Goal: Task Accomplishment & Management: Manage account settings

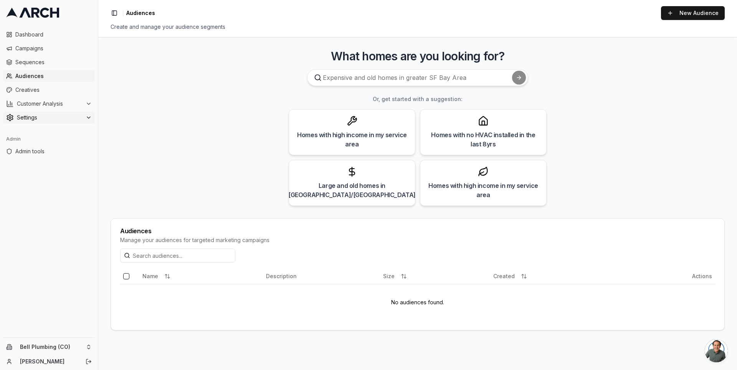
click at [53, 116] on span "Settings" at bounding box center [50, 118] width 66 height 8
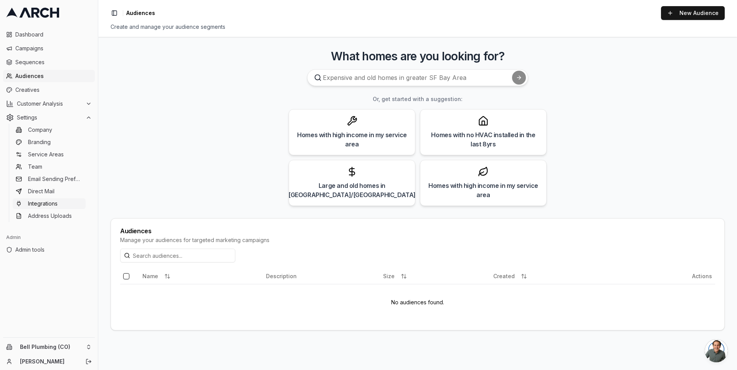
click at [55, 205] on span "Integrations" at bounding box center [43, 204] width 30 height 8
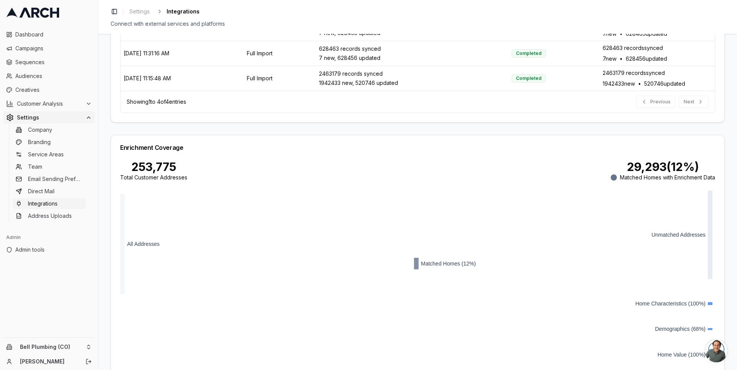
scroll to position [373, 0]
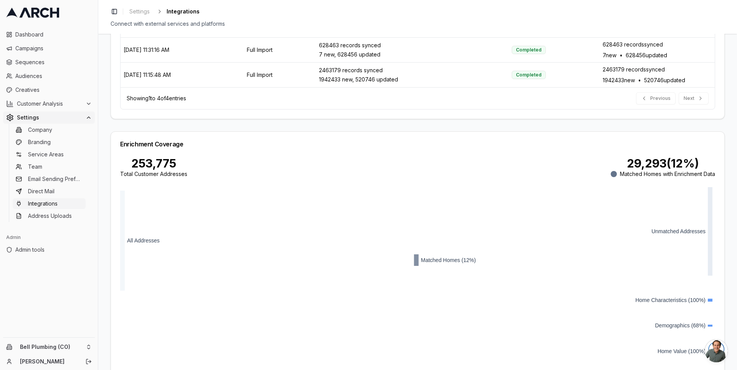
click at [105, 227] on div "Service Titan Integration Setup Configure your Service Titan API credentials to…" at bounding box center [417, 202] width 639 height 336
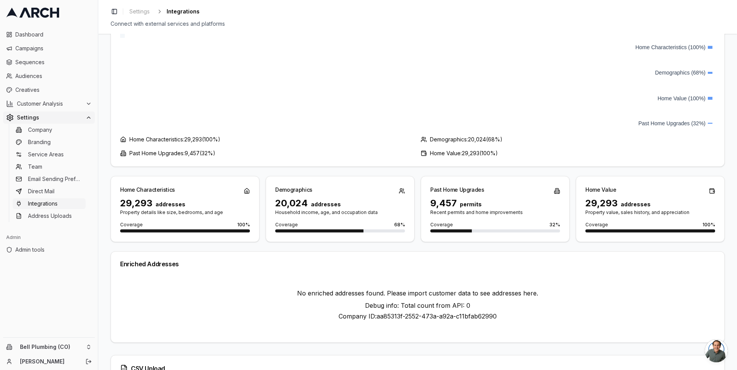
scroll to position [474, 0]
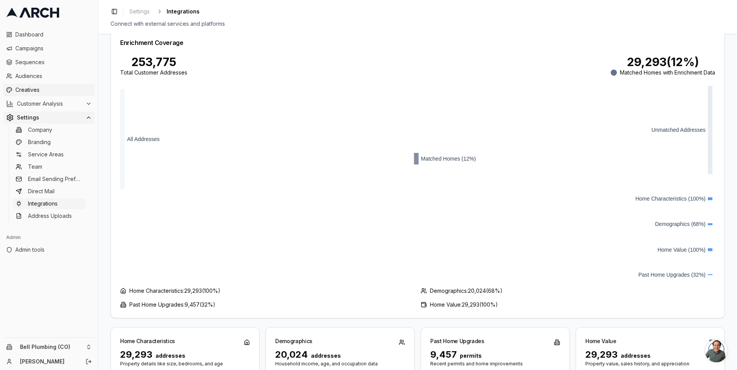
click at [49, 92] on span "Creatives" at bounding box center [53, 90] width 76 height 8
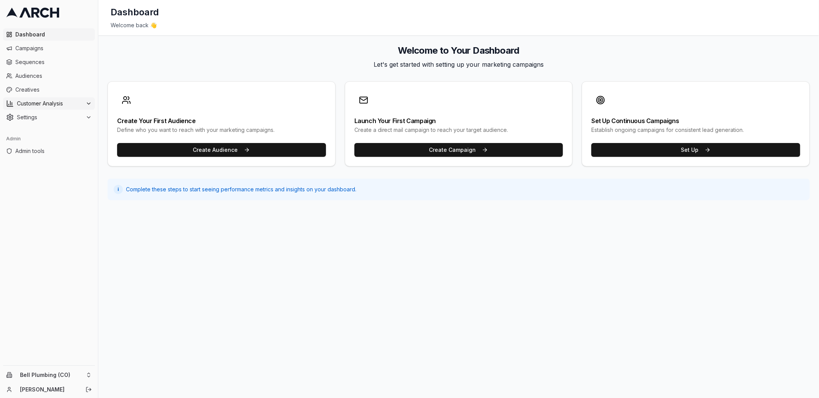
click at [79, 104] on span "Customer Analysis" at bounding box center [50, 104] width 66 height 8
click at [53, 117] on link "Overview" at bounding box center [49, 116] width 73 height 11
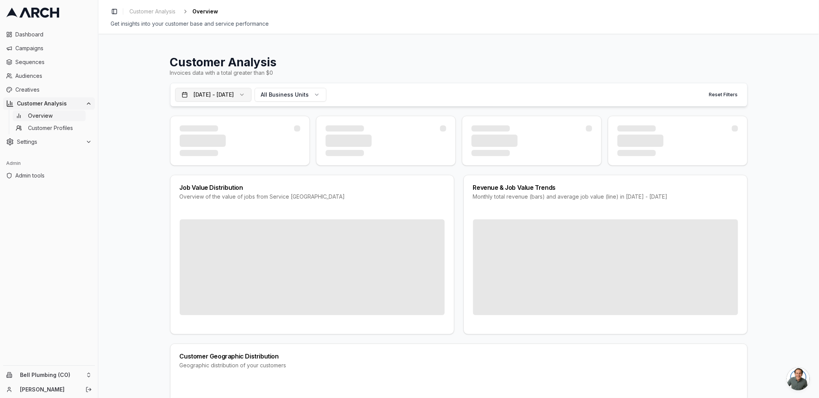
click at [249, 92] on button "Sep 30, 2024 - Sep 29, 2025" at bounding box center [213, 95] width 76 height 14
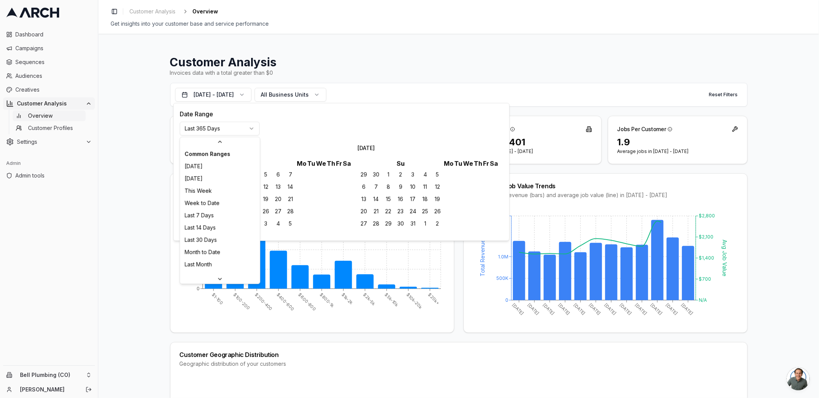
click at [241, 132] on html "Dashboard Campaigns Sequences Audiences Creatives Customer Analysis Overview Cu…" at bounding box center [409, 199] width 819 height 398
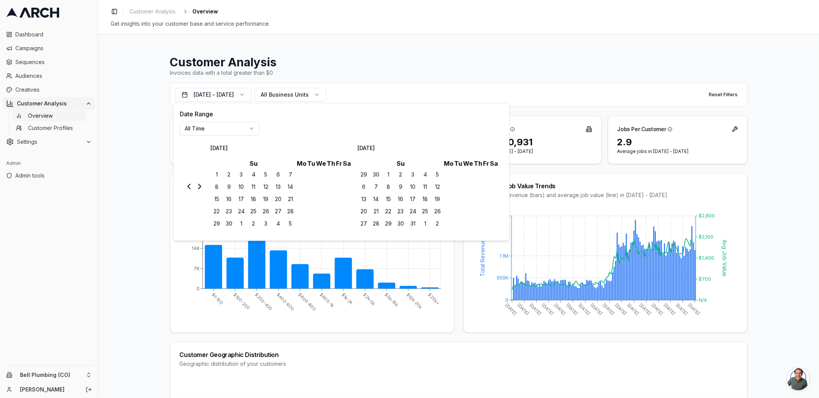
click at [457, 276] on div "Job Value Distribution Overview of the value of jobs from Service Titan $1-100 …" at bounding box center [458, 253] width 577 height 160
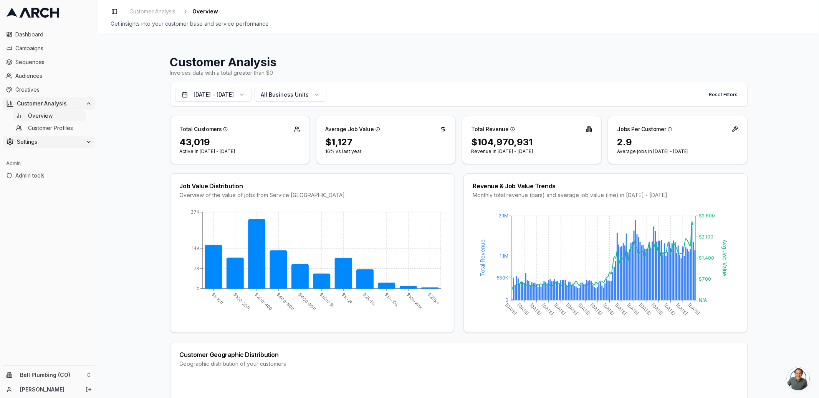
click at [74, 144] on span "Settings" at bounding box center [50, 142] width 66 height 8
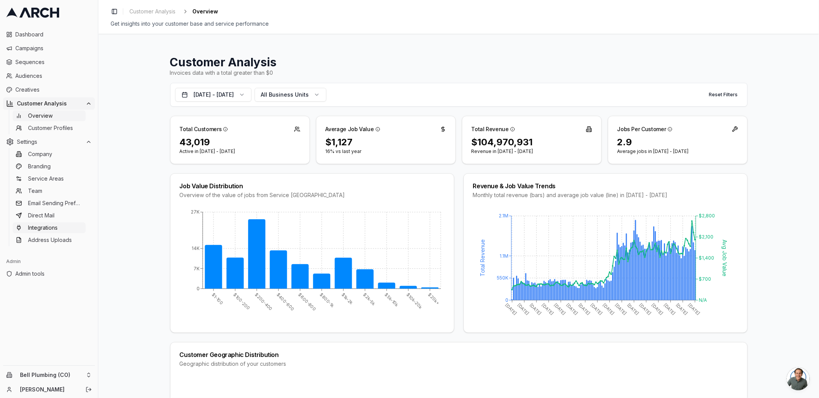
click at [63, 232] on link "Integrations" at bounding box center [49, 228] width 73 height 11
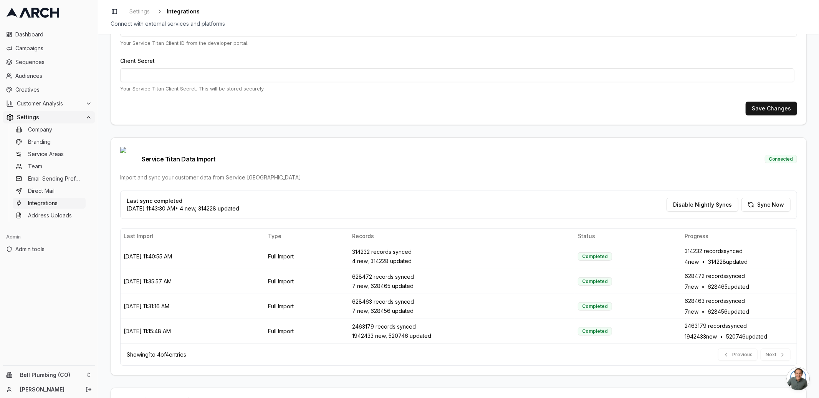
scroll to position [117, 0]
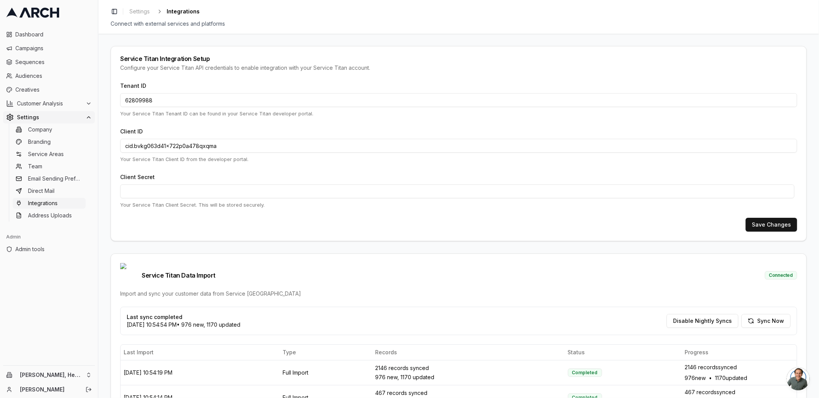
scroll to position [117, 0]
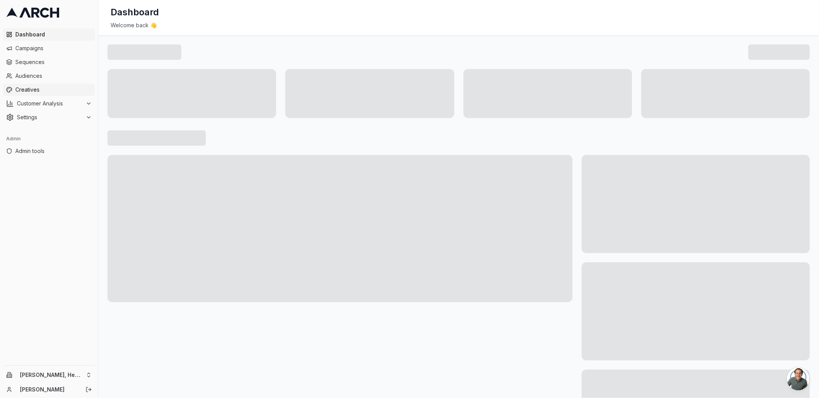
click at [48, 84] on link "Creatives" at bounding box center [49, 90] width 92 height 12
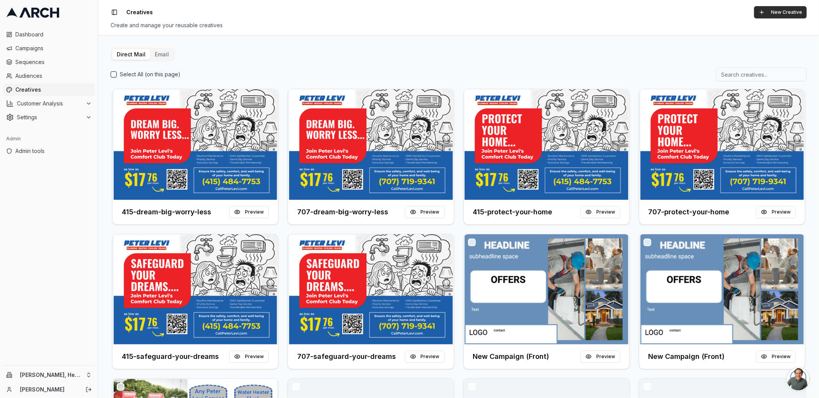
click at [770, 17] on button "New Creative" at bounding box center [780, 12] width 53 height 12
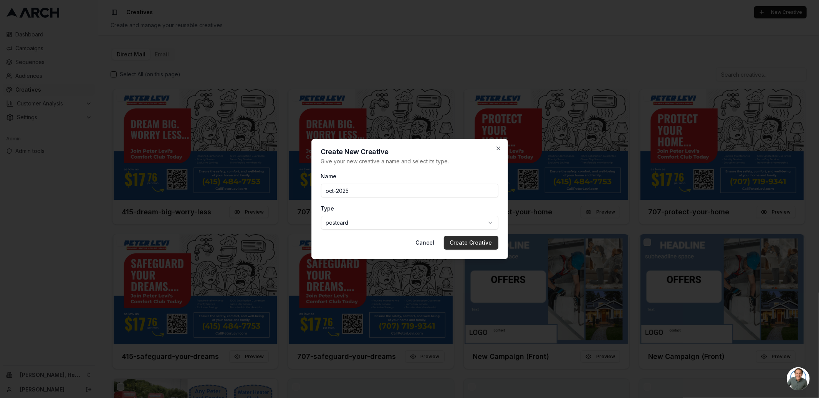
type input "oct-2025"
click at [464, 243] on button "Create Creative" at bounding box center [471, 243] width 55 height 14
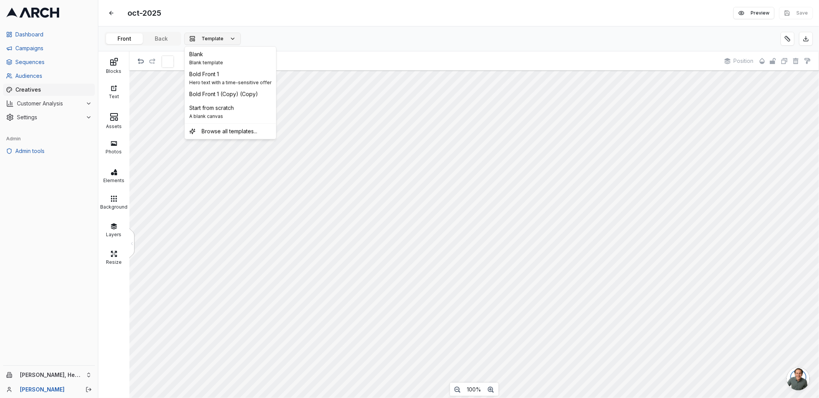
click at [214, 39] on span "Template" at bounding box center [212, 39] width 22 height 6
click at [218, 57] on div "Blank" at bounding box center [206, 55] width 34 height 8
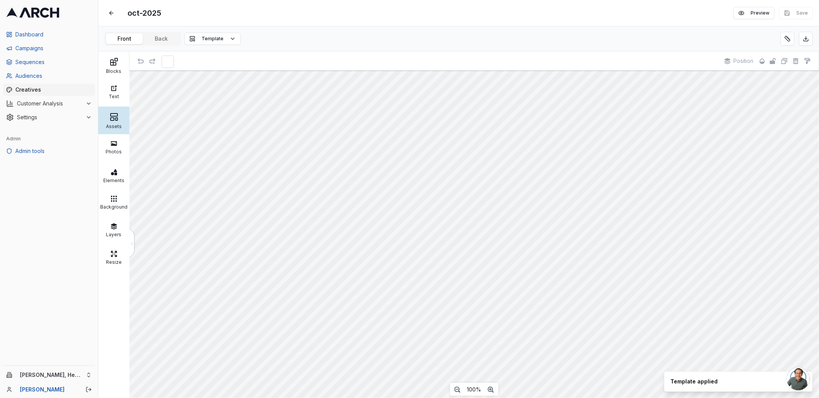
click at [120, 119] on div at bounding box center [113, 116] width 27 height 9
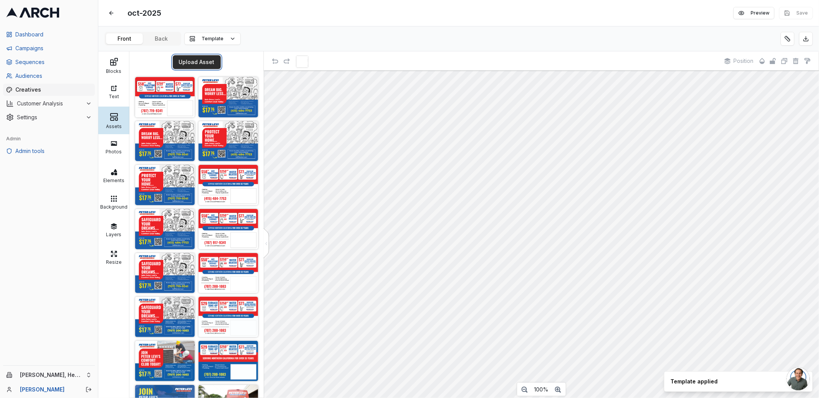
click at [198, 61] on button "Upload Asset" at bounding box center [197, 62] width 48 height 14
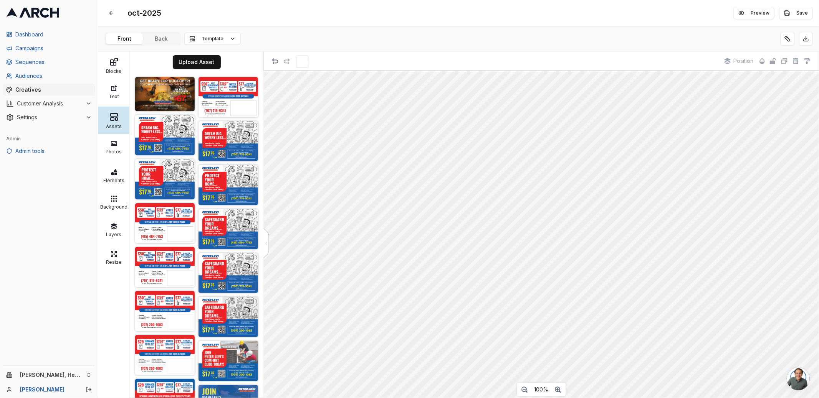
click at [178, 18] on div "oct-2025 Edit Preview Save" at bounding box center [458, 13] width 720 height 26
click at [108, 14] on button at bounding box center [111, 13] width 14 height 14
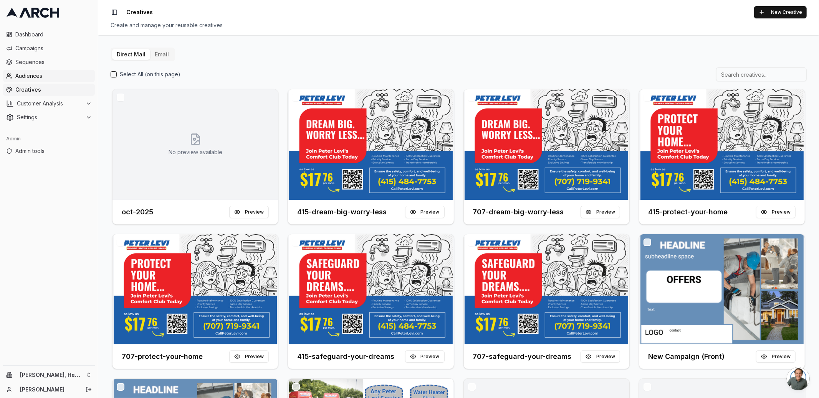
click at [53, 74] on span "Audiences" at bounding box center [53, 76] width 76 height 8
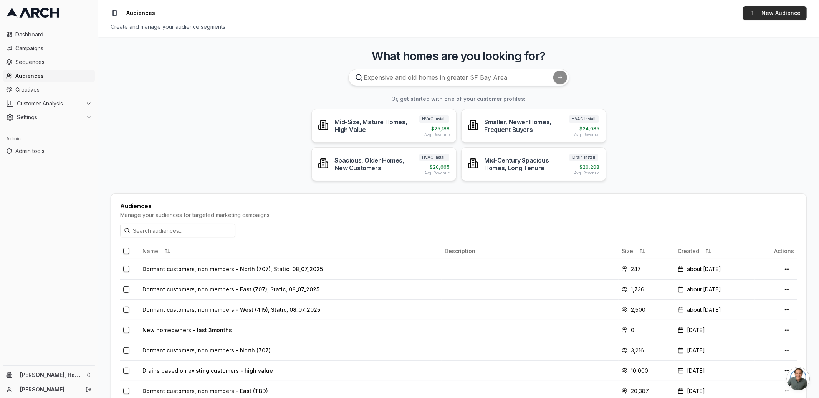
click at [751, 12] on link "New Audience" at bounding box center [775, 13] width 64 height 14
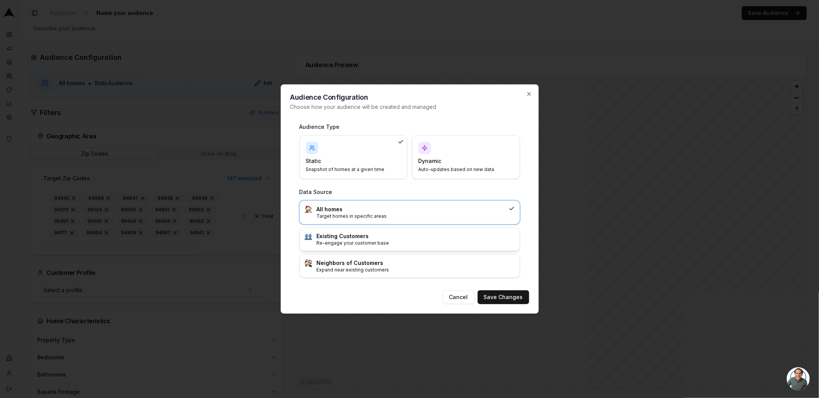
click at [386, 233] on h3 "Existing Customers" at bounding box center [416, 237] width 198 height 8
click at [504, 295] on button "Save Changes" at bounding box center [502, 298] width 51 height 14
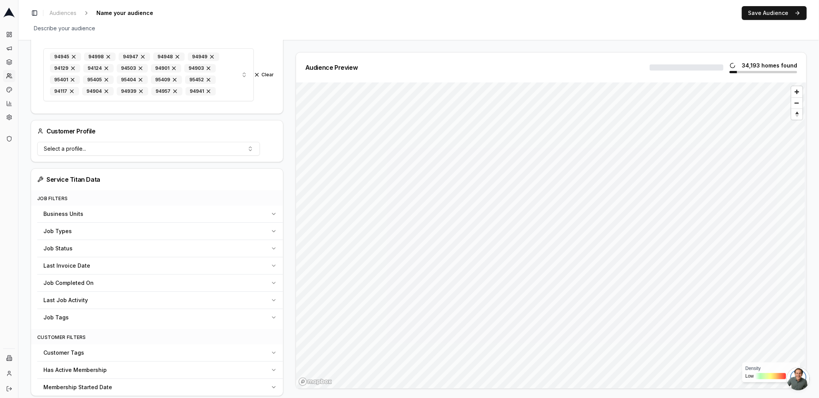
scroll to position [154, 0]
click at [268, 205] on button "Business Units" at bounding box center [160, 211] width 246 height 17
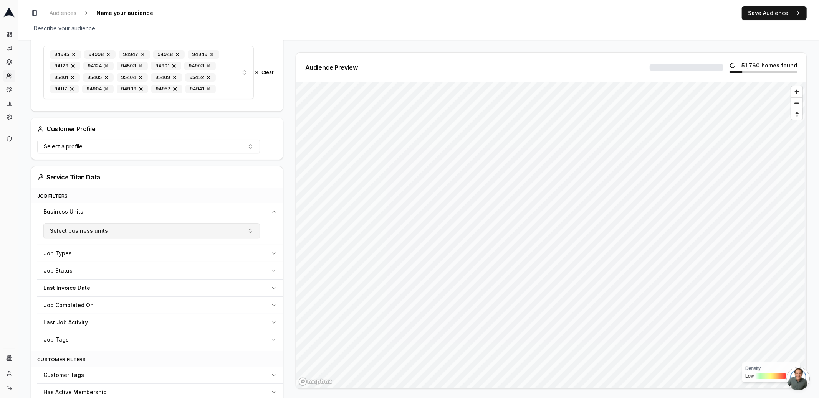
click at [203, 234] on button "Select business units" at bounding box center [151, 230] width 216 height 15
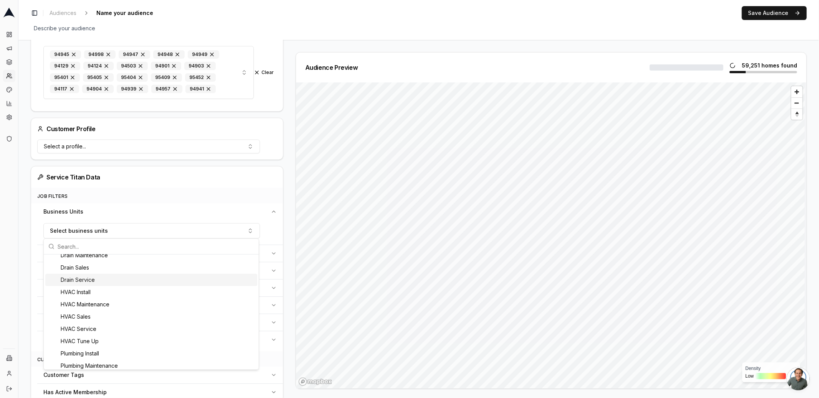
scroll to position [20, 0]
click at [122, 335] on div "HVAC Tune Up" at bounding box center [151, 340] width 212 height 12
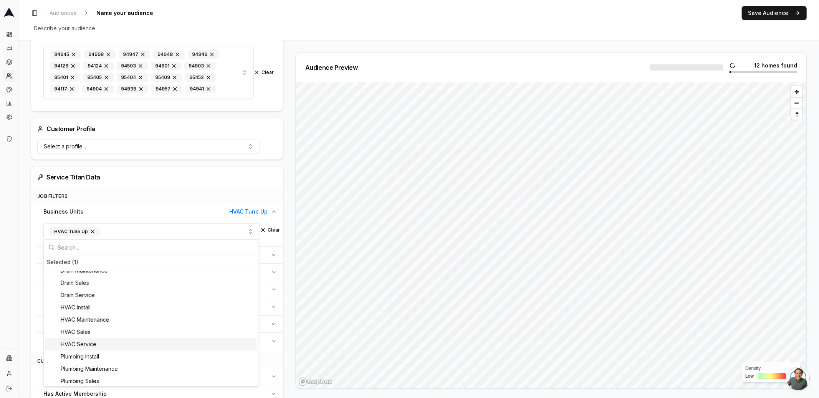
click at [118, 345] on div "HVAC Service" at bounding box center [151, 345] width 212 height 12
click at [125, 308] on div "HVAC Install" at bounding box center [151, 308] width 212 height 12
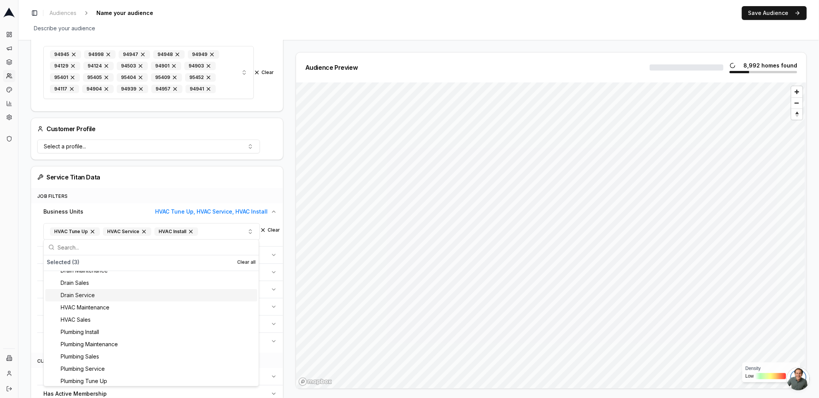
click at [290, 274] on div "Audience Preview 8,992 homes found Density Low High" at bounding box center [547, 220] width 517 height 337
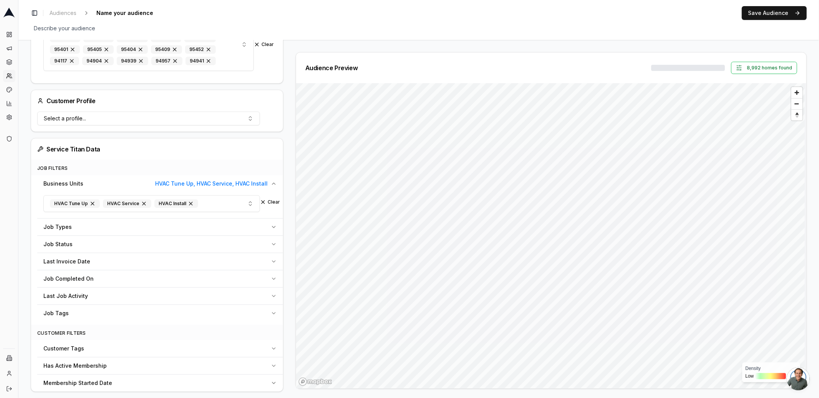
scroll to position [189, 0]
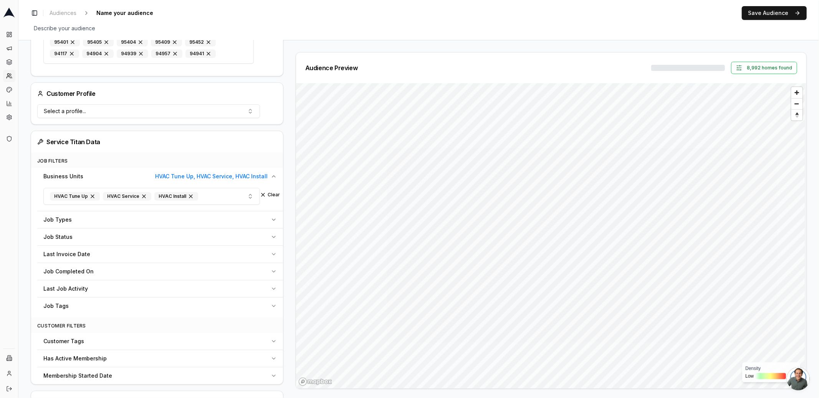
click at [266, 251] on div "Last Invoice Date" at bounding box center [155, 255] width 224 height 8
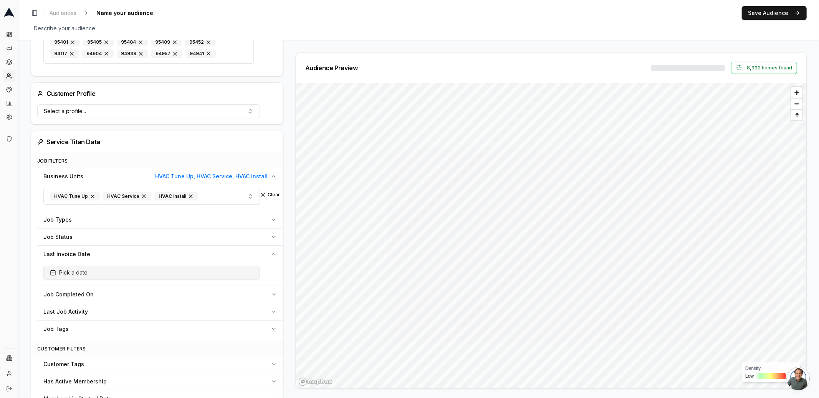
click at [163, 271] on button "Pick a date" at bounding box center [151, 273] width 216 height 14
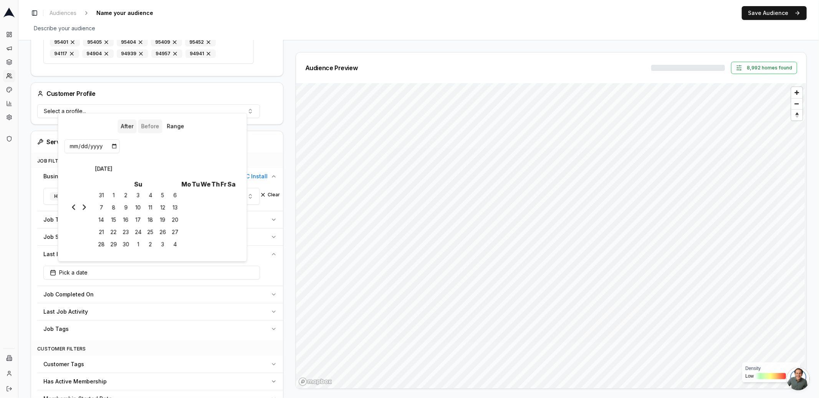
click at [148, 129] on button "Before" at bounding box center [150, 126] width 24 height 14
click at [76, 147] on input "date" at bounding box center [91, 146] width 55 height 14
type input "2025-03-30"
click at [287, 218] on div "Audience Configuration Existing Customers • Static Audience Edit Filters AI Fil…" at bounding box center [160, 371] width 259 height 1016
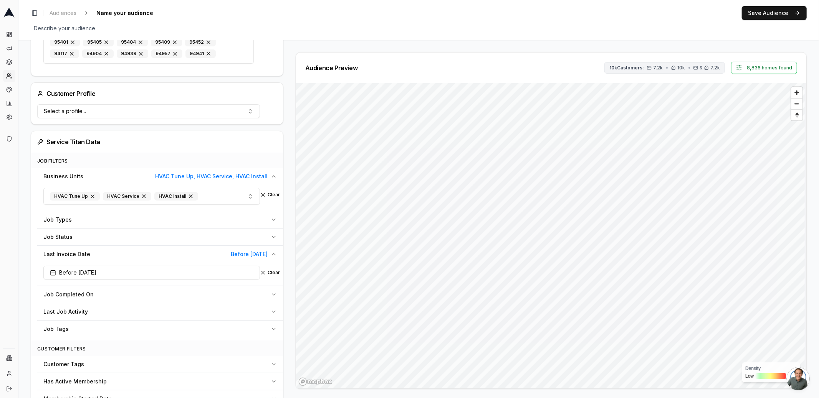
click at [658, 70] on span "7.2k" at bounding box center [658, 68] width 10 height 6
drag, startPoint x: 679, startPoint y: 84, endPoint x: 718, endPoint y: 91, distance: 39.8
click at [718, 91] on div "Contact Availability 10,032 Customer s 8,836 home s Email Contacts Customers wi…" at bounding box center [663, 123] width 123 height 97
click at [666, 45] on div "Audience Configuration Existing Customers • Static Audience Edit Filters AI Fil…" at bounding box center [419, 371] width 776 height 1016
click at [213, 196] on button "HVAC Tune Up HVAC Service HVAC Install" at bounding box center [151, 196] width 216 height 17
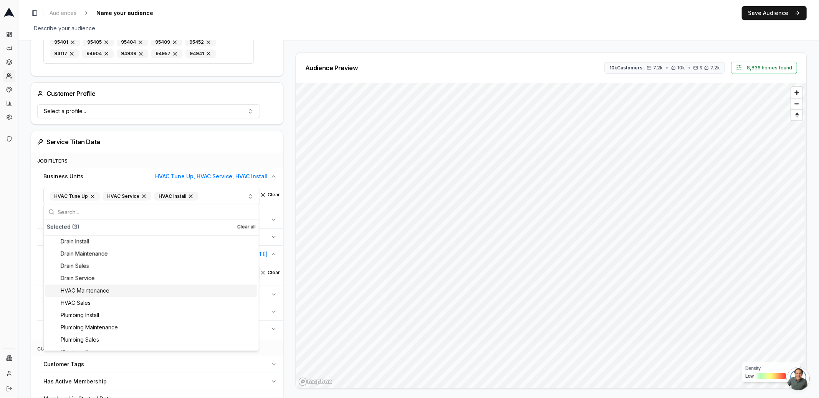
scroll to position [0, 0]
click at [172, 288] on div "HVAC Maintenance" at bounding box center [151, 293] width 212 height 12
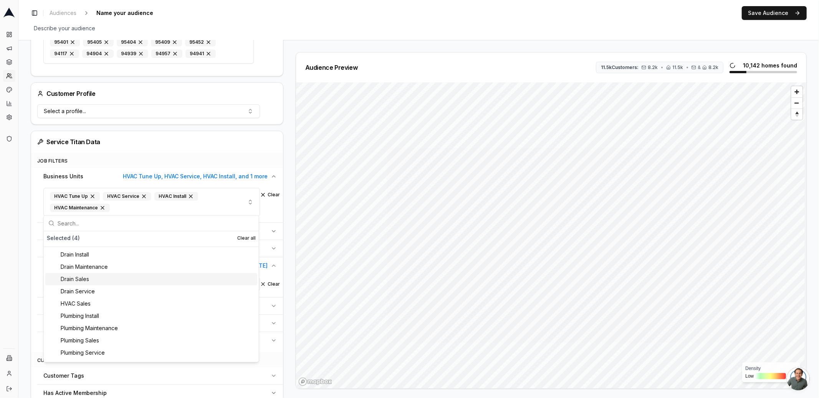
click at [289, 264] on div "Audience Preview 11.5k Customers: 8.2k • 11.5k • & 8.2k 10,142 homes found Dens…" at bounding box center [547, 220] width 517 height 337
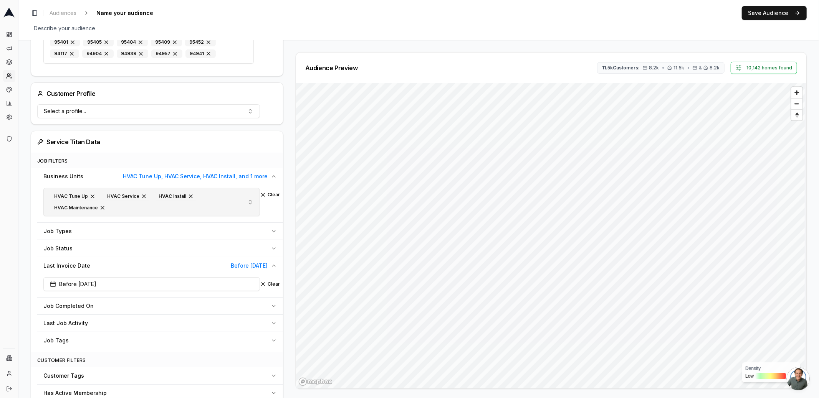
click at [157, 204] on div "HVAC Tune Up HVAC Service HVAC Install HVAC Maintenance" at bounding box center [141, 202] width 183 height 21
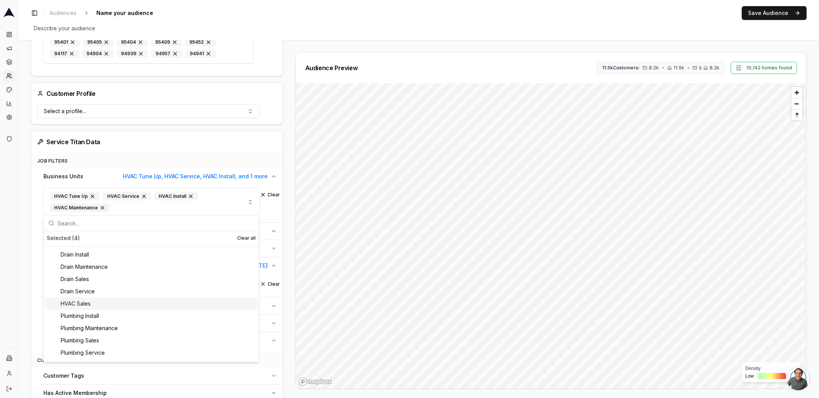
click at [124, 307] on div "HVAC Sales" at bounding box center [151, 304] width 212 height 12
click at [285, 272] on div "Audience Configuration Existing Customers • Static Audience Edit Filters AI Fil…" at bounding box center [160, 376] width 259 height 1027
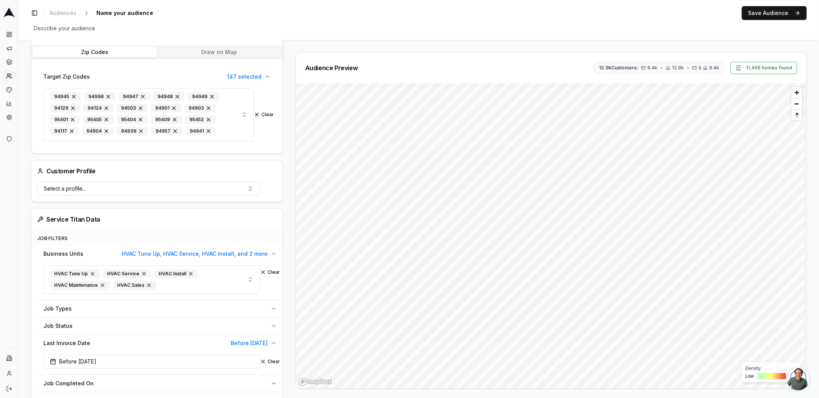
scroll to position [111, 0]
click at [778, 16] on button "Save Audience" at bounding box center [774, 13] width 65 height 14
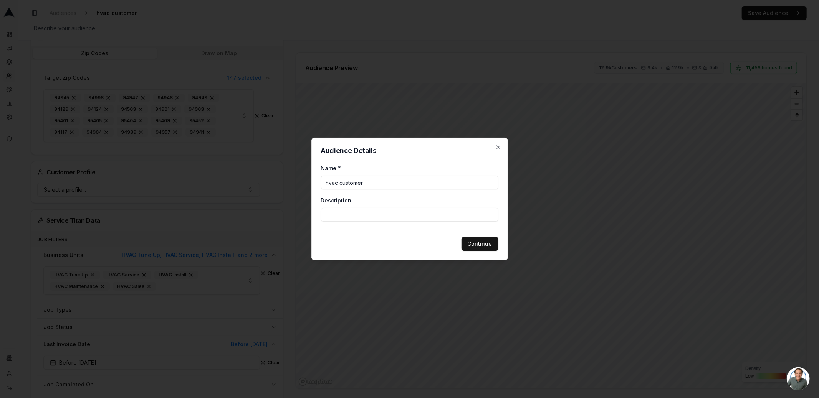
type input "hvac customers"
click at [372, 183] on input "customers w hvac no invoice before [DATE]" at bounding box center [409, 183] width 177 height 14
click at [372, 183] on input "customers w hvac no invoice before 03/30/2025" at bounding box center [409, 183] width 177 height 14
type input "customers w hvac no invoice before 03/30/2025"
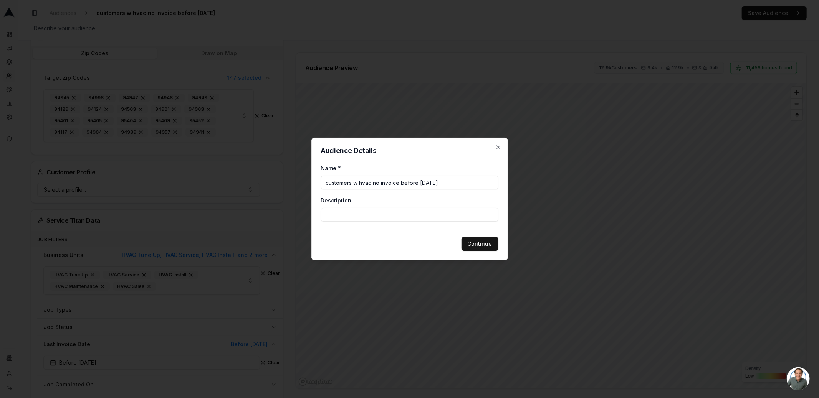
click at [388, 214] on input "Description" at bounding box center [409, 215] width 177 height 14
paste input "customers w hvac no invoice before [DATE]"
type input "customers w hvac no invoice before [DATE]"
click at [387, 184] on input "customers w hvac no invoice before 03/30/2025" at bounding box center [409, 183] width 177 height 14
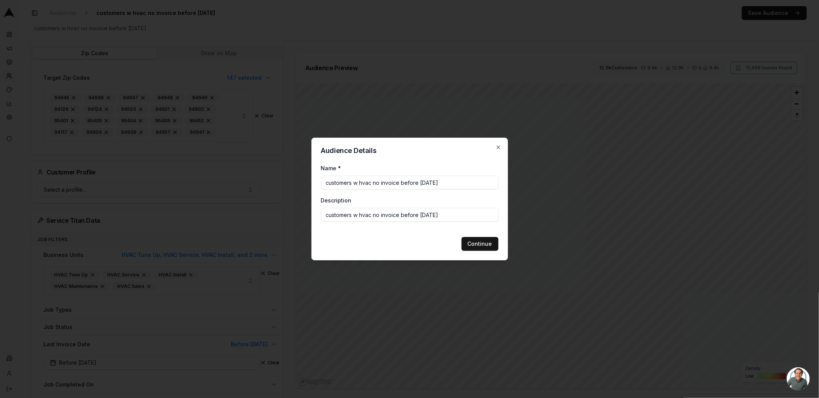
click at [387, 184] on input "customers w hvac no invoice before 03/30/2025" at bounding box center [409, 183] width 177 height 14
type input "audience for"
type input "October blast"
click at [487, 244] on button "Continue" at bounding box center [479, 244] width 37 height 14
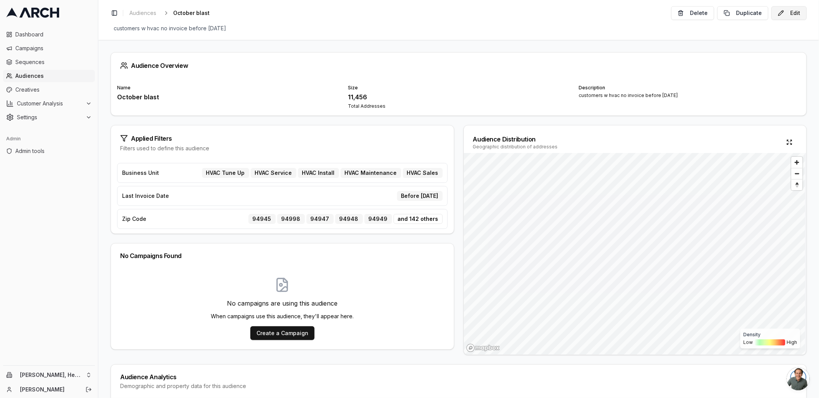
click at [786, 17] on button "Edit" at bounding box center [788, 13] width 35 height 14
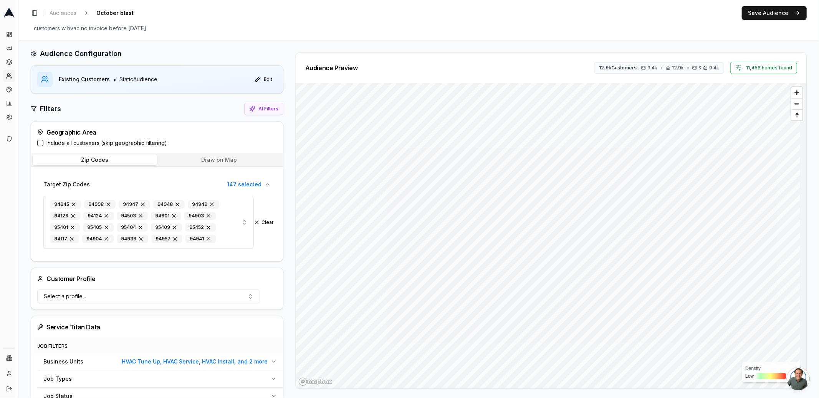
click at [198, 360] on span "HVAC Tune Up, HVAC Service, HVAC Install, and 2 more" at bounding box center [195, 362] width 146 height 8
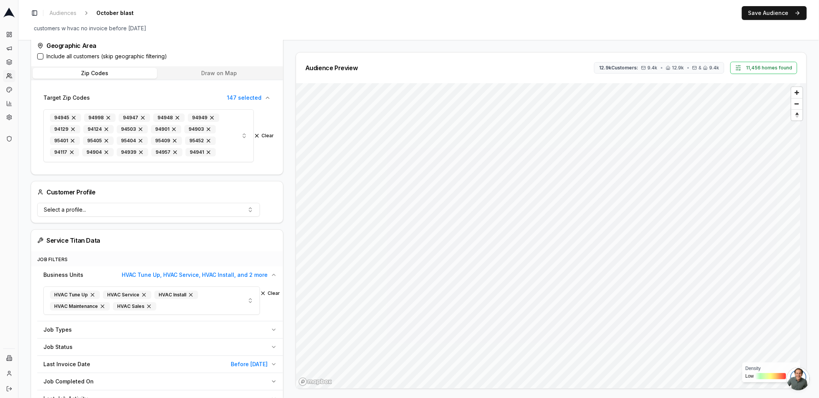
scroll to position [92, 0]
click at [187, 298] on div "HVAC Tune Up HVAC Service HVAC Install HVAC Maintenance HVAC Sales" at bounding box center [141, 299] width 183 height 21
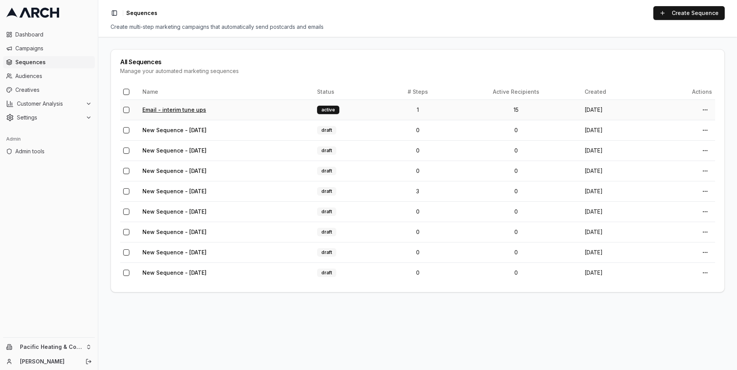
click at [188, 110] on link "Email - interim tune ups" at bounding box center [174, 109] width 64 height 7
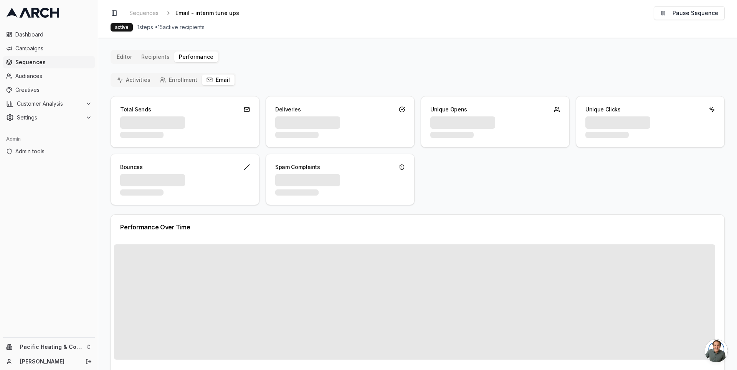
click at [223, 81] on button "Email" at bounding box center [218, 79] width 33 height 11
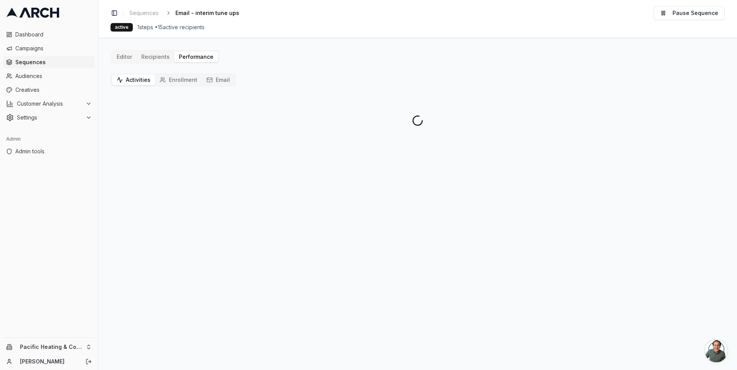
click at [138, 76] on button "Activities" at bounding box center [133, 79] width 43 height 11
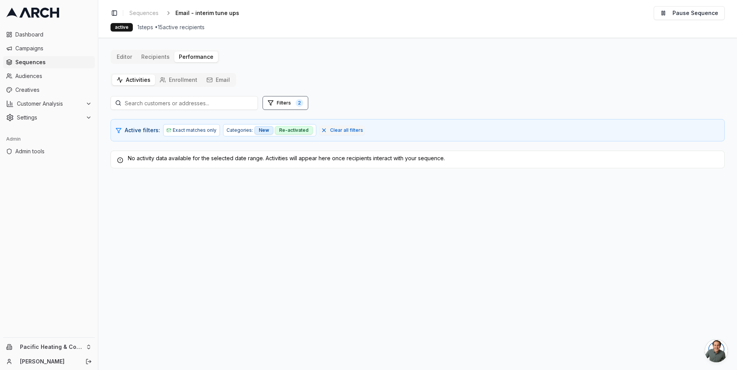
click at [168, 80] on button "Enrollment" at bounding box center [178, 79] width 47 height 11
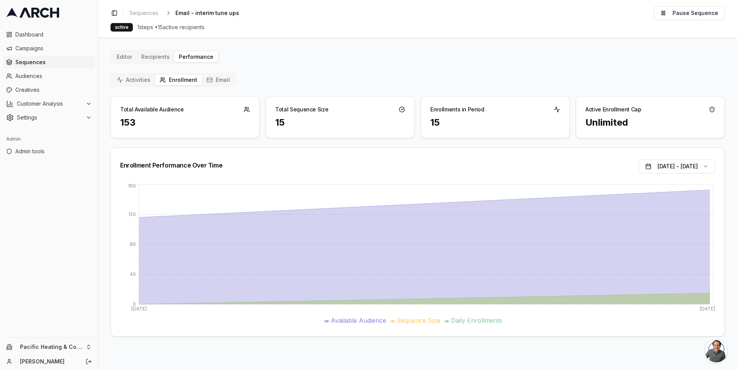
click at [229, 79] on button "Email" at bounding box center [218, 79] width 33 height 11
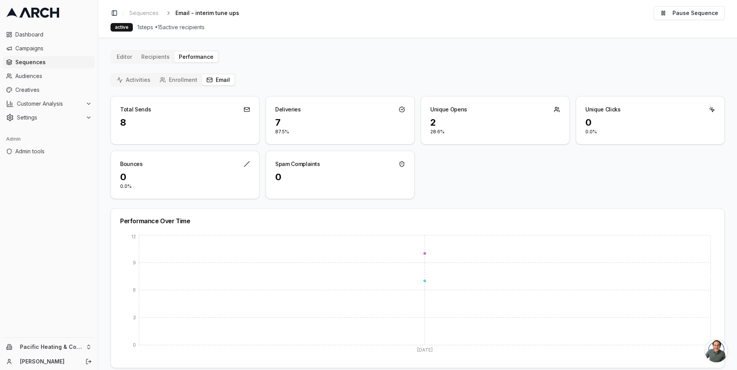
click at [420, 66] on div "Editor Recipients Performance Activities Enrollment Email Total Sends 8 Deliver…" at bounding box center [418, 250] width 614 height 400
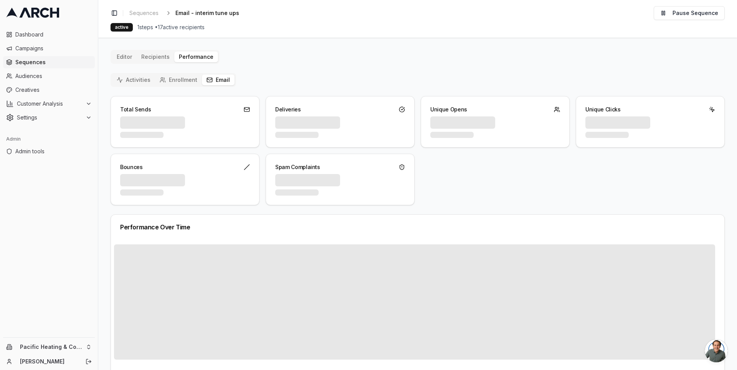
click at [223, 83] on button "Email" at bounding box center [218, 79] width 33 height 11
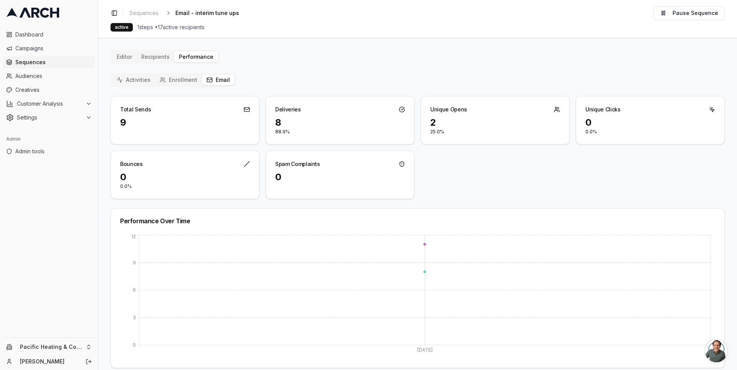
click at [266, 76] on div "Activities Enrollment Email Total Sends 9 Deliveries 8 88.9% Unique Opens 2 25.…" at bounding box center [418, 261] width 614 height 377
click at [54, 88] on span "Creatives" at bounding box center [53, 90] width 76 height 8
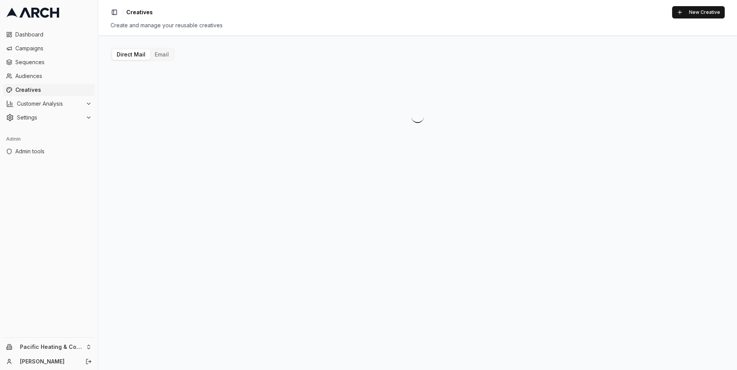
click at [153, 57] on button "Email" at bounding box center [161, 54] width 23 height 11
click at [170, 108] on div at bounding box center [184, 137] width 145 height 97
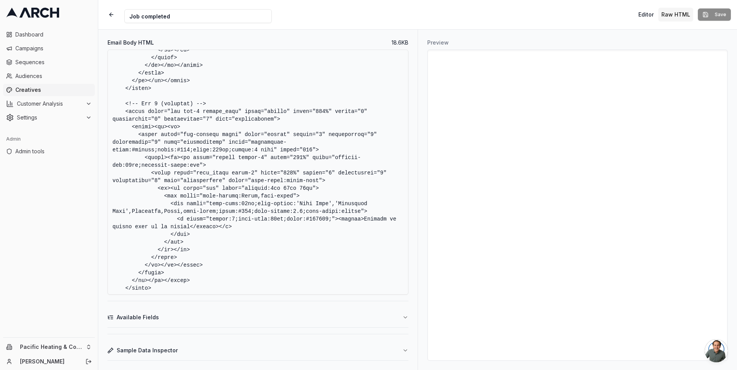
scroll to position [1003, 0]
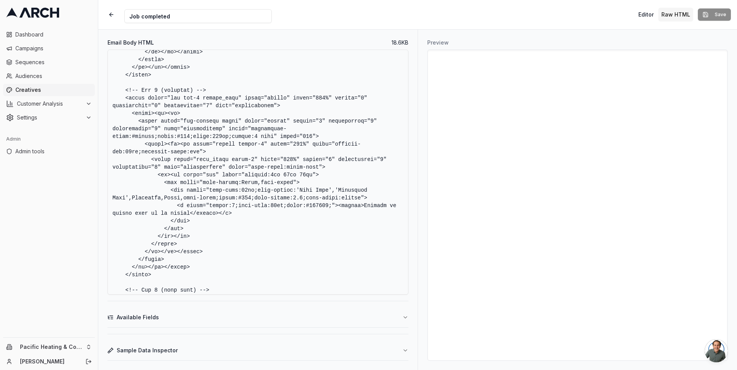
click at [220, 138] on textarea "Email Body HTML" at bounding box center [257, 172] width 301 height 245
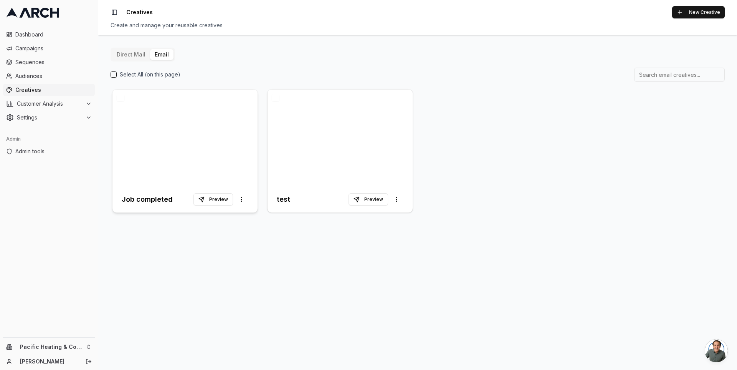
click at [204, 137] on div at bounding box center [184, 137] width 145 height 97
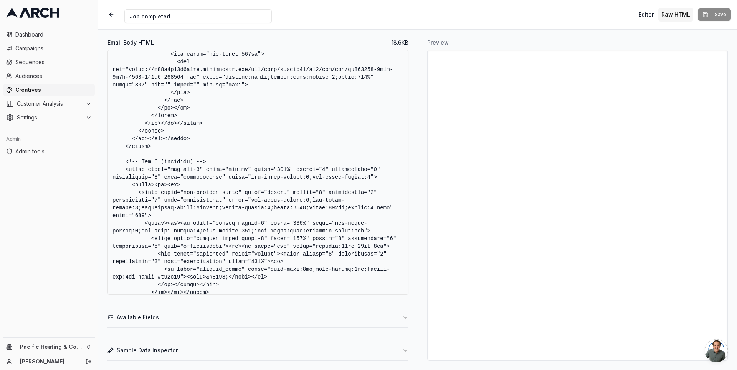
scroll to position [773, 0]
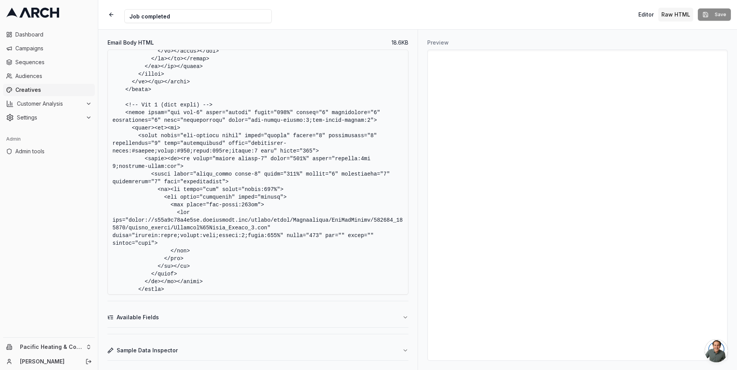
click at [251, 184] on textarea "Email Body HTML" at bounding box center [257, 172] width 301 height 245
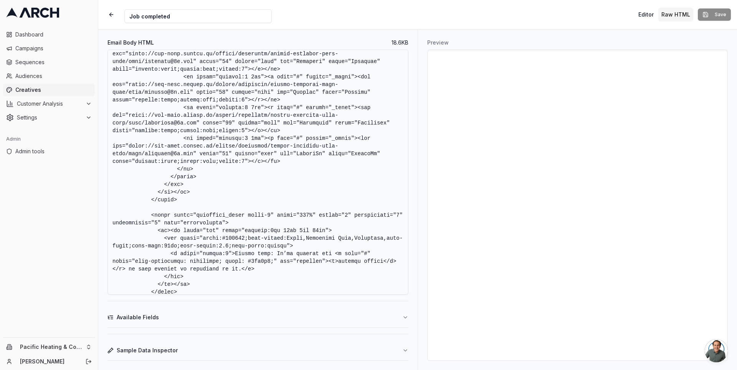
scroll to position [2670, 0]
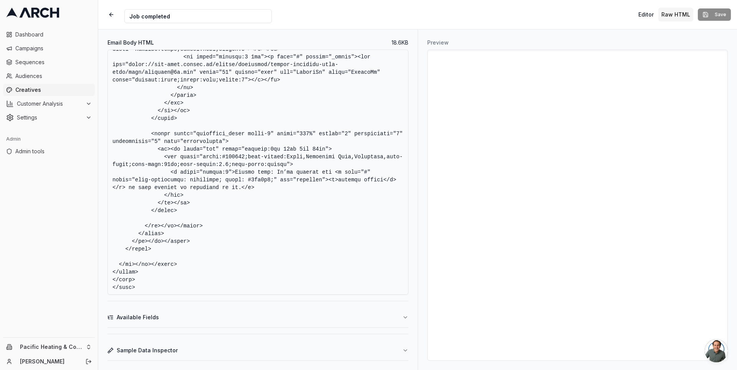
click at [246, 100] on textarea "Email Body HTML" at bounding box center [257, 172] width 301 height 245
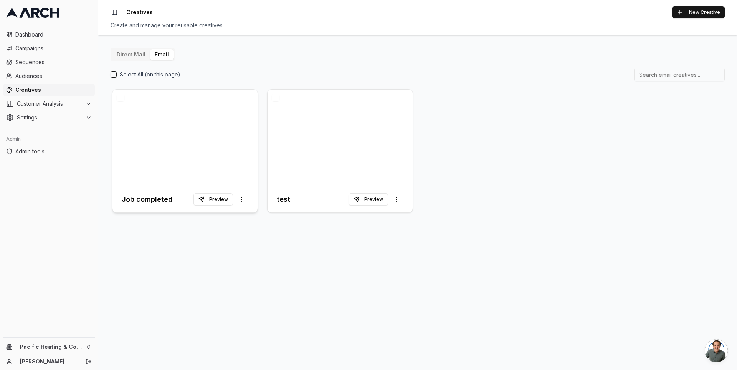
click at [209, 122] on div at bounding box center [184, 137] width 145 height 97
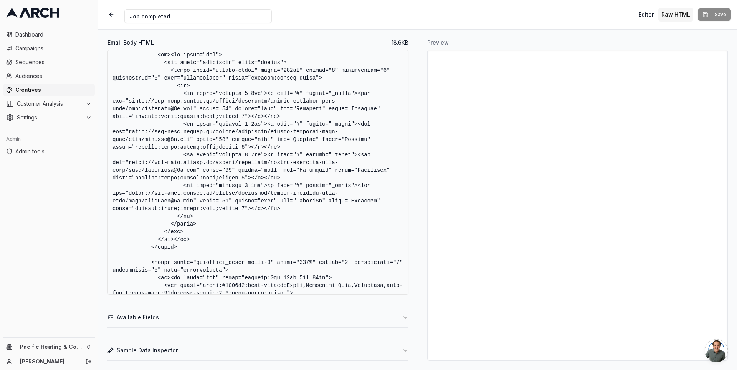
scroll to position [2670, 0]
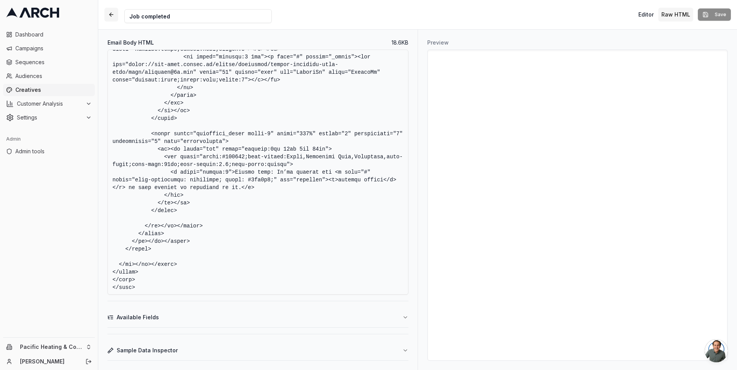
click at [114, 10] on button "button" at bounding box center [111, 15] width 14 height 14
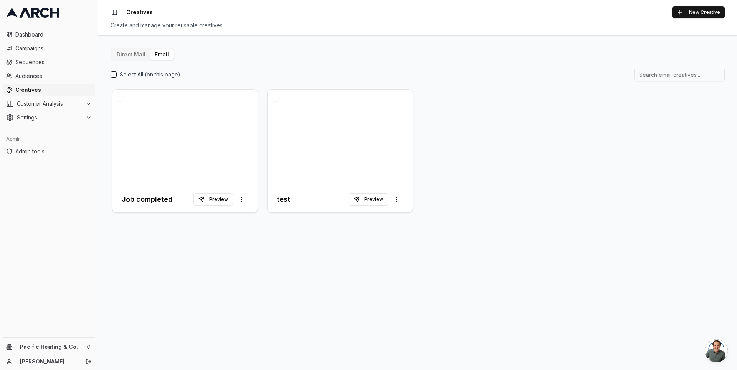
click at [58, 89] on span "Creatives" at bounding box center [53, 90] width 76 height 8
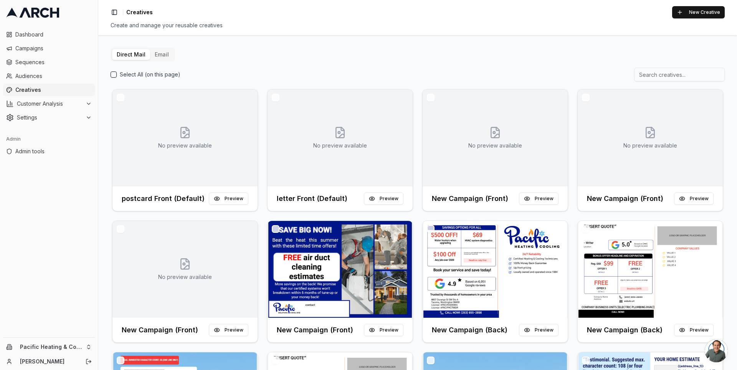
click at [161, 54] on button "Email" at bounding box center [161, 54] width 23 height 11
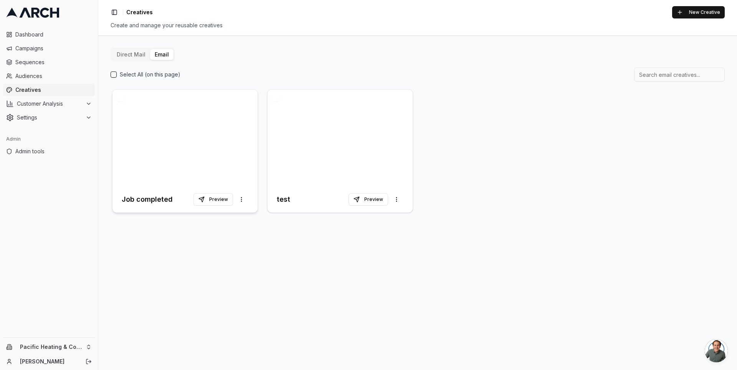
click at [184, 113] on div at bounding box center [184, 137] width 145 height 97
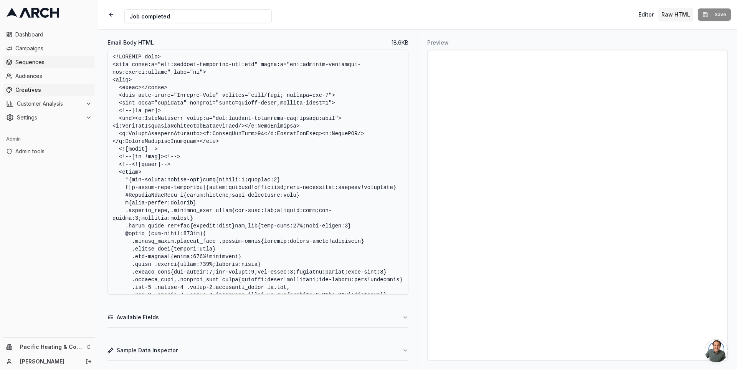
click at [47, 58] on span "Sequences" at bounding box center [53, 62] width 76 height 8
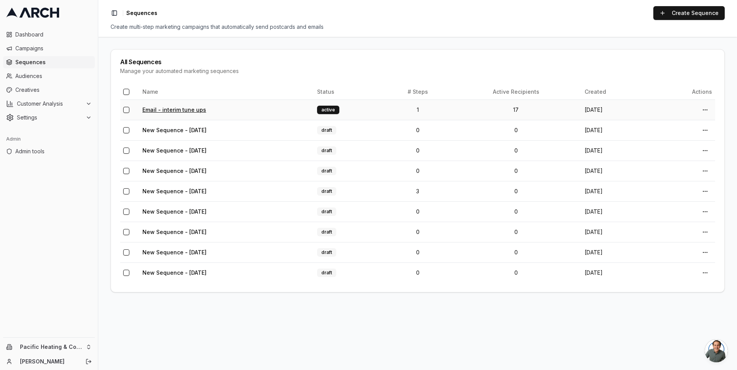
click at [187, 107] on link "Email - interim tune ups" at bounding box center [174, 109] width 64 height 7
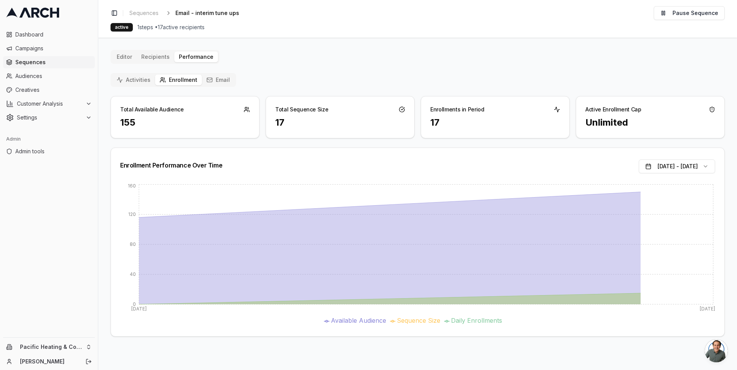
click at [215, 74] on button "Email" at bounding box center [218, 79] width 33 height 11
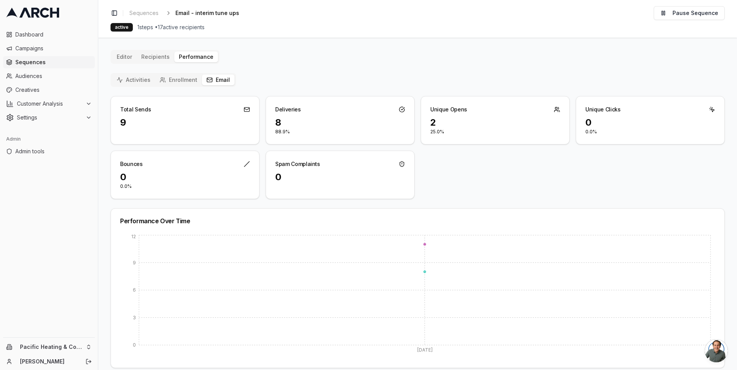
click at [141, 79] on button "Activities" at bounding box center [133, 79] width 43 height 11
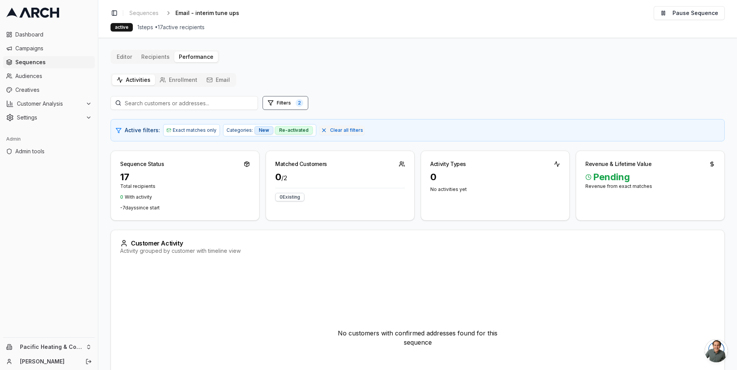
click at [172, 80] on button "Enrollment" at bounding box center [178, 79] width 47 height 11
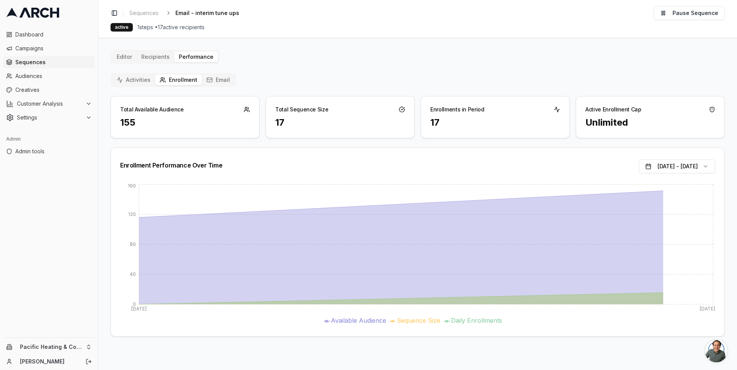
click at [132, 77] on button "Activities" at bounding box center [133, 79] width 43 height 11
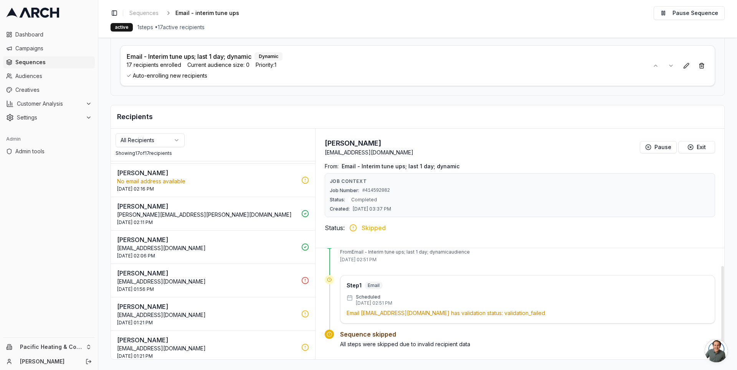
scroll to position [380, 0]
click at [215, 267] on p "Lucretia Drangstveit" at bounding box center [207, 271] width 180 height 9
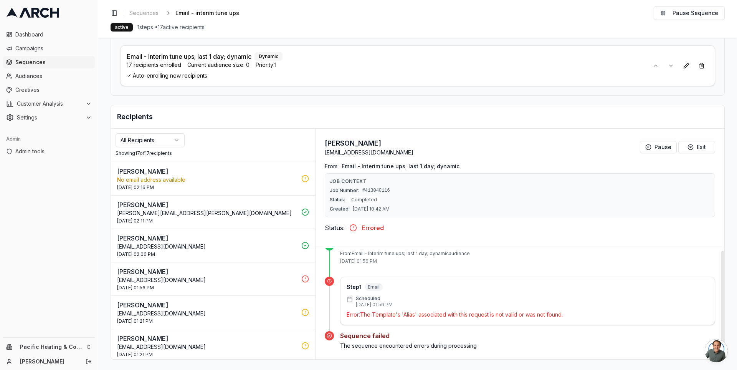
scroll to position [21, 0]
drag, startPoint x: 365, startPoint y: 312, endPoint x: 557, endPoint y: 307, distance: 192.7
click at [557, 309] on p "Error: The Template's 'Alias' associated with this request is not valid or was …" at bounding box center [528, 313] width 362 height 8
click at [538, 312] on p "Error: The Template's 'Alias' associated with this request is not valid or was …" at bounding box center [528, 313] width 362 height 8
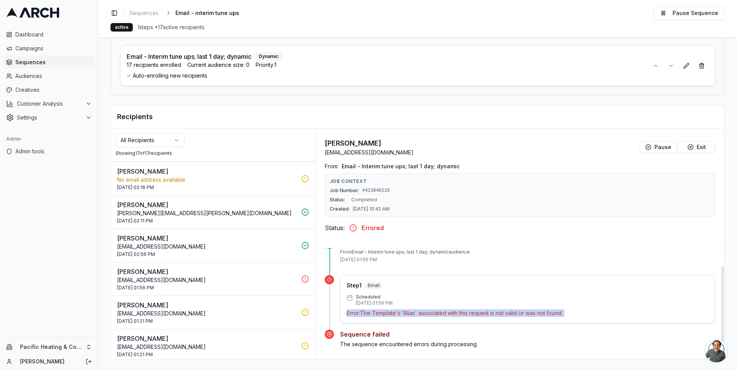
click at [538, 312] on p "Error: The Template's 'Alias' associated with this request is not valid or was …" at bounding box center [528, 313] width 362 height 8
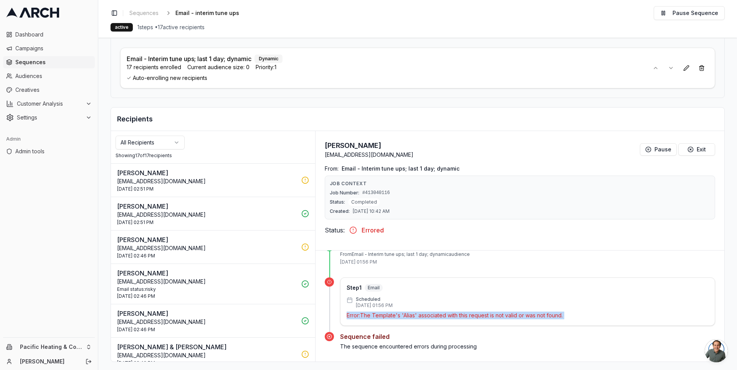
scroll to position [65, 0]
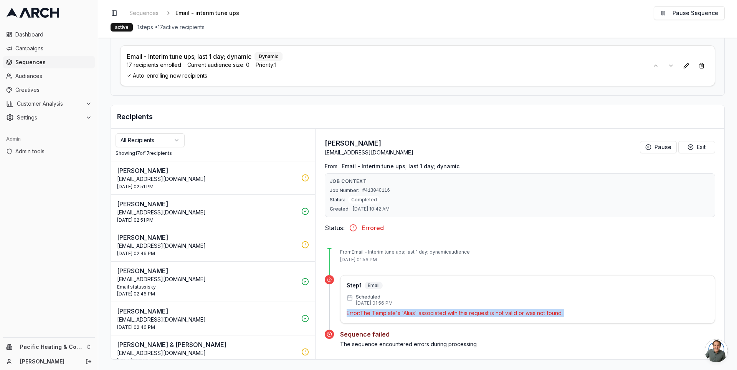
drag, startPoint x: 497, startPoint y: 310, endPoint x: 6, endPoint y: 201, distance: 502.5
click at [406, 315] on div "Step 1 Email Scheduled 30 Sep 2025 - 01:56 PM Error: The Template's 'Alias' ass…" at bounding box center [527, 299] width 375 height 48
click at [352, 312] on p "Error: The Template's 'Alias' associated with this request is not valid or was …" at bounding box center [528, 313] width 362 height 8
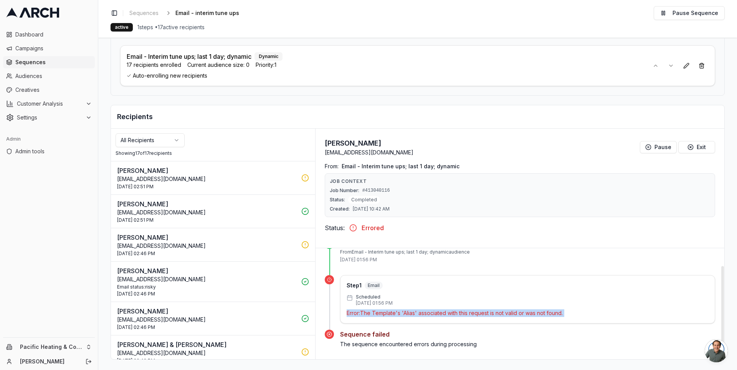
click at [352, 312] on p "Error: The Template's 'Alias' associated with this request is not valid or was …" at bounding box center [528, 313] width 362 height 8
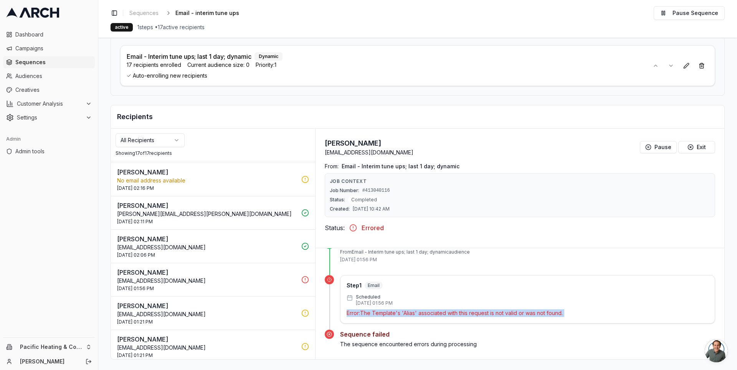
scroll to position [380, 0]
click at [358, 309] on p "Error: The Template's 'Alias' associated with this request is not valid or was …" at bounding box center [528, 313] width 362 height 8
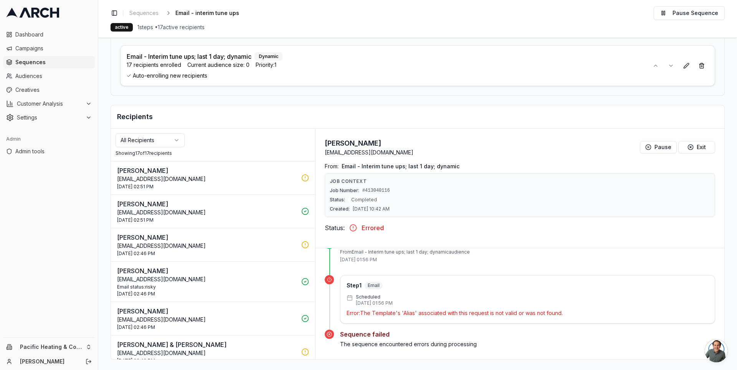
scroll to position [0, 0]
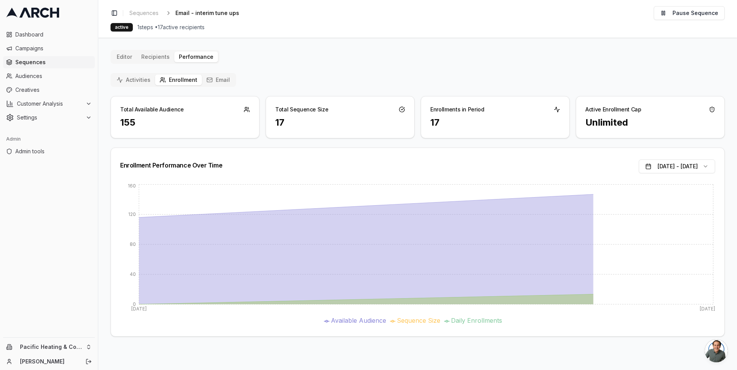
click at [213, 83] on button "Email" at bounding box center [218, 79] width 33 height 11
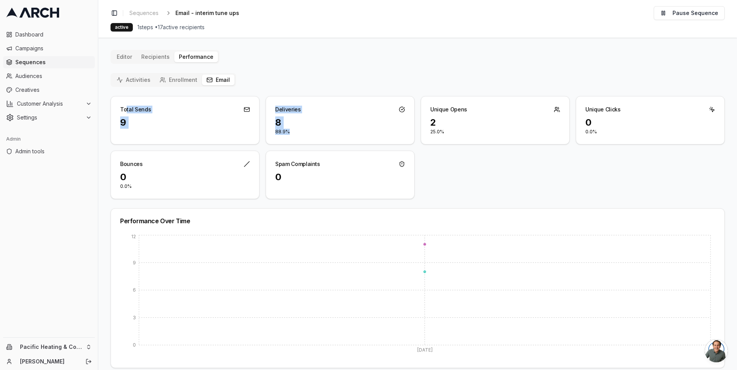
drag, startPoint x: 125, startPoint y: 109, endPoint x: 315, endPoint y: 128, distance: 191.3
click at [315, 128] on div "Total Sends 9 Deliveries 8 88.9% Unique Opens 2 25.0% Unique Clicks 0 0.0% Boun…" at bounding box center [418, 147] width 614 height 103
click at [315, 131] on p "88.9%" at bounding box center [340, 132] width 130 height 6
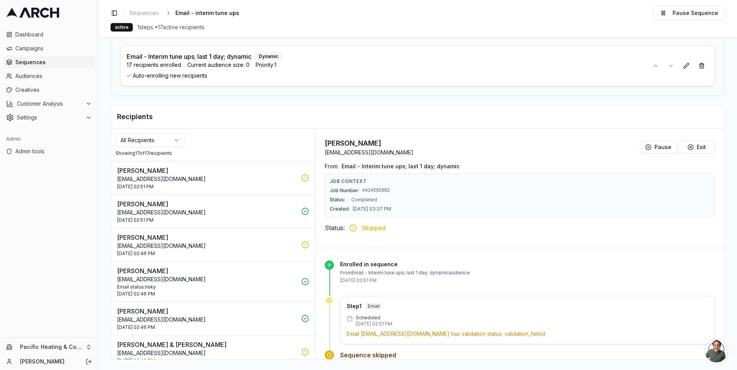
click at [232, 236] on p "Will Vasconcelles" at bounding box center [207, 237] width 180 height 9
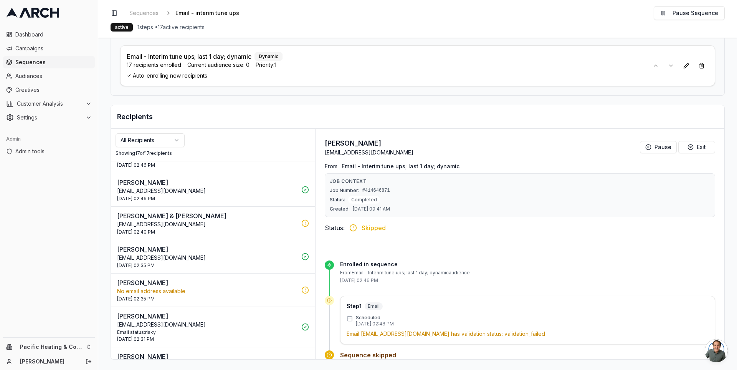
scroll to position [129, 0]
click at [269, 213] on p "Alfred & Elizabeth Buck" at bounding box center [207, 215] width 180 height 9
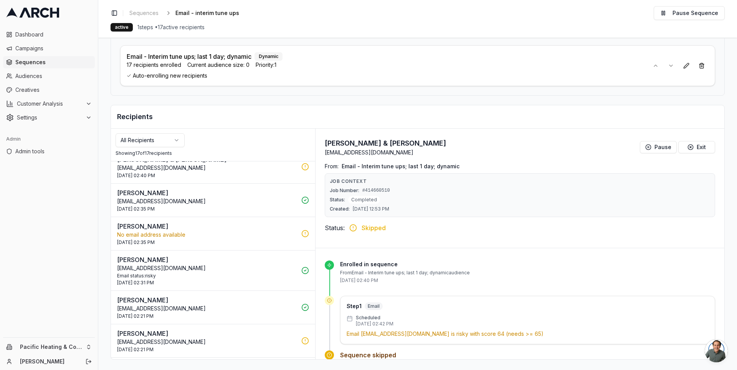
scroll to position [197, 0]
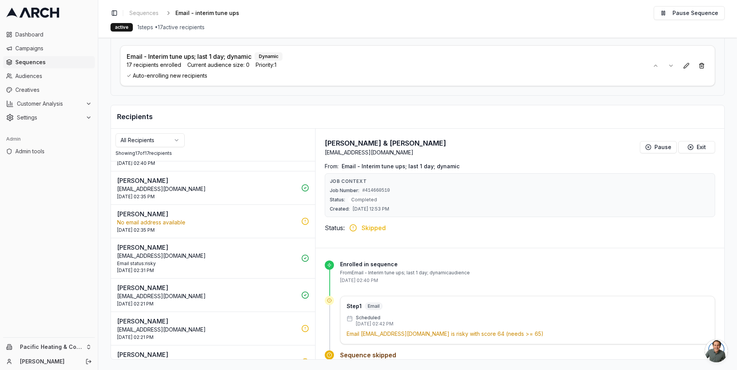
click at [269, 213] on p "Christine Pool" at bounding box center [207, 213] width 180 height 9
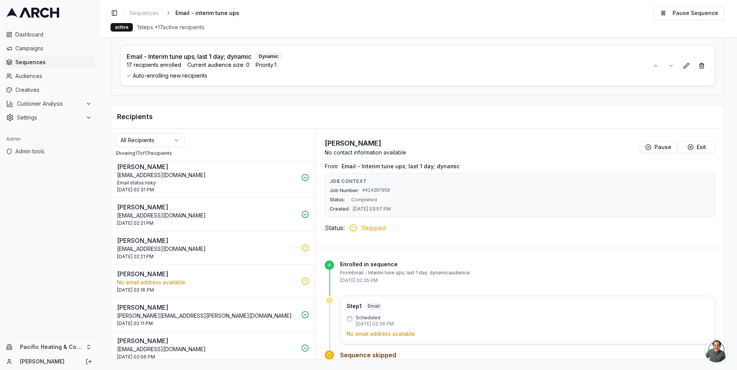
scroll to position [380, 0]
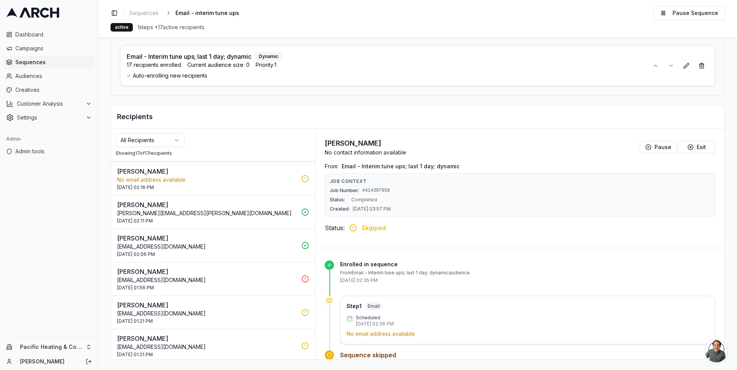
click at [242, 267] on p "Lucretia Drangstveit" at bounding box center [207, 271] width 180 height 9
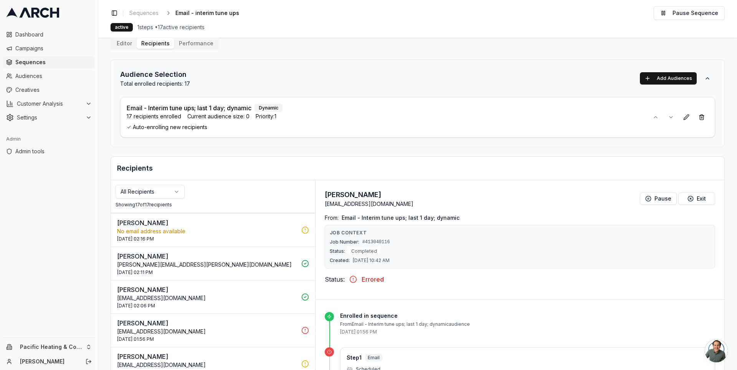
scroll to position [0, 0]
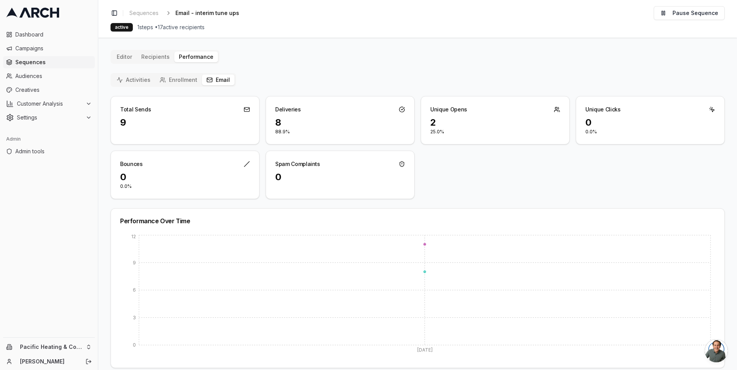
click at [206, 80] on icon "button" at bounding box center [209, 80] width 6 height 6
drag, startPoint x: 289, startPoint y: 109, endPoint x: 277, endPoint y: 132, distance: 26.8
click at [277, 133] on div "Deliveries 8 88.9%" at bounding box center [340, 120] width 149 height 48
click at [288, 135] on div "8 88.9%" at bounding box center [340, 130] width 148 height 28
drag, startPoint x: 291, startPoint y: 135, endPoint x: 273, endPoint y: 118, distance: 24.2
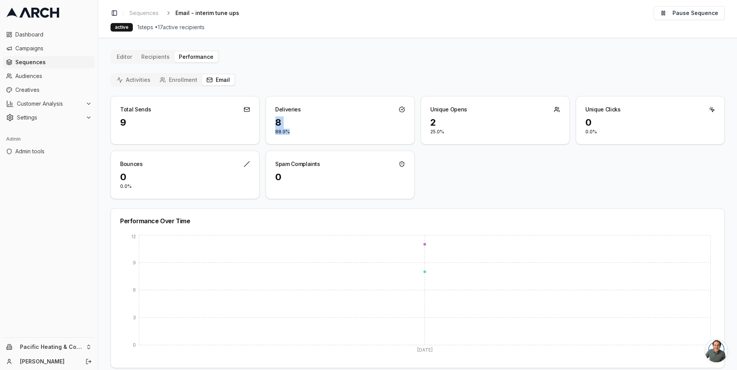
click at [273, 118] on div "8 88.9%" at bounding box center [340, 130] width 148 height 28
click at [273, 114] on div "Deliveries" at bounding box center [340, 106] width 148 height 20
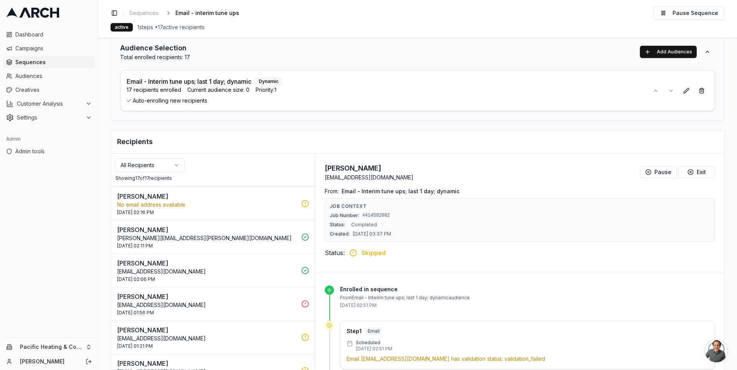
scroll to position [65, 0]
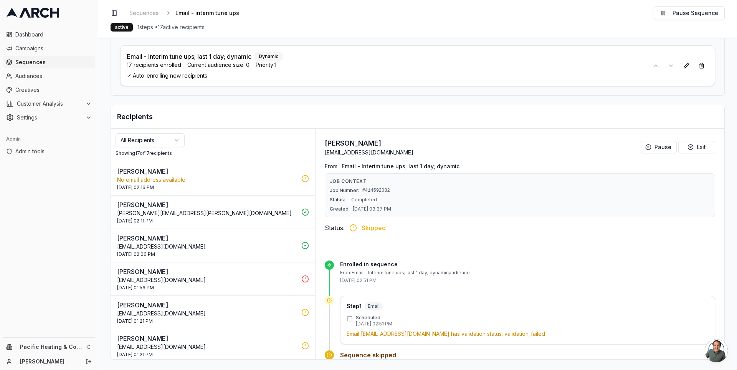
click at [243, 276] on p "LDrangstveit@nventure.com" at bounding box center [207, 280] width 180 height 8
click at [218, 243] on p "sisu1419@gmail.com" at bounding box center [207, 247] width 180 height 8
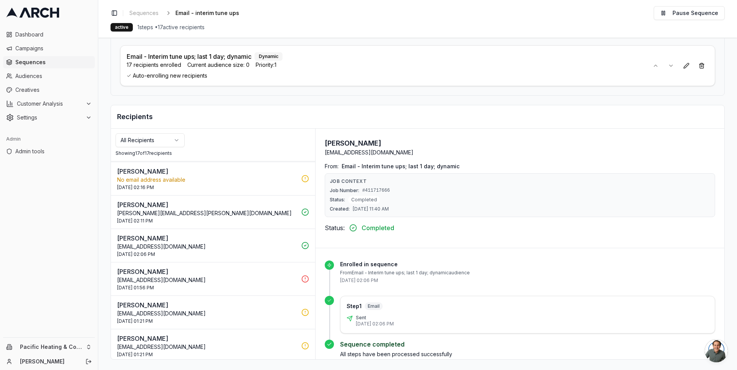
click at [218, 279] on div "Lucretia Drangstveit LDrangstveit@nventure.com 30 Sep 2025 - 01:56 PM" at bounding box center [207, 279] width 180 height 24
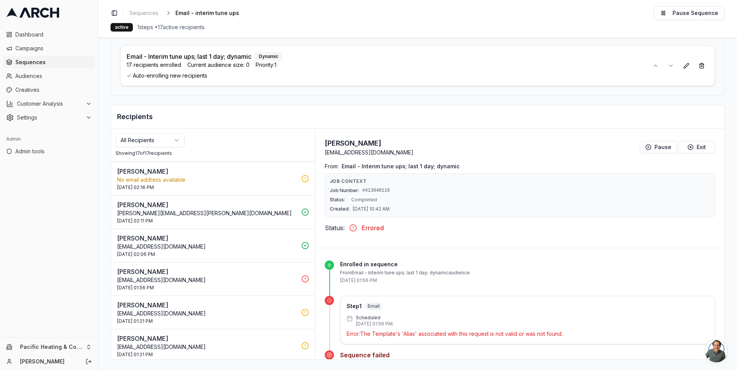
drag, startPoint x: 116, startPoint y: 267, endPoint x: 178, endPoint y: 272, distance: 62.3
click at [177, 272] on button "Lucretia Drangstveit LDrangstveit@nventure.com 30 Sep 2025 - 01:56 PM" at bounding box center [213, 278] width 204 height 33
drag, startPoint x: 396, startPoint y: 152, endPoint x: 321, endPoint y: 142, distance: 76.3
click at [321, 142] on div "Lucretia Drangstveit LDrangstveit@nventure.com Pause Exit From: Email - Interim…" at bounding box center [519, 188] width 409 height 119
copy div "Lucretia Drangstveit LDrangstveit@nventure.com"
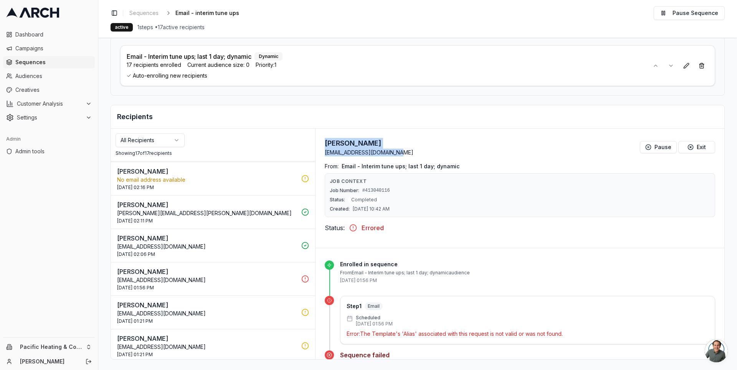
click at [397, 153] on div "Lucretia Drangstveit LDrangstveit@nventure.com Pause Exit" at bounding box center [520, 147] width 390 height 18
drag, startPoint x: 397, startPoint y: 153, endPoint x: 323, endPoint y: 152, distance: 74.1
click at [325, 152] on div "Lucretia Drangstveit LDrangstveit@nventure.com Pause Exit" at bounding box center [520, 147] width 390 height 18
copy p "[EMAIL_ADDRESS][DOMAIN_NAME]"
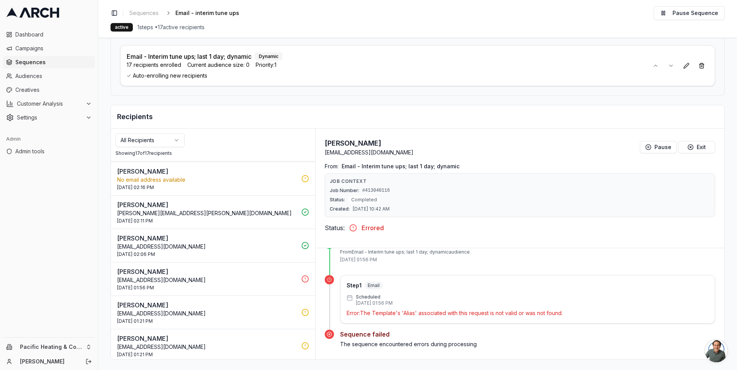
click at [368, 228] on span "Errored" at bounding box center [373, 227] width 22 height 9
drag, startPoint x: 149, startPoint y: 54, endPoint x: 256, endPoint y: 56, distance: 106.3
click at [256, 56] on div "Email - Interim tune ups; last 1 day; dynamic Dynamic" at bounding box center [385, 56] width 516 height 9
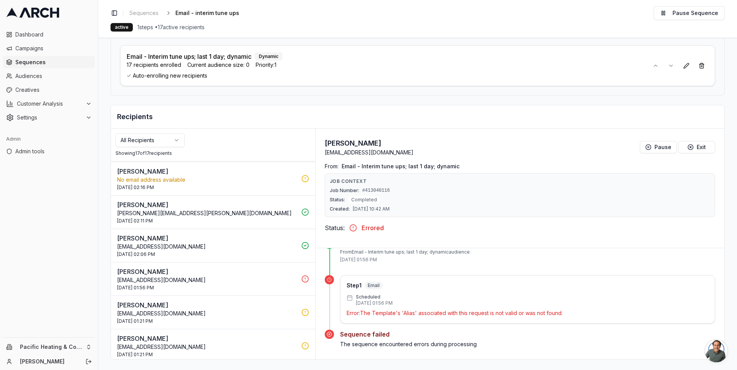
click at [192, 50] on div "Email - Interim tune ups; last 1 day; dynamic Dynamic 17 recipients enrolled Cu…" at bounding box center [417, 65] width 595 height 41
click at [177, 53] on p "Email - Interim tune ups; last 1 day; dynamic" at bounding box center [189, 56] width 125 height 9
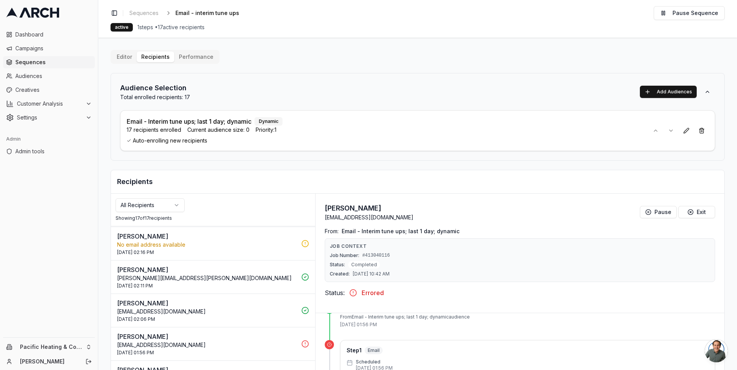
click at [200, 130] on span "Current audience size: 0" at bounding box center [218, 130] width 62 height 8
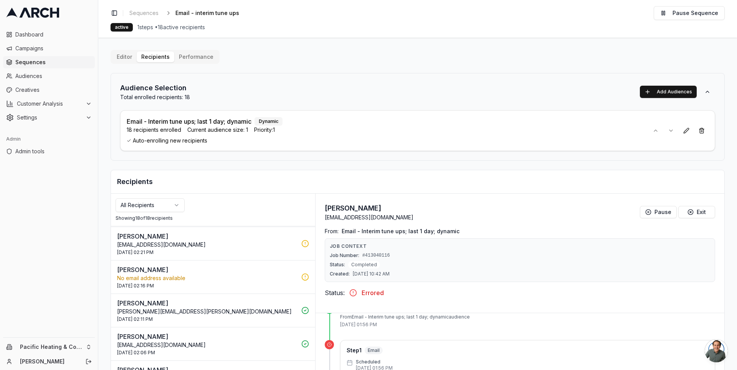
scroll to position [413, 0]
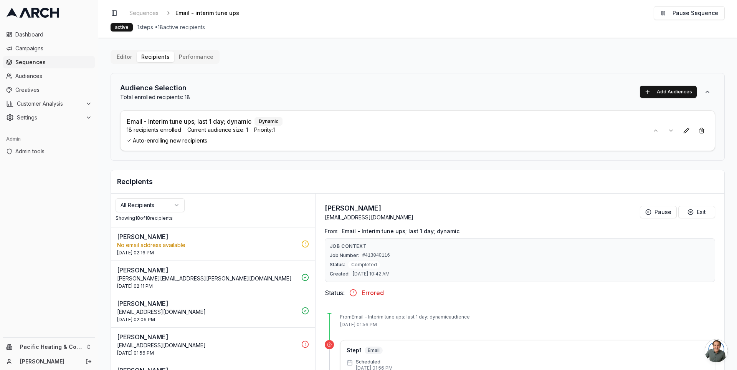
click at [353, 219] on p "[EMAIL_ADDRESS][DOMAIN_NAME]" at bounding box center [369, 217] width 89 height 8
drag, startPoint x: 399, startPoint y: 216, endPoint x: 324, endPoint y: 216, distance: 75.6
click at [325, 216] on div "Lucretia Drangstveit LDrangstveit@nventure.com Pause Exit" at bounding box center [520, 212] width 390 height 18
copy p "LDrangstveit@nventure.com"
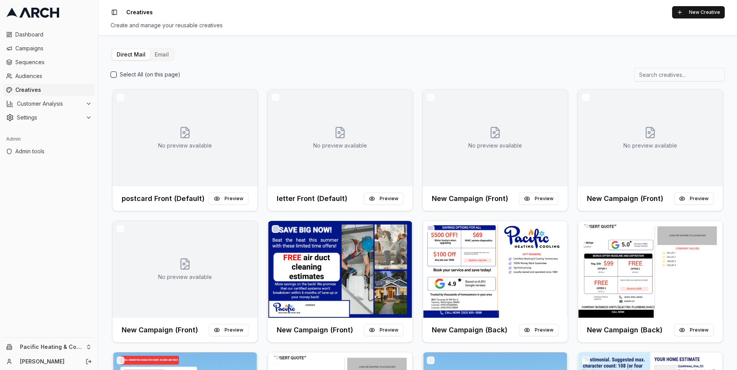
click at [156, 47] on div "Direct Mail Email Select All (on this page) No preview available postcard Front…" at bounding box center [417, 202] width 639 height 334
click at [156, 49] on button "Email" at bounding box center [161, 54] width 23 height 11
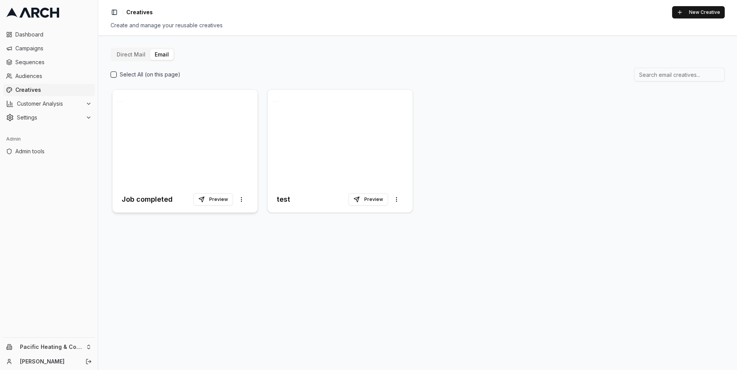
click at [174, 125] on div at bounding box center [184, 137] width 145 height 97
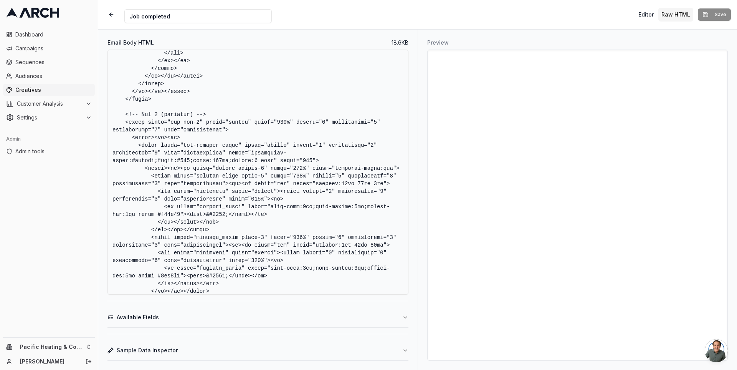
scroll to position [2463, 0]
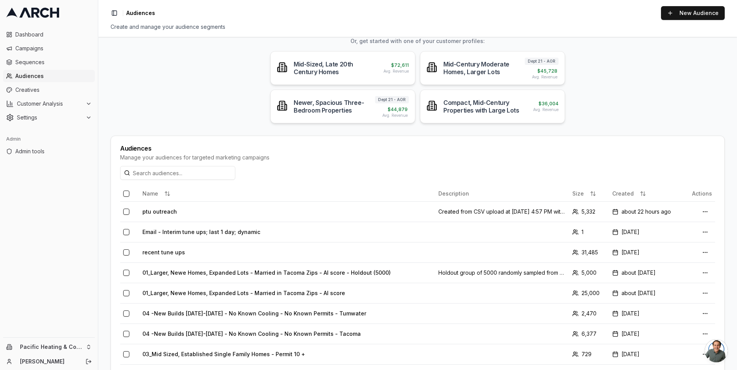
scroll to position [70, 0]
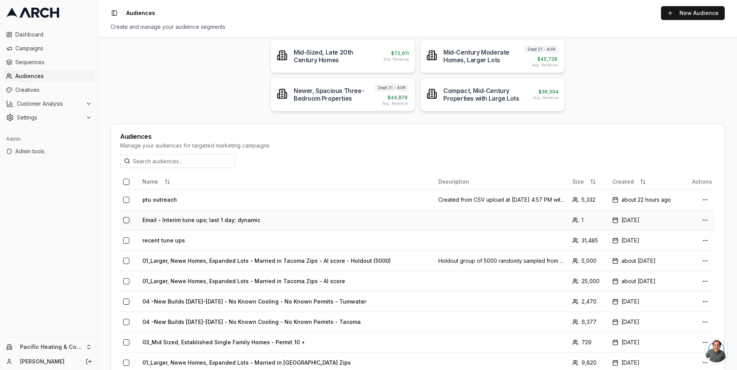
click at [198, 217] on td "Email - Interim tune ups; last 1 day; dynamic" at bounding box center [287, 220] width 296 height 20
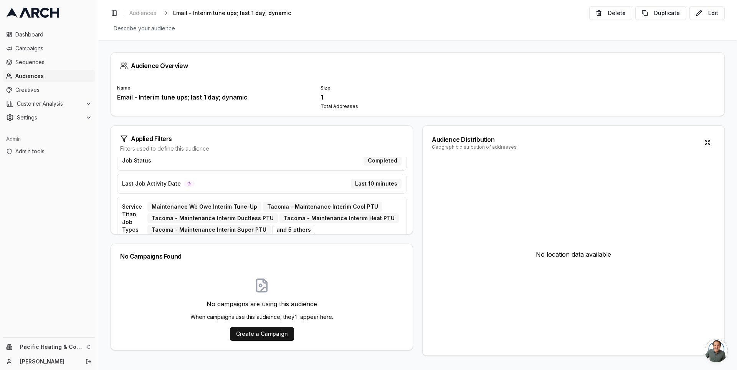
scroll to position [44, 0]
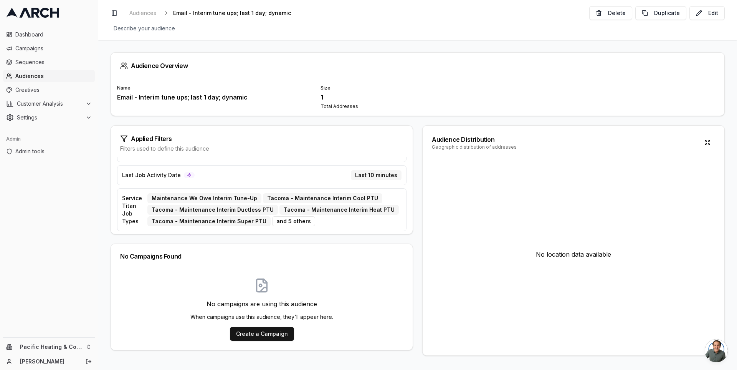
click at [107, 194] on div "Audience Overview Name Email - Interim tune ups; last 1 day; dynamic Size 1 Tot…" at bounding box center [417, 205] width 639 height 330
click at [413, 155] on div "Applied Filters Filters used to define this audience Business Unit Dept 22 - Ma…" at bounding box center [418, 240] width 614 height 230
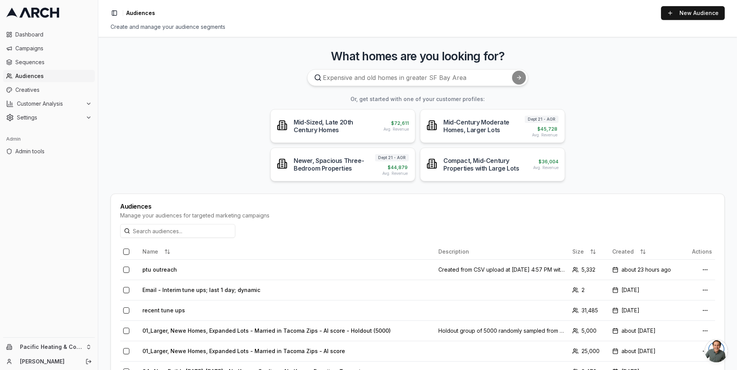
click at [112, 132] on main "What homes are you looking for? Or, get started with one of your customer profi…" at bounding box center [417, 203] width 639 height 333
click at [86, 345] on html "Dashboard Campaigns Sequences Audiences Creatives Customer Analysis Settings Ad…" at bounding box center [368, 185] width 737 height 370
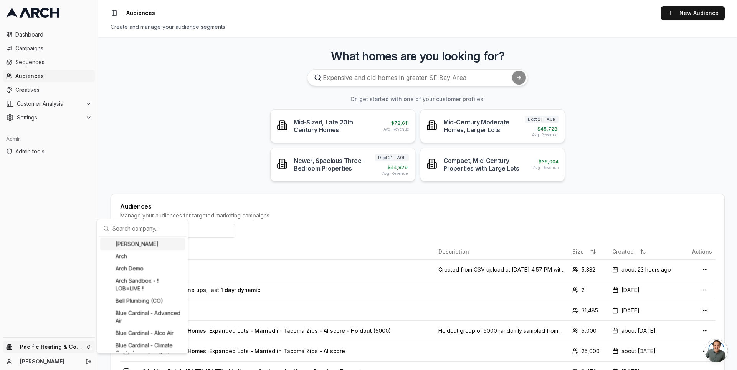
click at [136, 229] on input "text" at bounding box center [146, 227] width 69 height 15
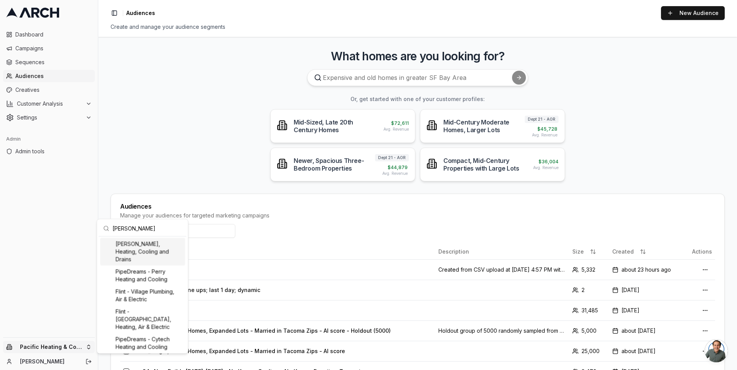
type input "[PERSON_NAME]"
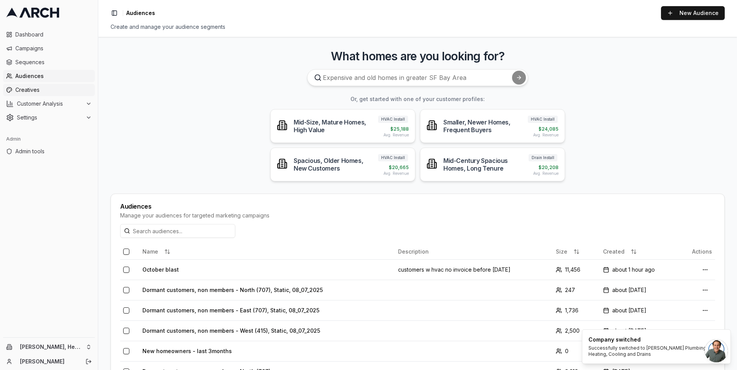
click at [43, 86] on span "Creatives" at bounding box center [53, 90] width 76 height 8
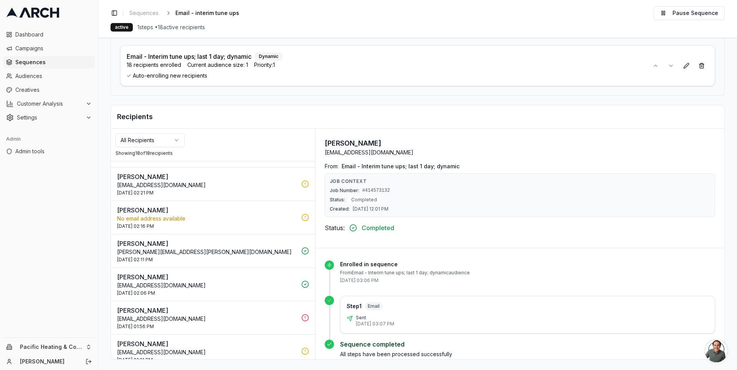
scroll to position [413, 0]
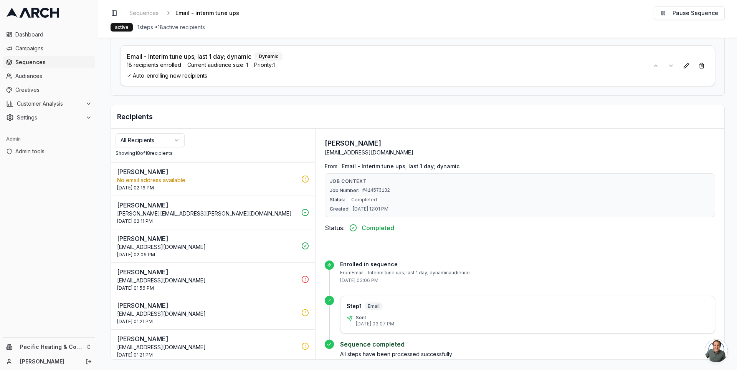
click at [210, 276] on p "[EMAIL_ADDRESS][DOMAIN_NAME]" at bounding box center [207, 280] width 180 height 8
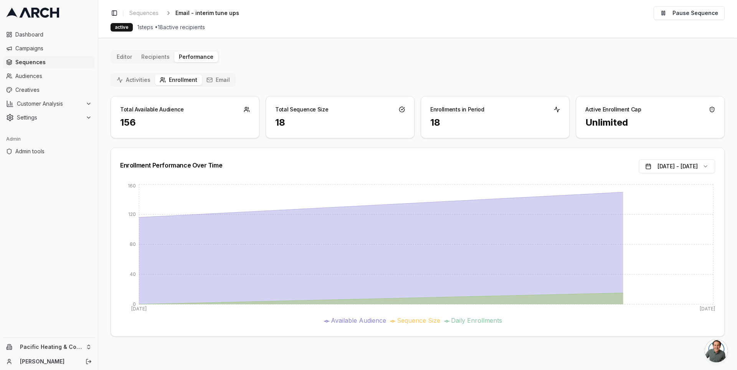
click at [215, 76] on button "Email" at bounding box center [218, 79] width 33 height 11
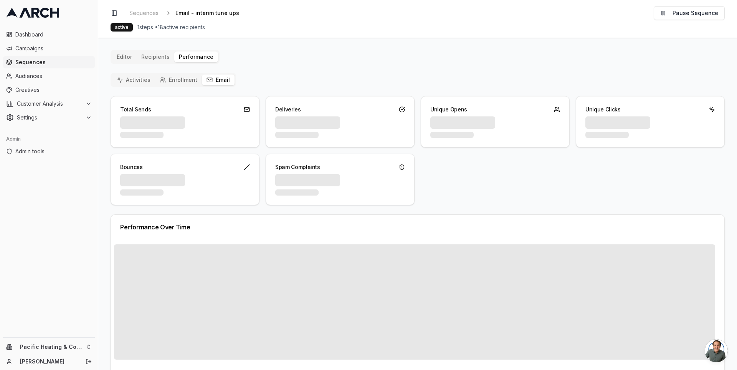
click at [209, 78] on icon "button" at bounding box center [209, 80] width 6 height 6
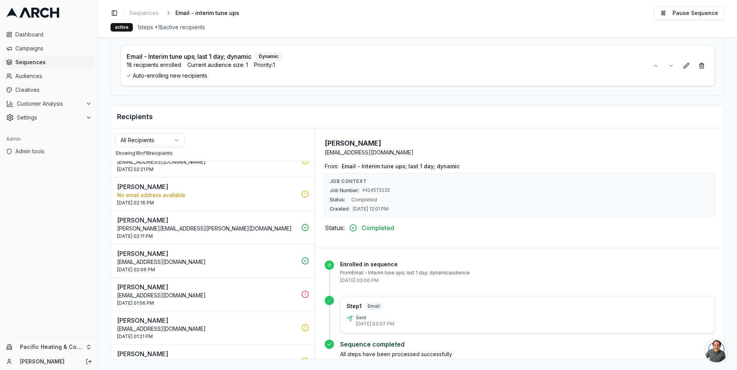
scroll to position [413, 0]
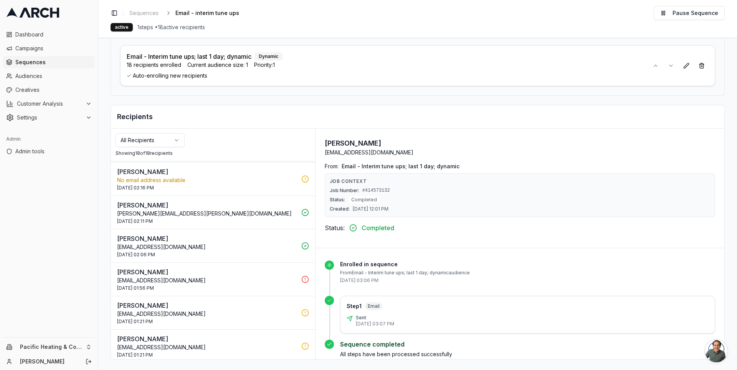
click at [158, 152] on div "Showing 18 of 18 recipients" at bounding box center [213, 153] width 195 height 6
click at [208, 277] on p "[EMAIL_ADDRESS][DOMAIN_NAME]" at bounding box center [207, 280] width 180 height 8
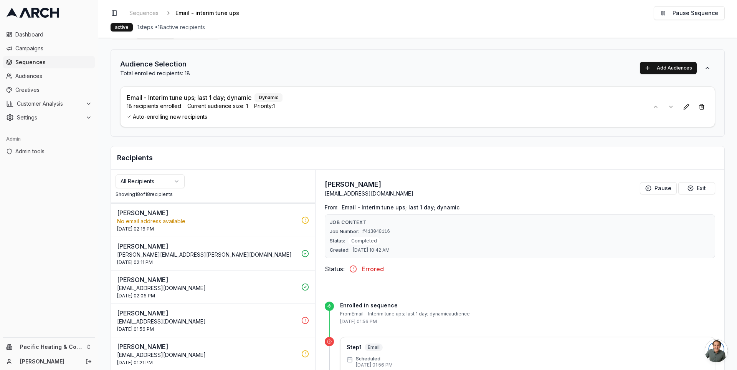
scroll to position [65, 0]
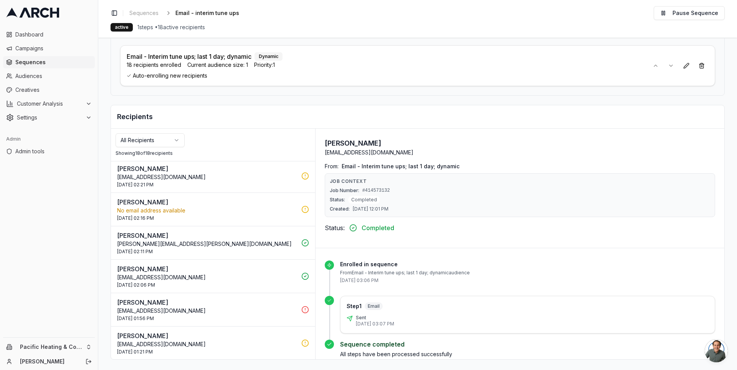
scroll to position [413, 0]
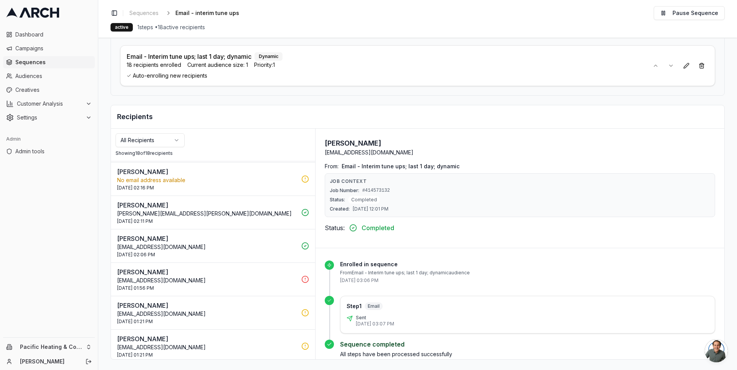
click at [254, 270] on p "[PERSON_NAME]" at bounding box center [207, 271] width 180 height 9
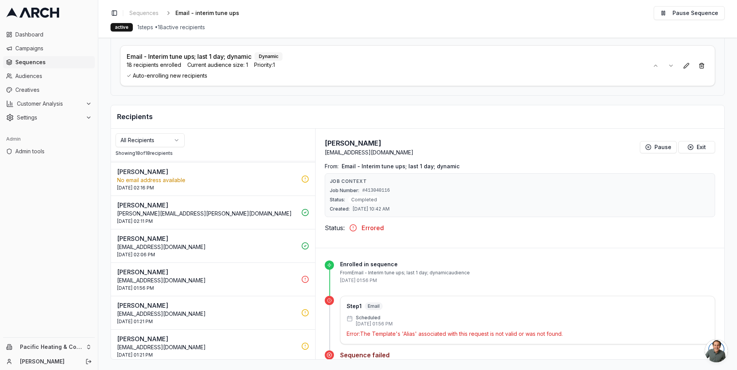
scroll to position [21, 0]
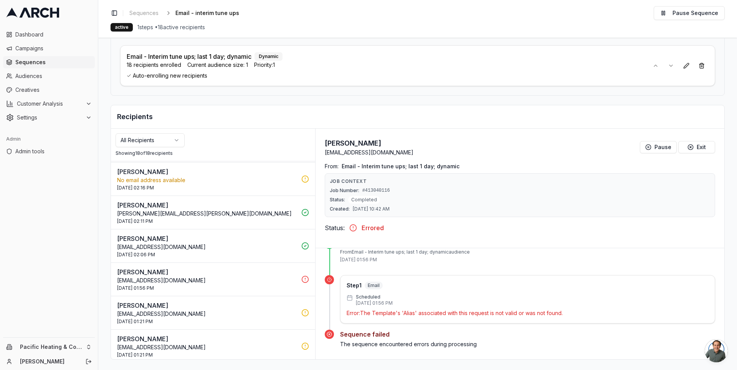
click at [377, 189] on span "#413040116" at bounding box center [376, 190] width 28 height 6
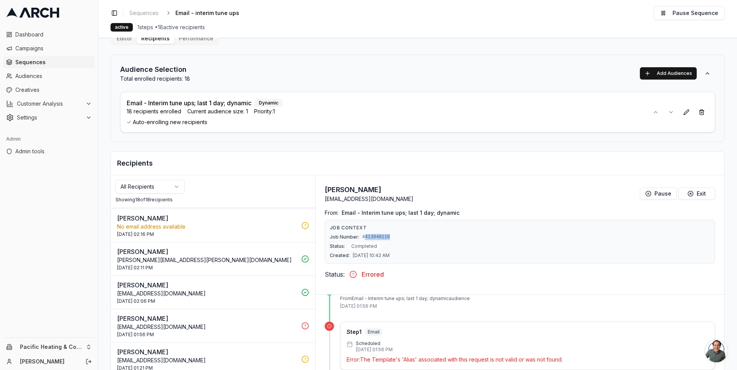
scroll to position [65, 0]
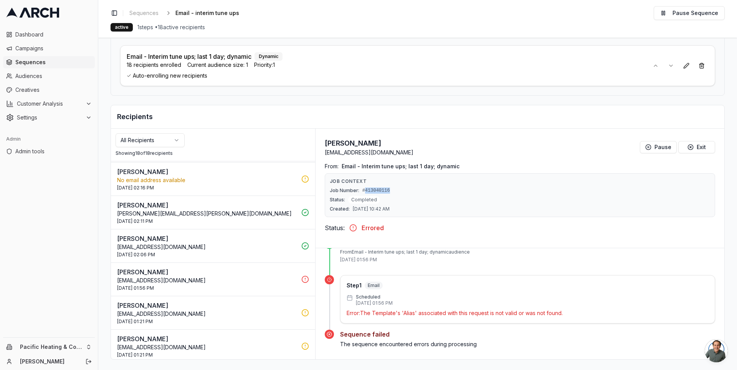
drag, startPoint x: 405, startPoint y: 207, endPoint x: 330, endPoint y: 177, distance: 80.5
click at [330, 177] on div "Job Context Job Number: #413040116 Status: Completed Created: [DATE] 10:42 AM" at bounding box center [520, 195] width 390 height 44
click at [330, 178] on p "Job Context" at bounding box center [520, 181] width 380 height 6
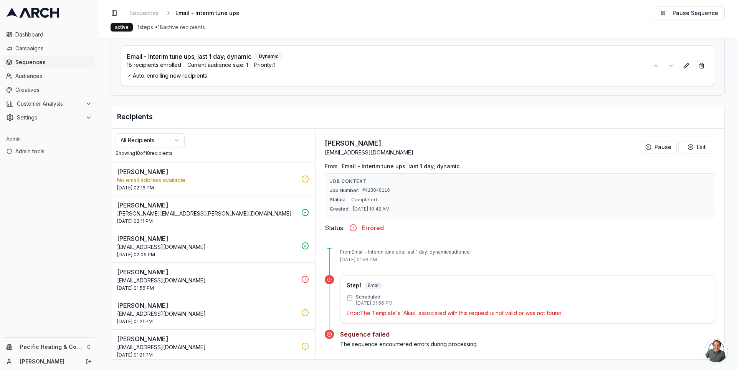
click at [360, 198] on span "Completed" at bounding box center [364, 200] width 32 height 8
click at [337, 198] on span "Status:" at bounding box center [337, 200] width 15 height 6
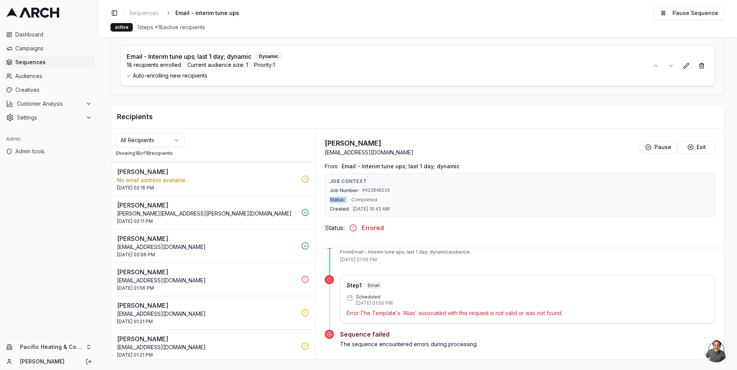
click at [337, 198] on span "Status:" at bounding box center [337, 200] width 15 height 6
click at [347, 201] on div "Status: Completed" at bounding box center [520, 200] width 380 height 8
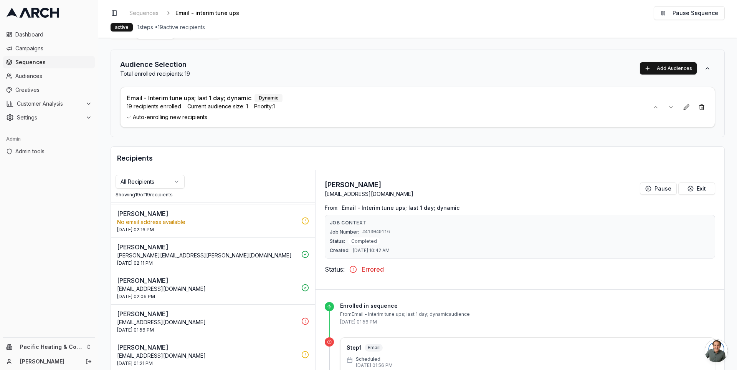
scroll to position [0, 0]
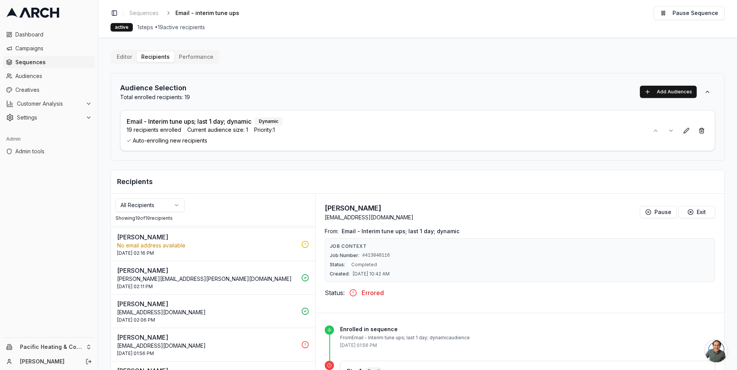
click at [193, 59] on button "Performance" at bounding box center [196, 56] width 44 height 11
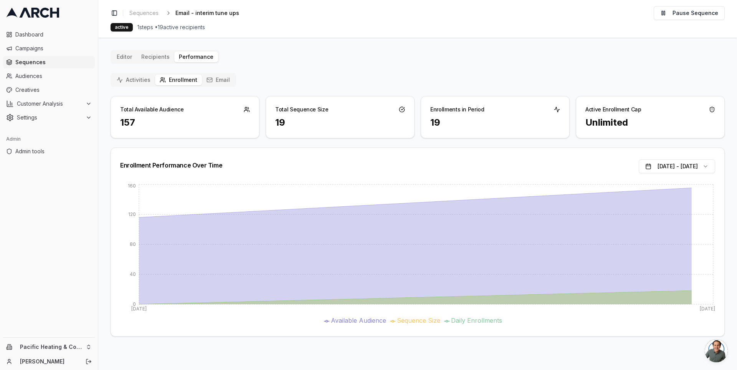
click at [214, 80] on button "Email" at bounding box center [218, 79] width 33 height 11
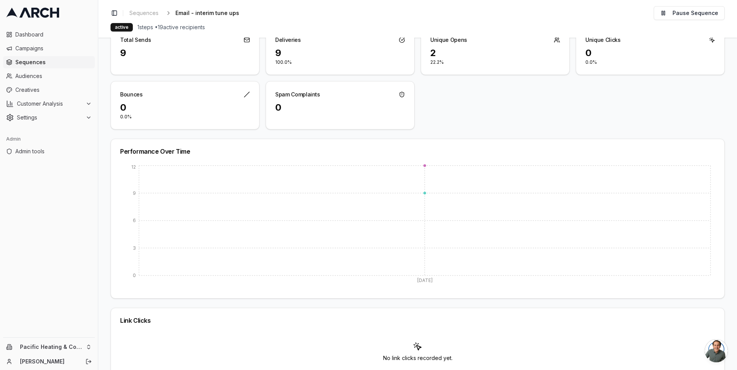
scroll to position [91, 0]
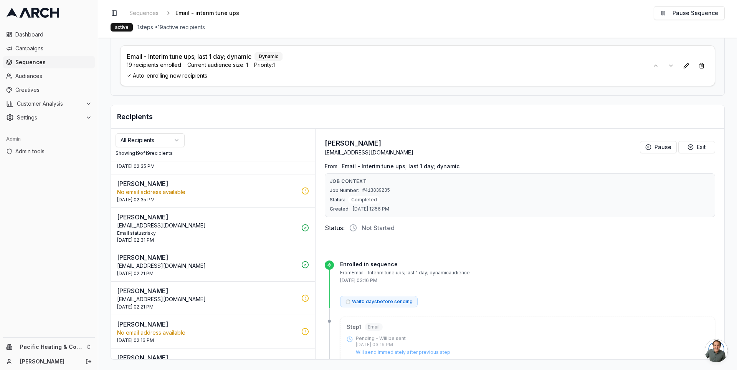
scroll to position [446, 0]
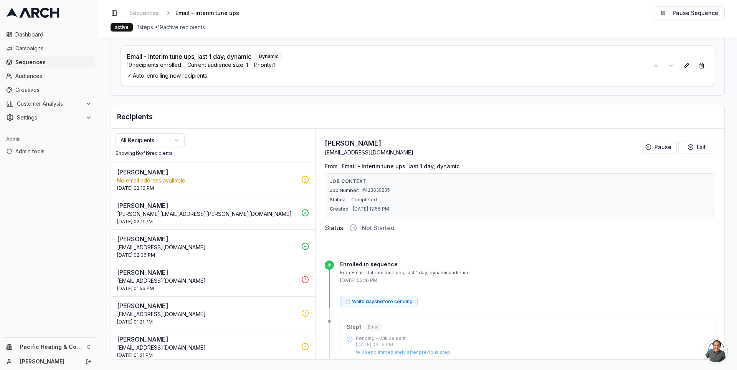
click at [200, 269] on p "[PERSON_NAME]" at bounding box center [207, 272] width 180 height 9
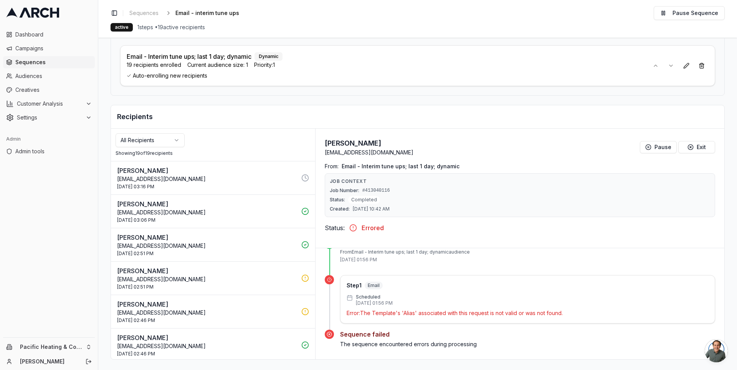
scroll to position [0, 0]
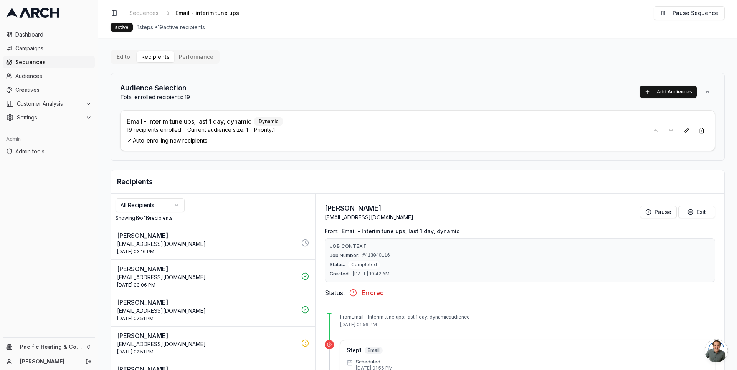
click at [126, 49] on main "Editor Recipients Performance Audience Selection Total enrolled recipients: 19 …" at bounding box center [417, 204] width 639 height 332
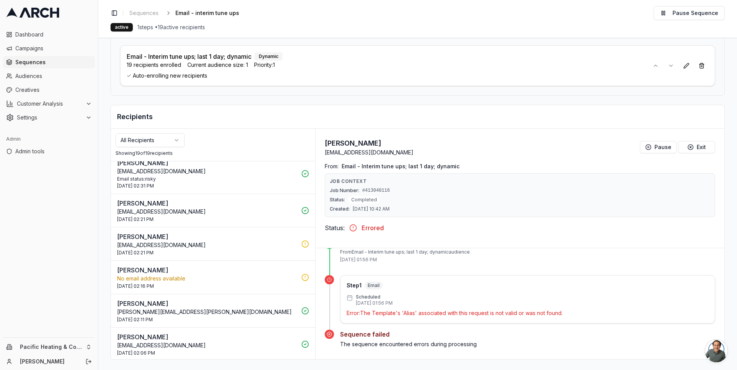
scroll to position [446, 0]
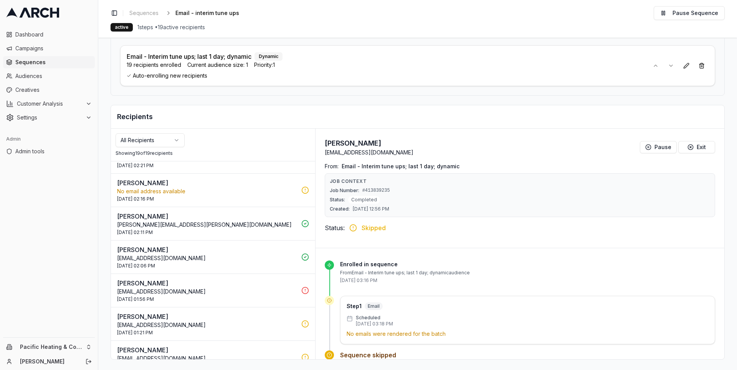
scroll to position [446, 0]
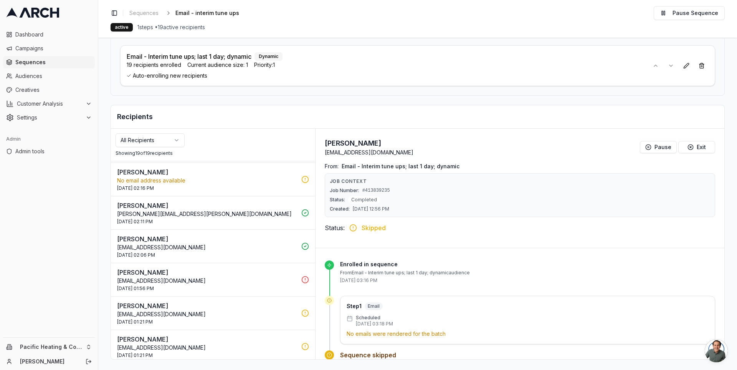
click at [211, 268] on p "Lucretia Drangstveit" at bounding box center [207, 272] width 180 height 9
click at [700, 147] on button "Exit" at bounding box center [696, 147] width 37 height 12
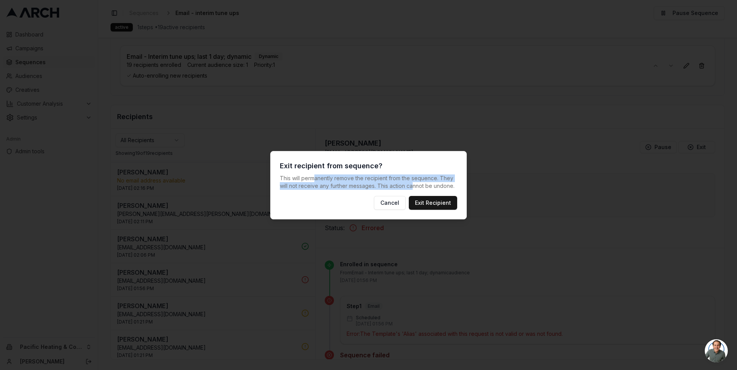
drag, startPoint x: 313, startPoint y: 177, endPoint x: 412, endPoint y: 186, distance: 99.1
click at [412, 186] on p "This will permanently remove the recipient from the sequence. They will not rec…" at bounding box center [368, 181] width 177 height 15
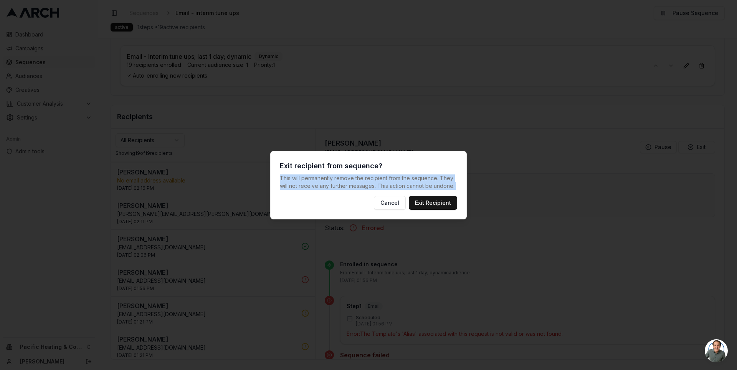
click at [428, 185] on p "This will permanently remove the recipient from the sequence. They will not rec…" at bounding box center [368, 181] width 177 height 15
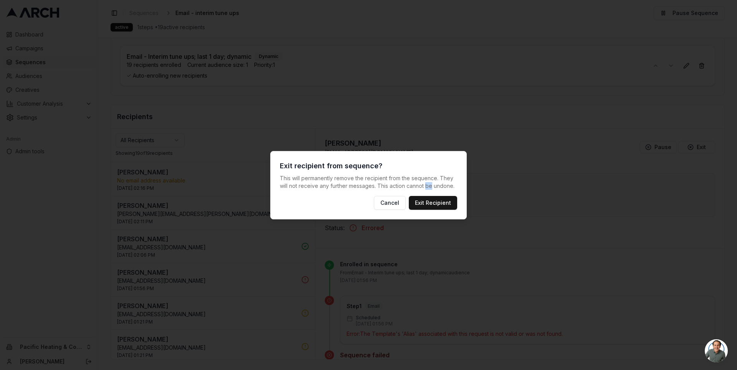
click at [428, 185] on p "This will permanently remove the recipient from the sequence. They will not rec…" at bounding box center [368, 181] width 177 height 15
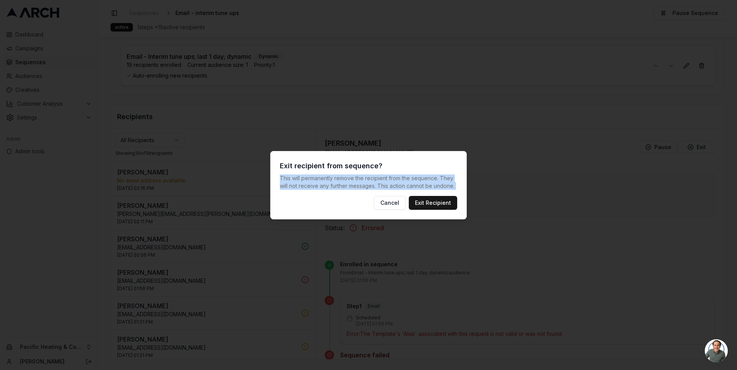
click at [428, 185] on p "This will permanently remove the recipient from the sequence. They will not rec…" at bounding box center [368, 181] width 177 height 15
click at [408, 184] on p "This will permanently remove the recipient from the sequence. They will not rec…" at bounding box center [368, 181] width 177 height 15
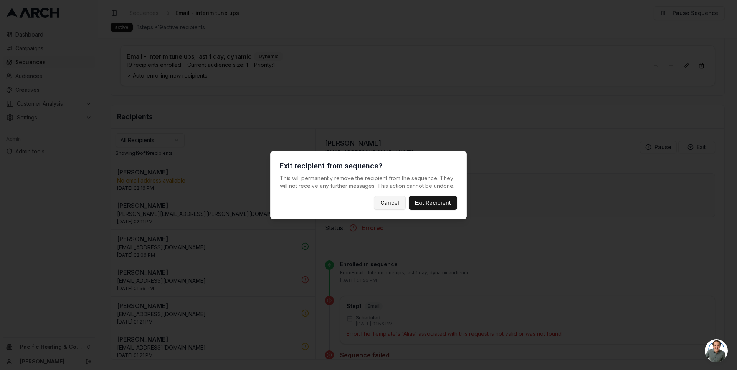
click at [392, 201] on button "Cancel" at bounding box center [390, 203] width 32 height 14
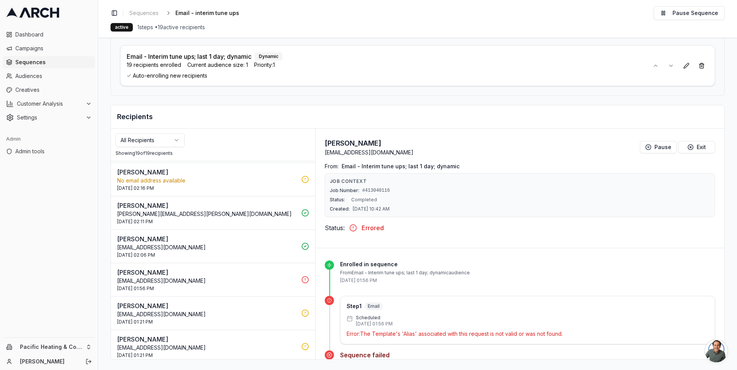
scroll to position [0, 0]
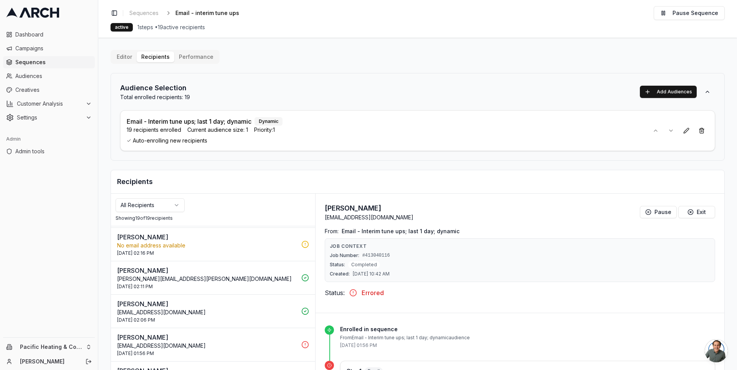
click at [183, 54] on button "Performance" at bounding box center [196, 56] width 44 height 11
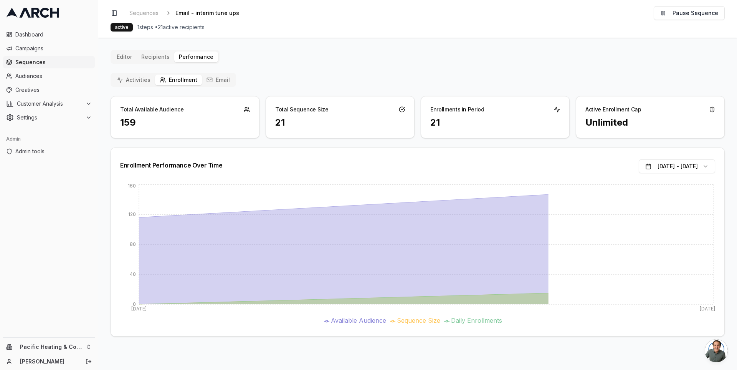
click at [213, 79] on button "Email" at bounding box center [218, 79] width 33 height 11
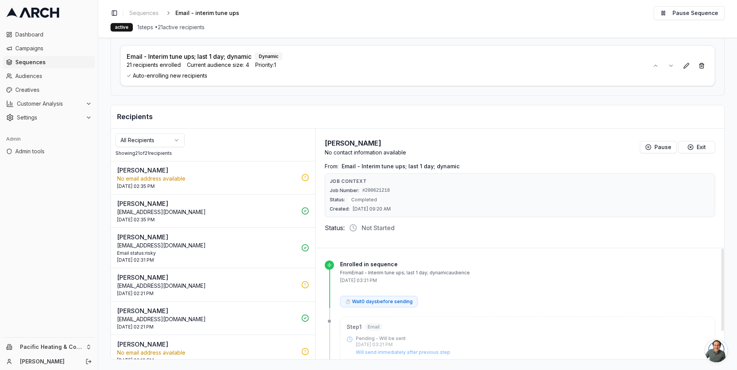
scroll to position [520, 0]
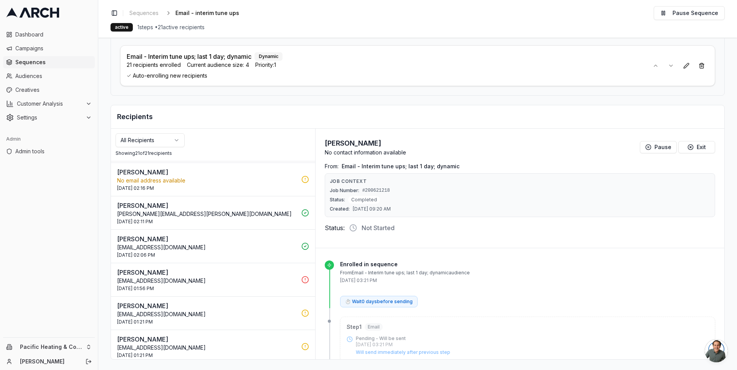
click at [243, 277] on p "LDrangstveit@nventure.com" at bounding box center [207, 281] width 180 height 8
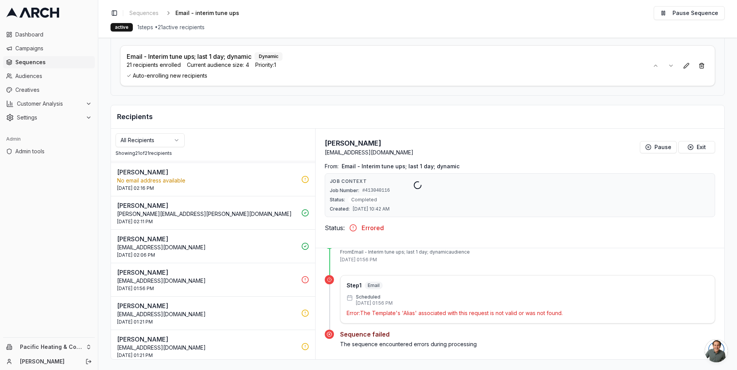
scroll to position [487, 0]
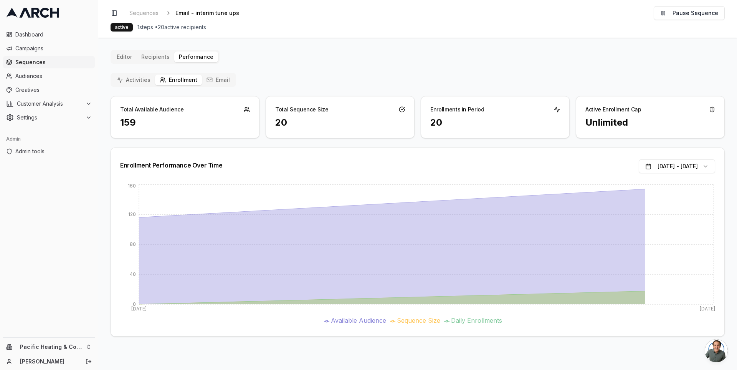
click at [216, 78] on button "Email" at bounding box center [218, 79] width 33 height 11
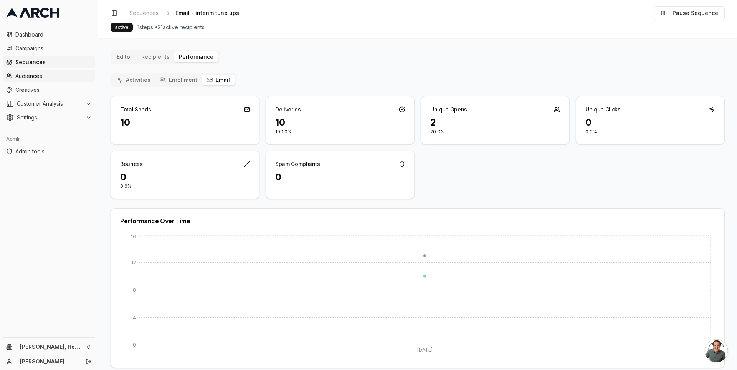
click at [45, 77] on span "Audiences" at bounding box center [53, 76] width 76 height 8
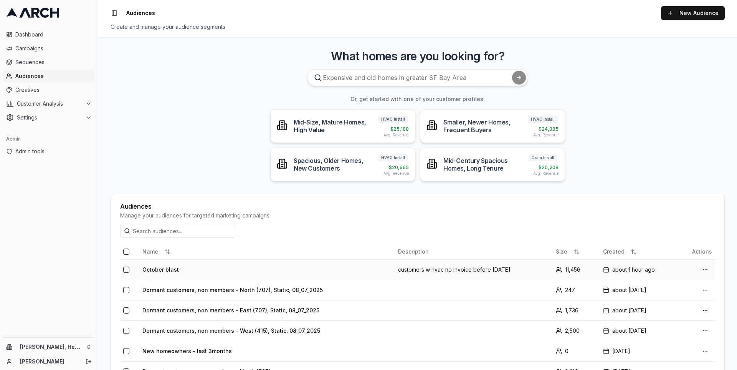
click at [165, 268] on td "October blast" at bounding box center [267, 269] width 256 height 20
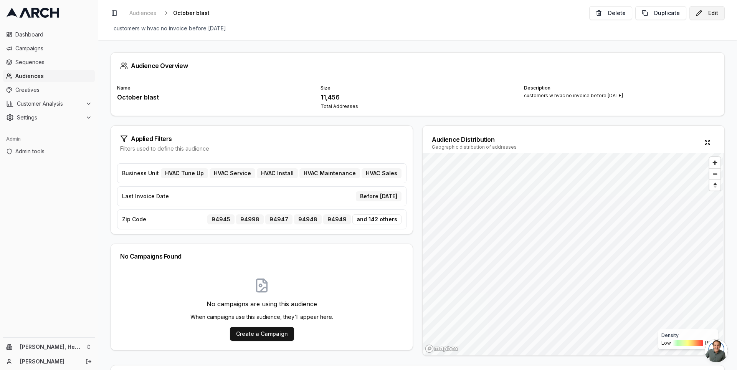
click at [697, 13] on button "Edit" at bounding box center [706, 13] width 35 height 14
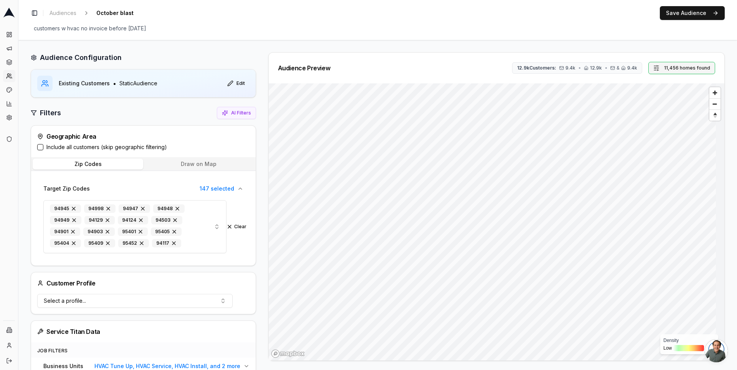
click at [683, 66] on button "11,456 homes found" at bounding box center [681, 68] width 67 height 12
type input "9517"
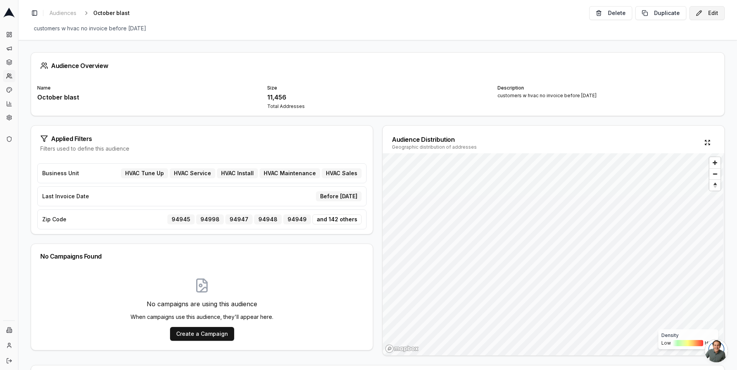
click at [714, 13] on button "Edit" at bounding box center [706, 13] width 35 height 14
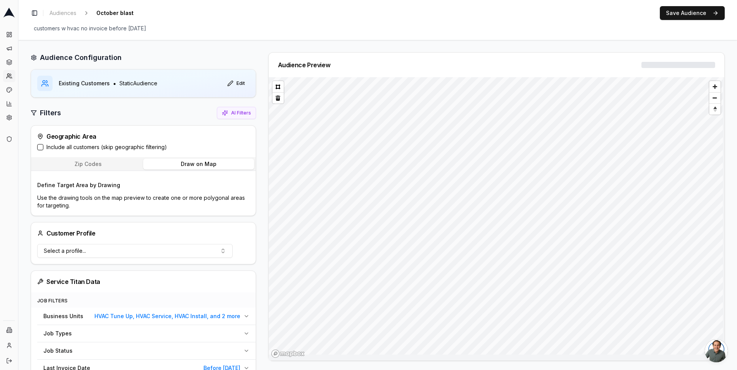
click at [235, 165] on button "Draw on Map" at bounding box center [198, 164] width 111 height 11
click at [279, 92] on button at bounding box center [278, 92] width 11 height 11
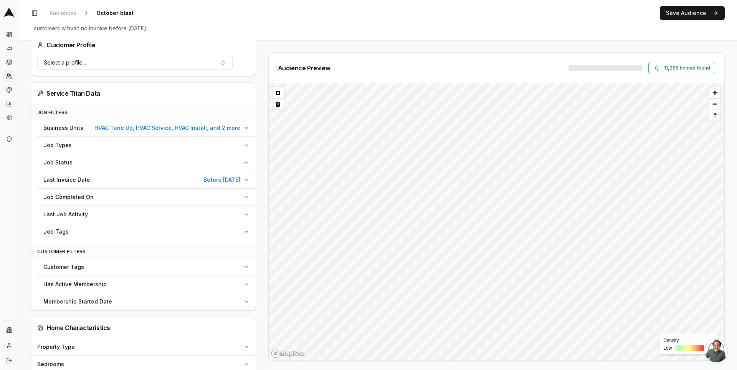
scroll to position [196, 0]
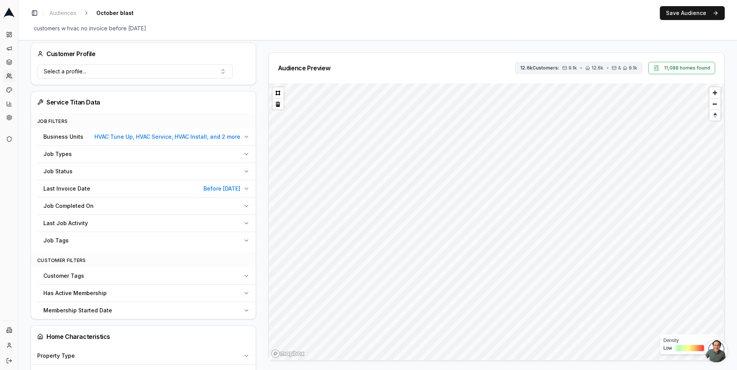
click at [589, 66] on icon "button" at bounding box center [587, 68] width 5 height 5
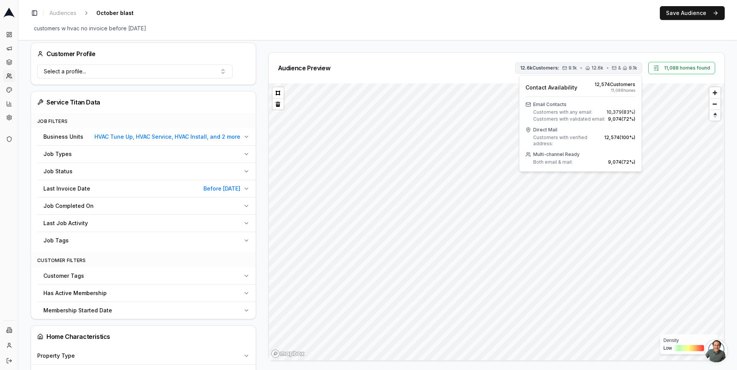
click at [589, 66] on icon "button" at bounding box center [587, 68] width 5 height 5
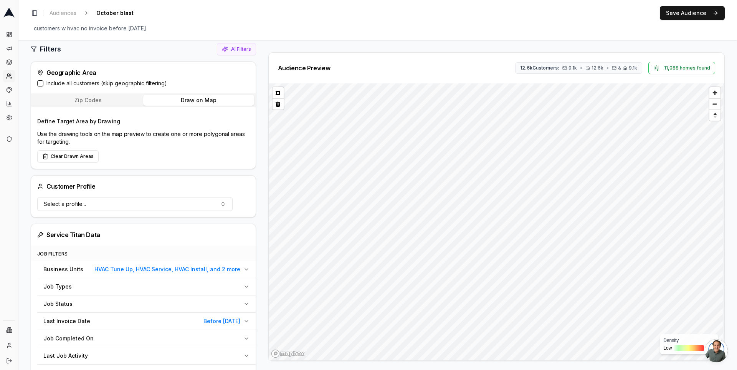
scroll to position [25, 0]
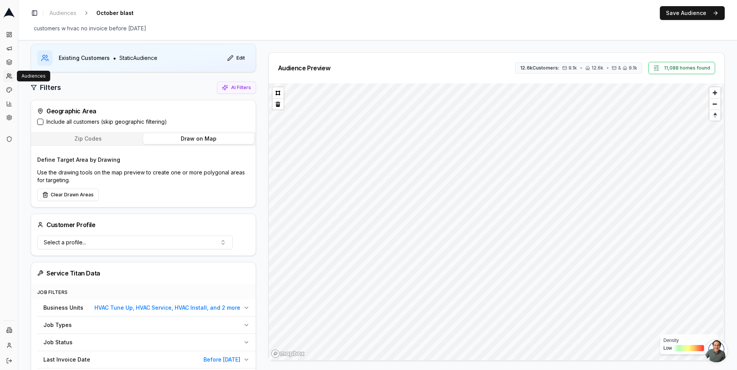
click at [10, 74] on icon at bounding box center [9, 76] width 6 height 6
click at [678, 68] on button "11,088 homes found" at bounding box center [681, 68] width 67 height 12
type input "9157"
click at [674, 103] on button "Set" at bounding box center [672, 101] width 17 height 12
click at [613, 67] on span "&" at bounding box center [613, 68] width 3 height 6
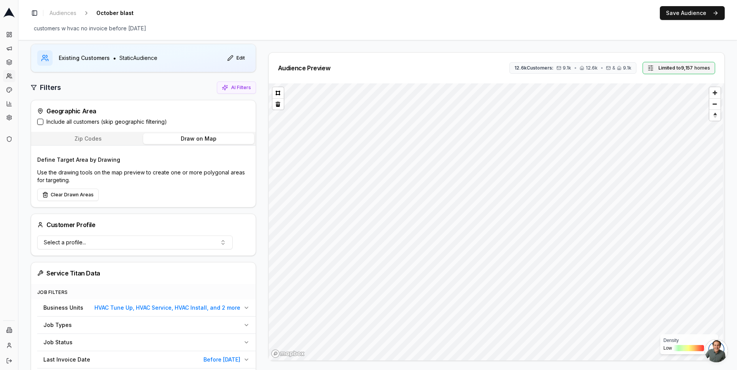
click at [672, 69] on span "Limited to 9,157" at bounding box center [675, 68] width 35 height 6
click at [672, 68] on span "Limited to 9,157" at bounding box center [675, 68] width 35 height 6
click at [684, 15] on button "Save Audience" at bounding box center [692, 13] width 65 height 14
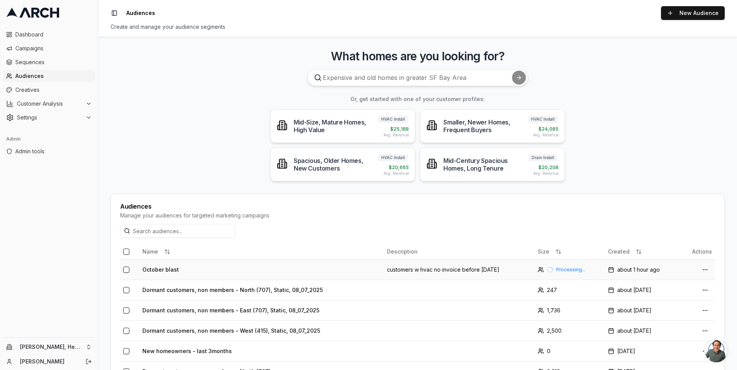
click at [179, 268] on td "October blast" at bounding box center [261, 269] width 244 height 20
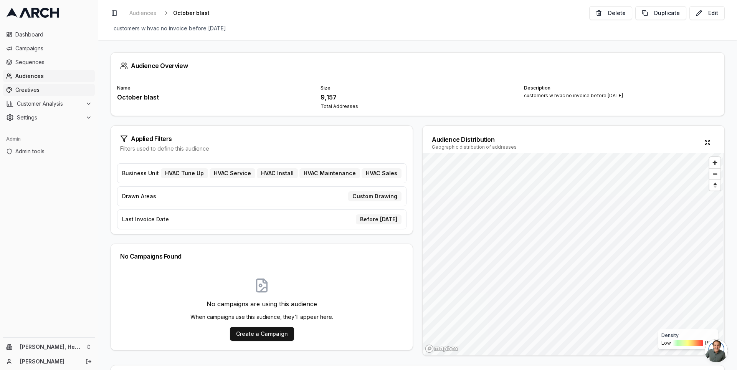
click at [53, 90] on span "Creatives" at bounding box center [53, 90] width 76 height 8
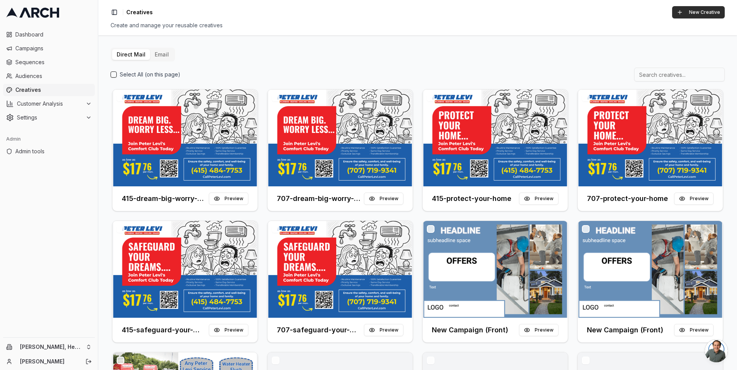
click at [699, 11] on button "New Creative" at bounding box center [698, 12] width 53 height 12
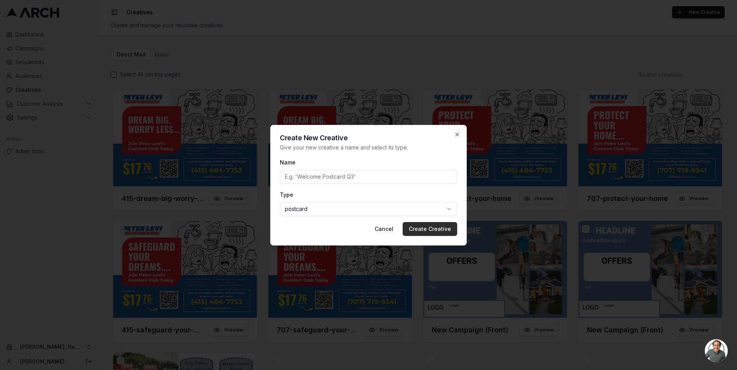
click at [430, 225] on button "Create Creative" at bounding box center [430, 229] width 55 height 14
type input "test"
click at [445, 229] on button "Create Creative" at bounding box center [430, 229] width 55 height 14
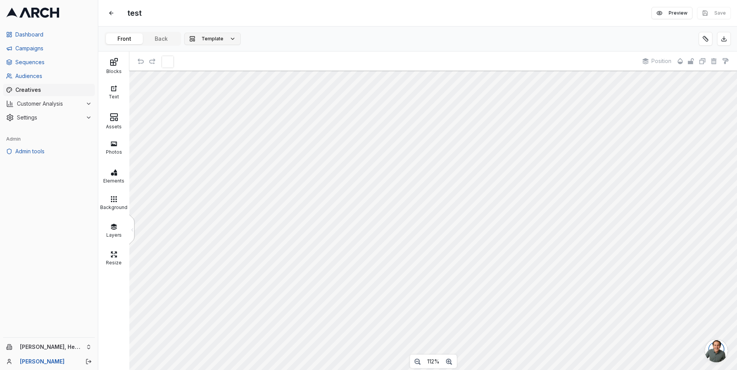
click at [227, 41] on button "Template" at bounding box center [212, 39] width 56 height 12
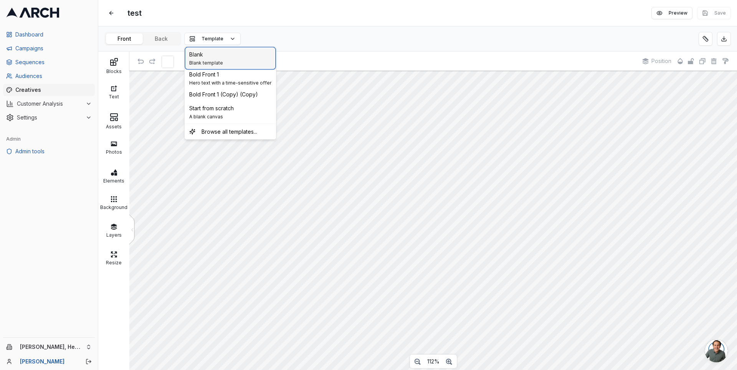
click at [233, 57] on div "Blank Blank template" at bounding box center [230, 58] width 88 height 20
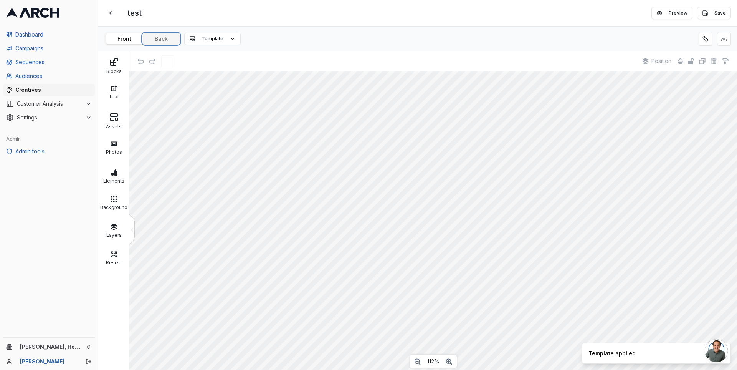
click at [166, 38] on div "test Edit Preview Save Front Back Template Blocks Text Assets Photos Elements B…" at bounding box center [417, 185] width 639 height 370
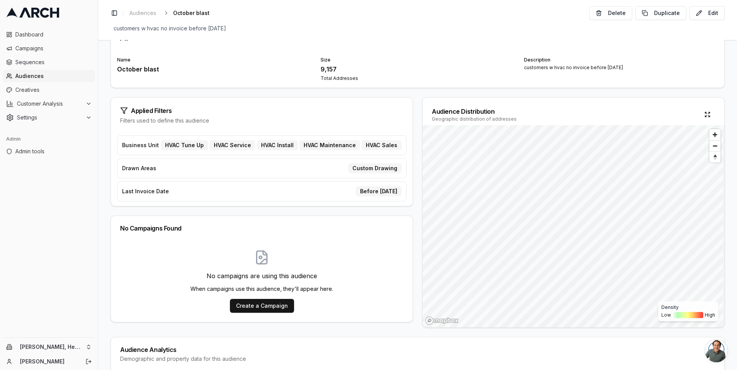
scroll to position [39, 0]
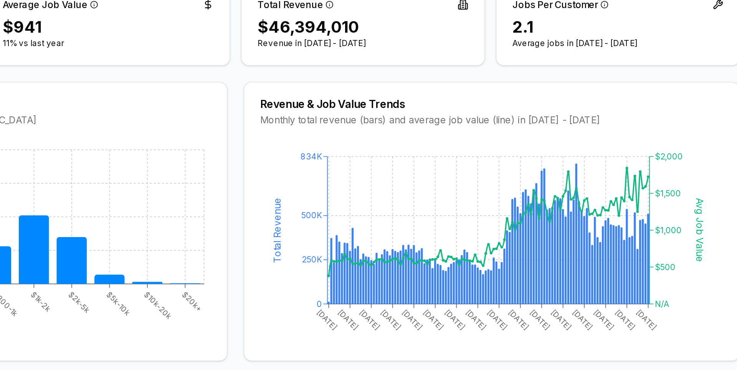
click at [475, 152] on p "Revenue in [DATE] - [DATE]" at bounding box center [490, 152] width 121 height 6
click at [473, 152] on p "Revenue in [DATE] - [DATE]" at bounding box center [490, 152] width 121 height 6
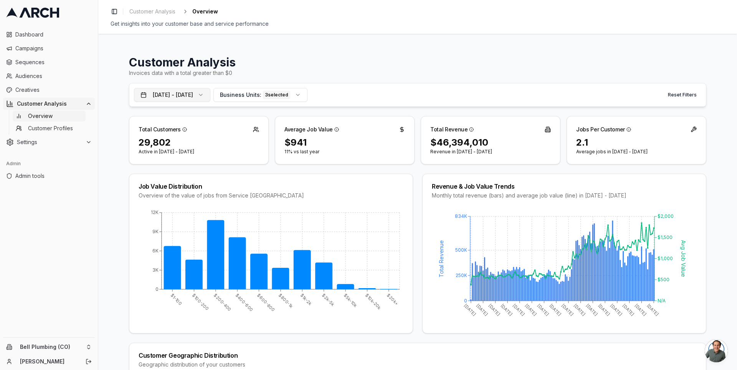
click at [210, 94] on button "[DATE] - [DATE]" at bounding box center [172, 95] width 76 height 14
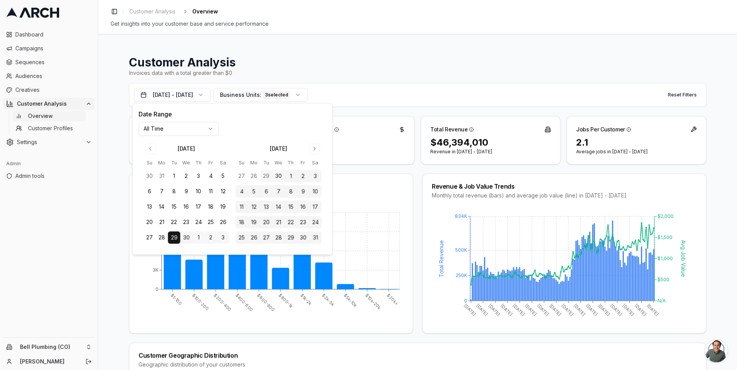
click at [191, 133] on html "Dashboard Campaigns Sequences Audiences Creatives Customer Analysis Overview Cu…" at bounding box center [368, 185] width 737 height 370
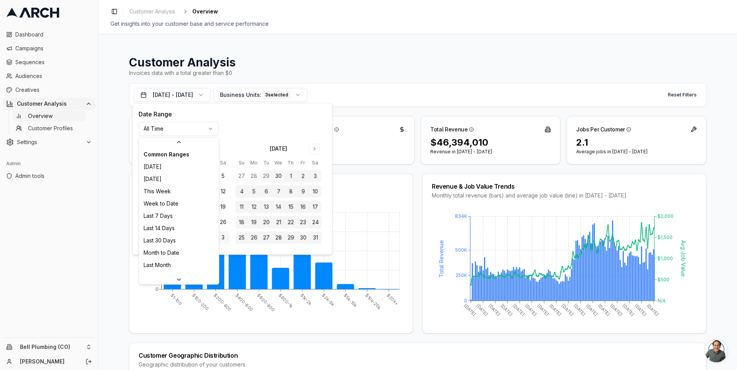
scroll to position [94, 0]
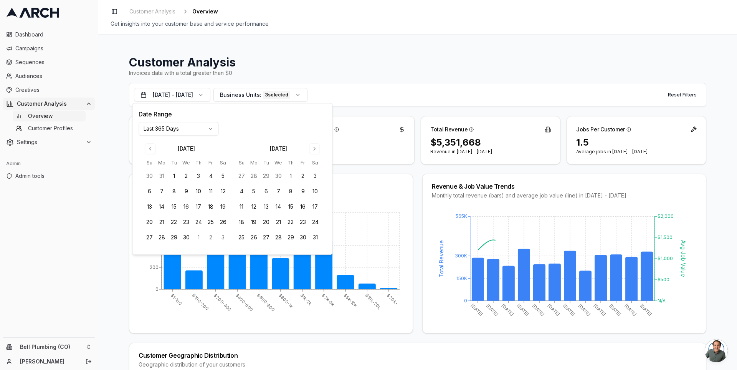
click at [120, 193] on div "Customer Analysis Invoices data with a total greater than $0 [DATE] - [DATE] Bu…" at bounding box center [417, 202] width 639 height 336
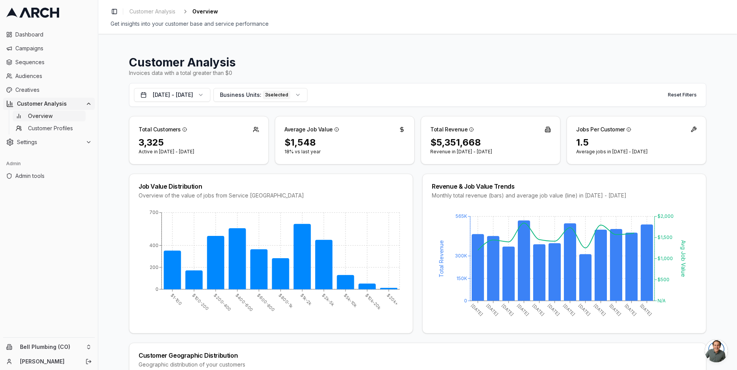
click at [437, 145] on div "$5,351,668" at bounding box center [490, 142] width 121 height 12
click at [428, 144] on div "$5,351,668 Revenue in Sep 30, 2024 - Sep 29, 2025" at bounding box center [490, 150] width 139 height 28
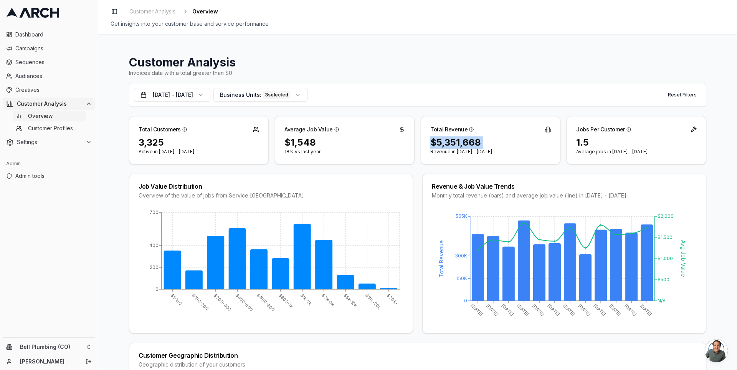
click at [428, 144] on div "$5,351,668 Revenue in Sep 30, 2024 - Sep 29, 2025" at bounding box center [490, 150] width 139 height 28
click at [83, 341] on html "Dashboard Campaigns Sequences Audiences Creatives Customer Analysis Overview Cu…" at bounding box center [368, 185] width 737 height 370
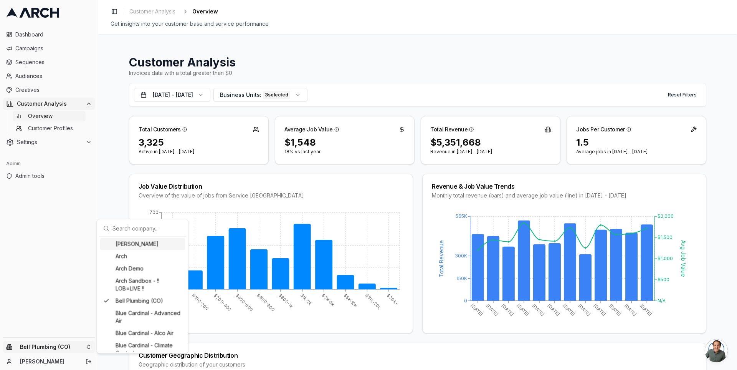
click at [126, 226] on input "text" at bounding box center [146, 227] width 69 height 15
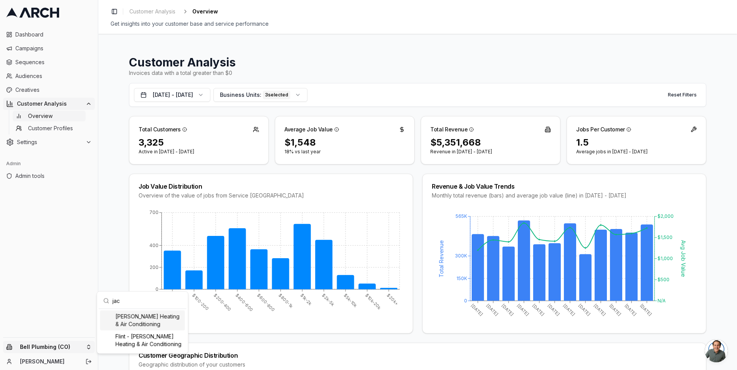
type input "jaco"
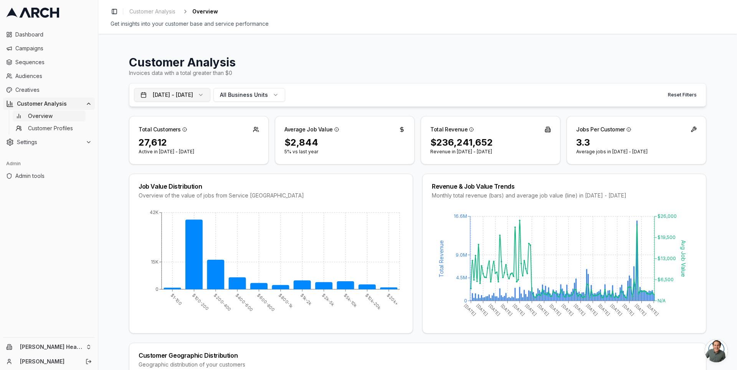
click at [210, 91] on button "[DATE] - [DATE]" at bounding box center [172, 95] width 76 height 14
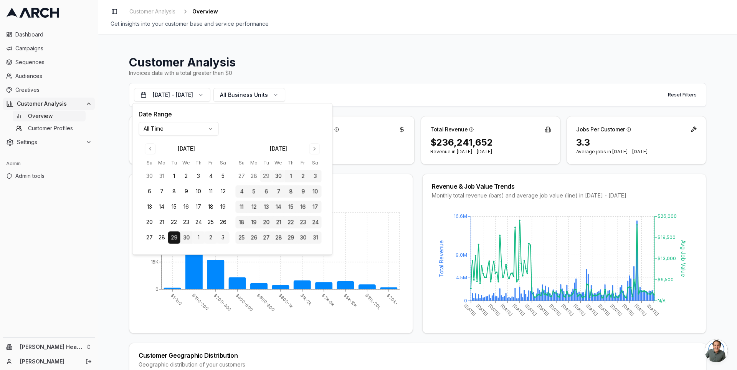
click at [200, 127] on html "Dashboard Campaigns Sequences Audiences Creatives Customer Analysis Overview Cu…" at bounding box center [368, 185] width 737 height 370
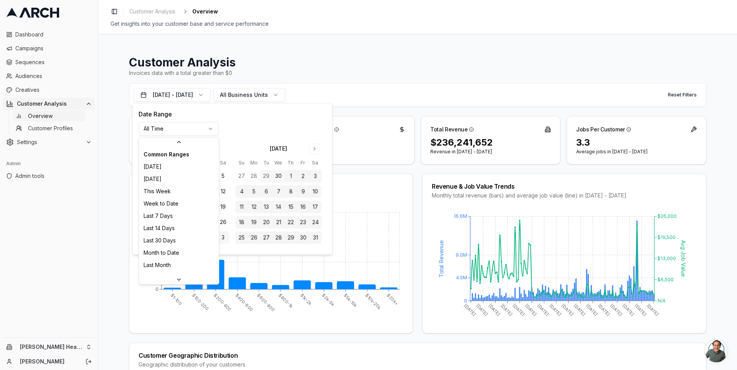
scroll to position [94, 0]
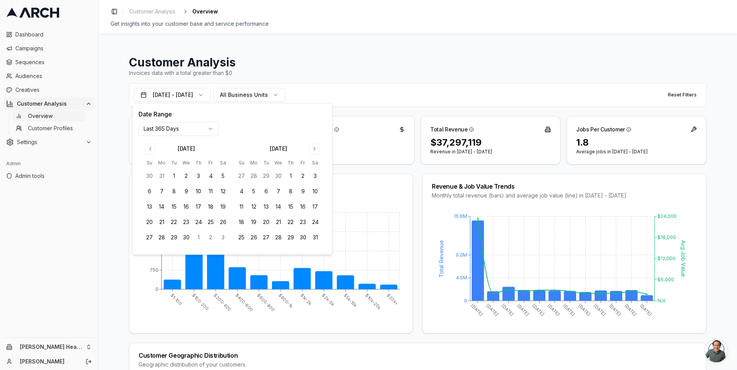
click at [417, 211] on div "Job Value Distribution Overview of the value of jobs from Service Titan $1-100 …" at bounding box center [417, 253] width 577 height 160
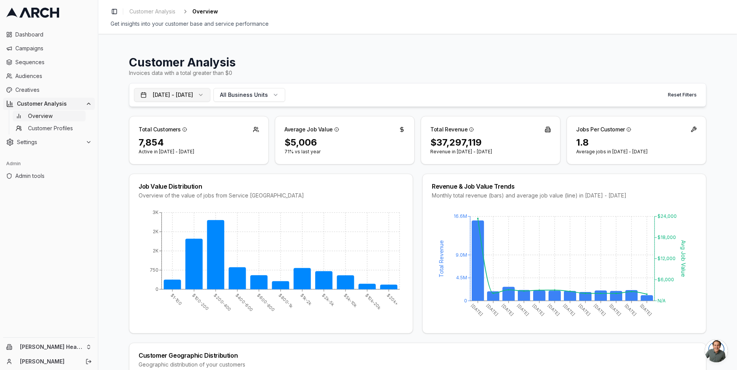
click at [184, 89] on button "Oct 1, 2024 - Sep 30, 2025" at bounding box center [172, 95] width 76 height 14
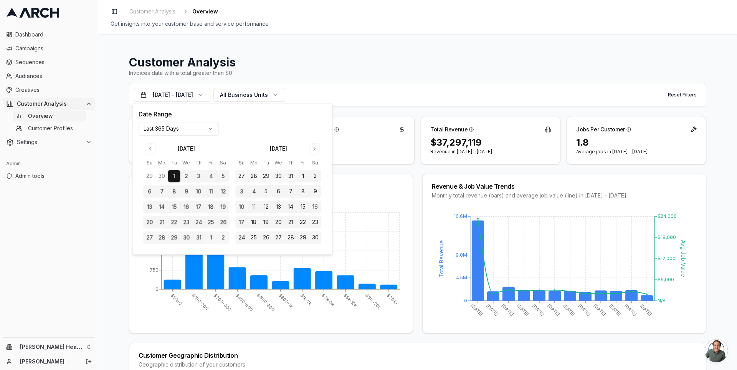
click at [303, 175] on button "1" at bounding box center [303, 176] width 12 height 12
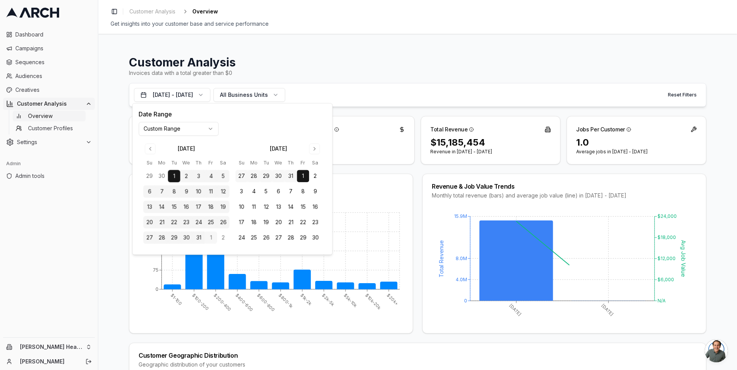
click at [401, 106] on div "Oct 1, 2024 - Nov 1, 2024 All Business Units Reset Filters" at bounding box center [417, 95] width 577 height 24
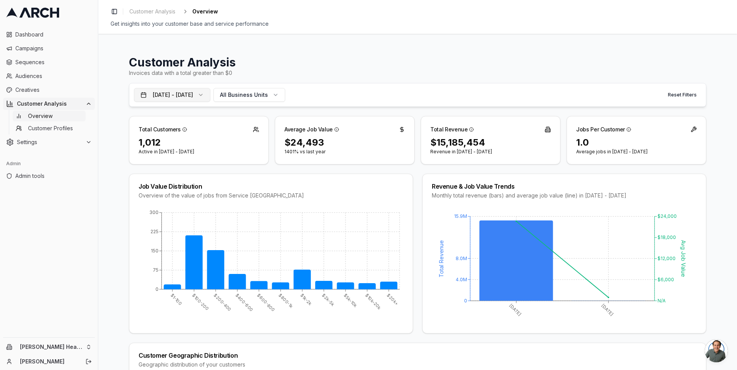
click at [207, 94] on button "Oct 1, 2024 - Nov 1, 2024" at bounding box center [172, 95] width 76 height 14
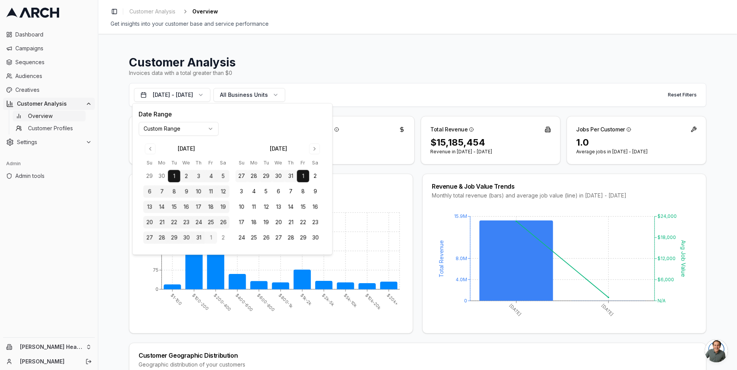
click at [305, 174] on button "1" at bounding box center [303, 176] width 12 height 12
click at [313, 149] on button "Go to next month" at bounding box center [314, 148] width 11 height 11
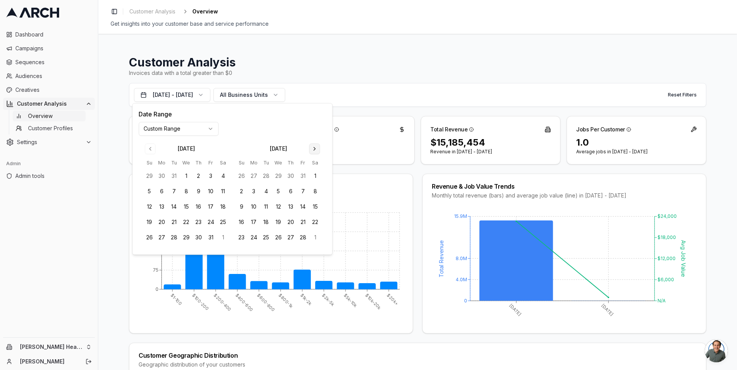
click at [313, 149] on button "Go to next month" at bounding box center [314, 148] width 11 height 11
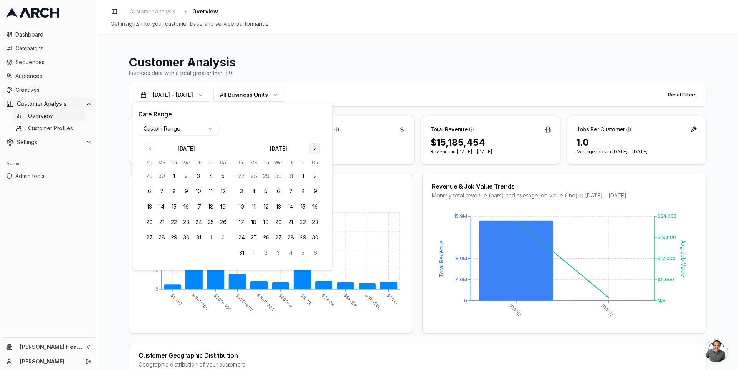
click at [313, 149] on button "Go to next month" at bounding box center [314, 148] width 11 height 11
click at [266, 236] on button "30" at bounding box center [266, 237] width 12 height 12
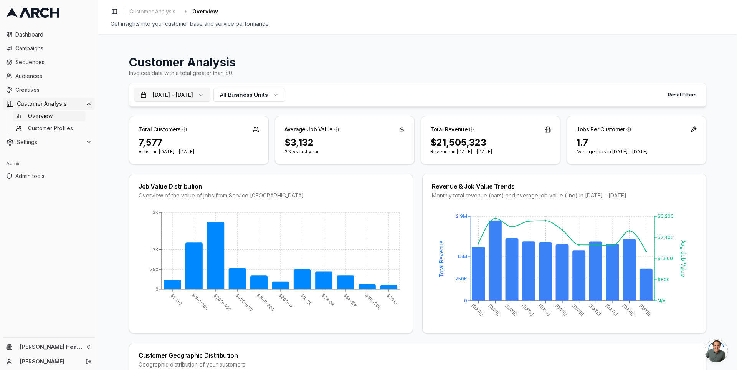
click at [210, 94] on button "Nov 1, 2024 - Sep 30, 2025" at bounding box center [172, 95] width 76 height 14
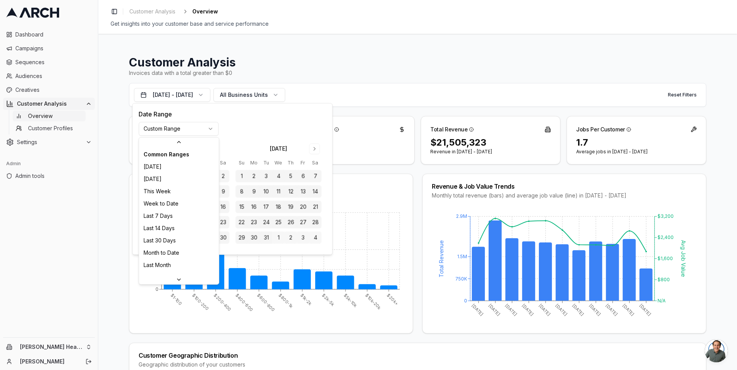
click at [177, 127] on html "Dashboard Campaigns Sequences Audiences Creatives Customer Analysis Overview Cu…" at bounding box center [368, 185] width 737 height 370
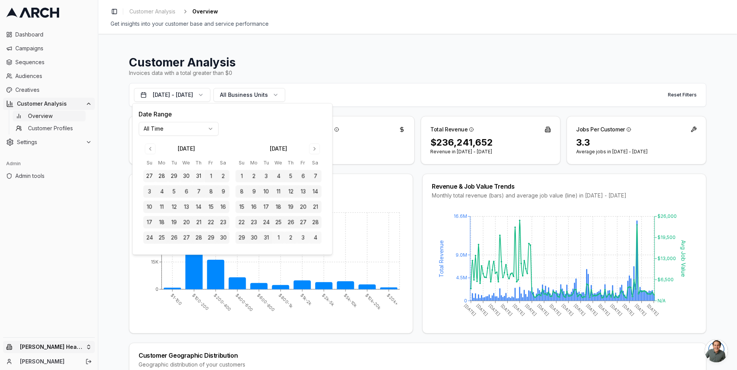
click at [82, 343] on html "Dashboard Campaigns Sequences Audiences Creatives Customer Analysis Overview Cu…" at bounding box center [368, 185] width 737 height 370
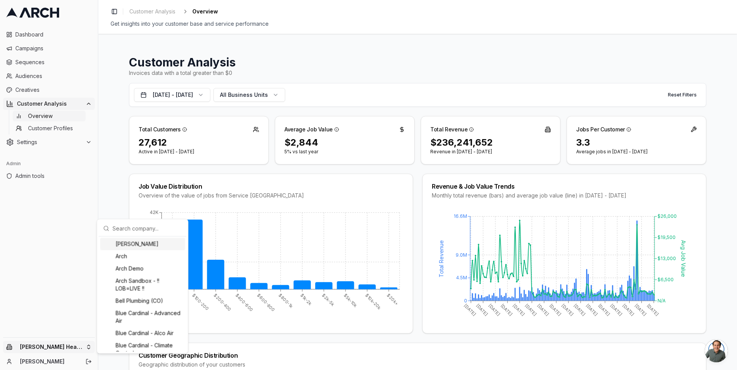
click at [140, 232] on input "text" at bounding box center [146, 227] width 69 height 15
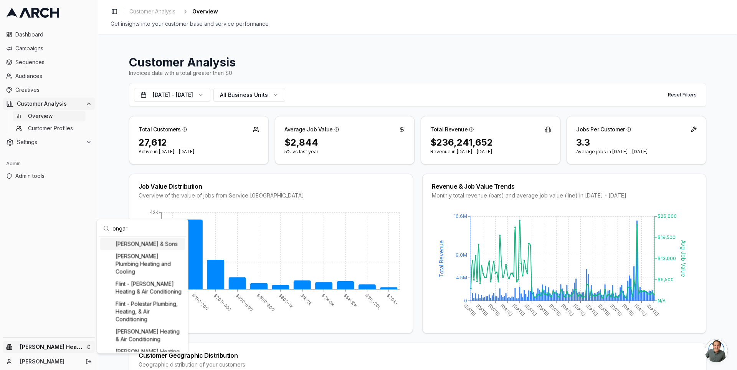
type input "ongaro"
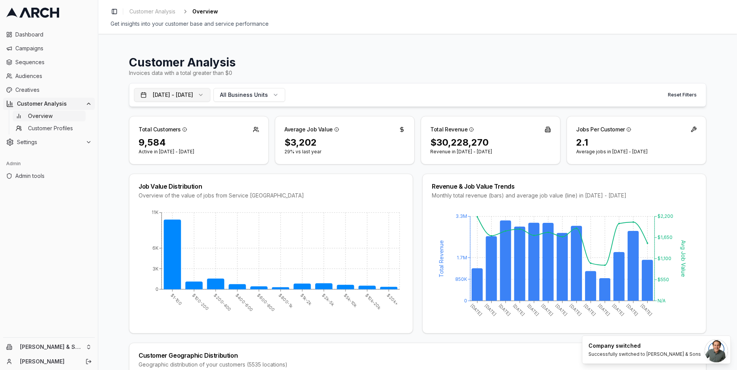
click at [171, 91] on button "Aug 20, 2024 - Aug 19, 2025" at bounding box center [172, 95] width 76 height 14
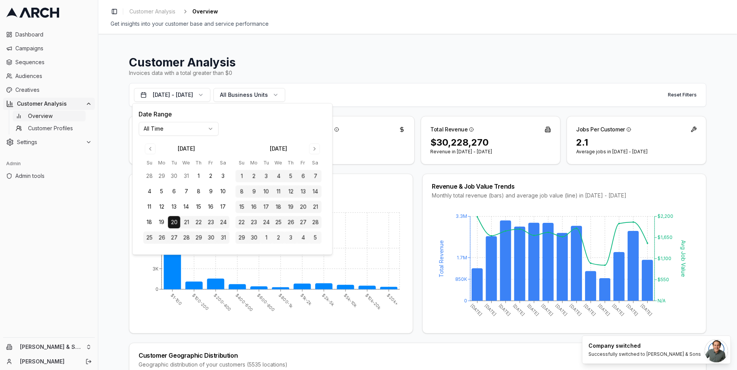
click at [119, 114] on div "Customer Analysis Invoices data with a total greater than $0 Aug 20, 2024 - Aug…" at bounding box center [417, 202] width 639 height 336
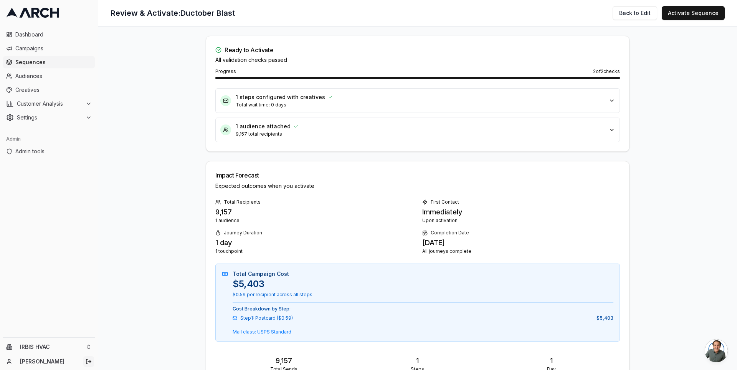
scroll to position [200, 0]
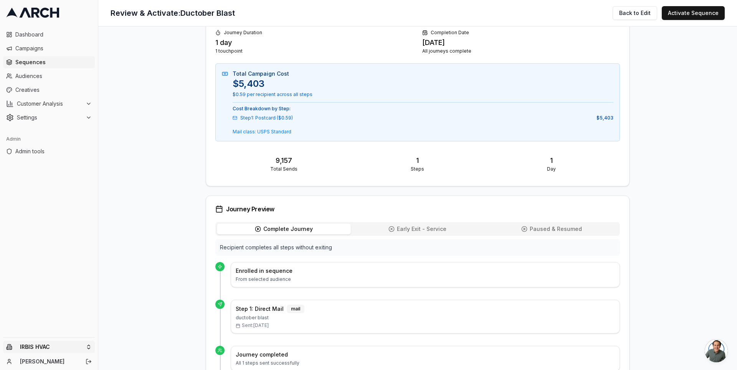
click at [86, 346] on html "Dashboard Campaigns Sequences Audiences Creatives Customer Analysis Settings Ad…" at bounding box center [368, 185] width 737 height 370
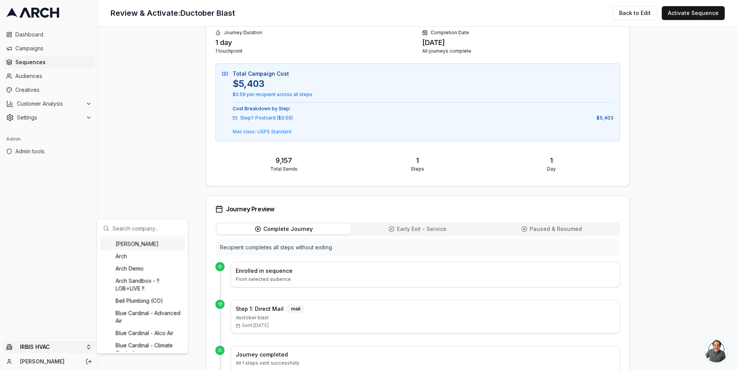
click at [126, 227] on input "text" at bounding box center [146, 227] width 69 height 15
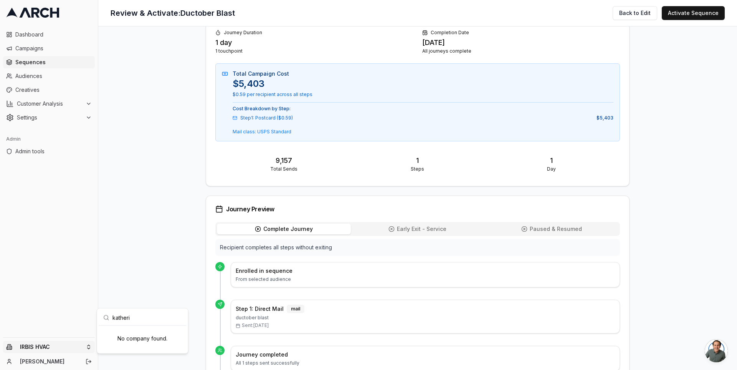
type input "[PERSON_NAME]"
type input "pacific"
click at [46, 77] on html "Dashboard Campaigns Sequences Audiences Creatives Customer Analysis Settings Ad…" at bounding box center [368, 185] width 737 height 370
click at [45, 61] on span "Sequences" at bounding box center [53, 62] width 76 height 8
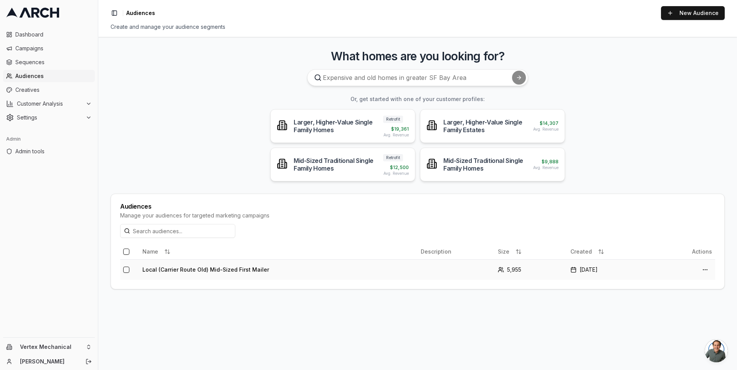
click at [235, 266] on td "Local (Carrier Route Old) Mid-Sized First Mailer" at bounding box center [278, 269] width 278 height 20
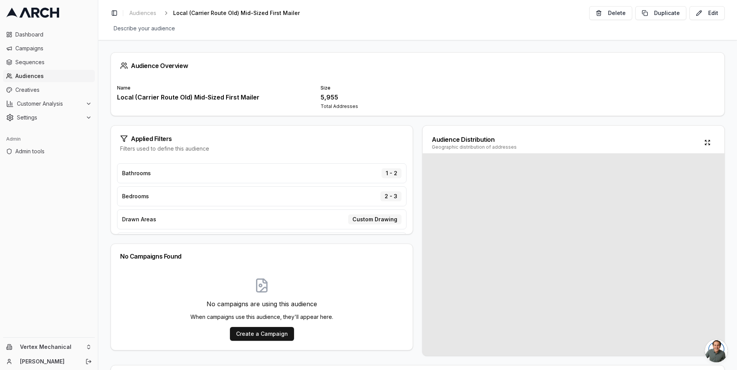
click at [270, 117] on div "Audience Overview Name Local (Carrier Route Old) Mid-Sized First Mailer Size 5,…" at bounding box center [417, 205] width 639 height 330
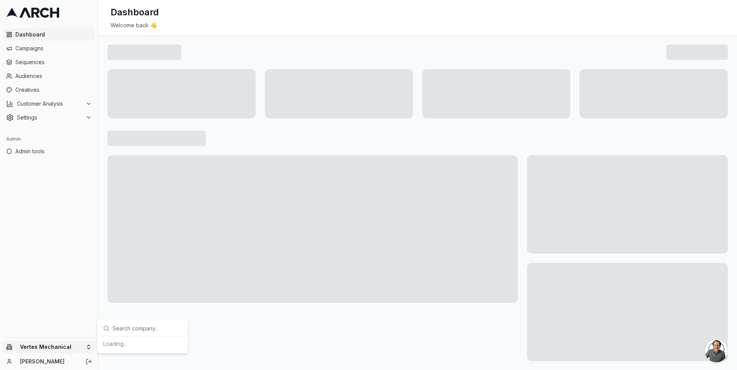
click at [51, 349] on html "Dashboard Campaigns Sequences Audiences Creatives Customer Analysis Settings Ad…" at bounding box center [368, 185] width 737 height 370
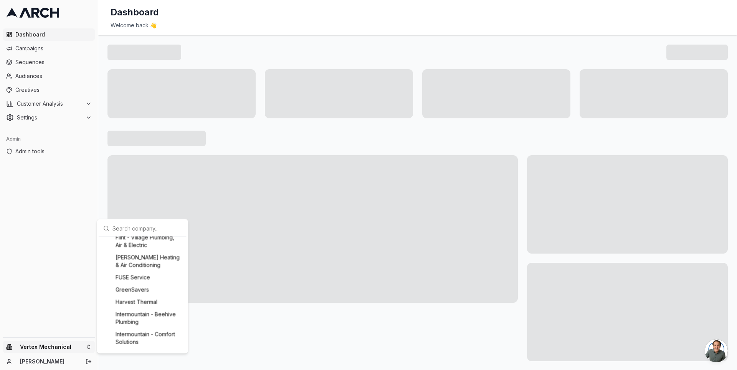
scroll to position [588, 0]
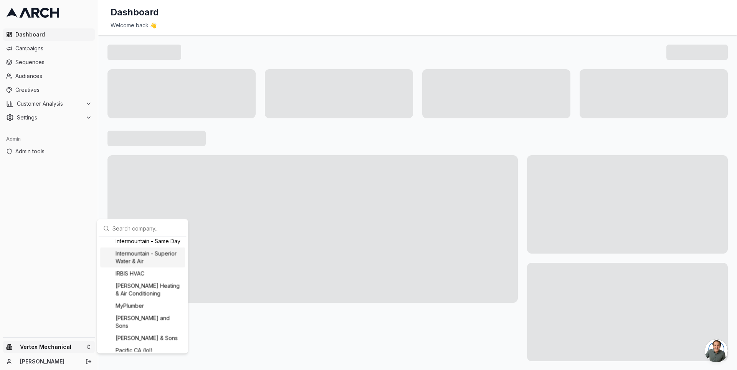
click at [131, 267] on div "Intermountain - Superior Water & Air" at bounding box center [142, 257] width 85 height 20
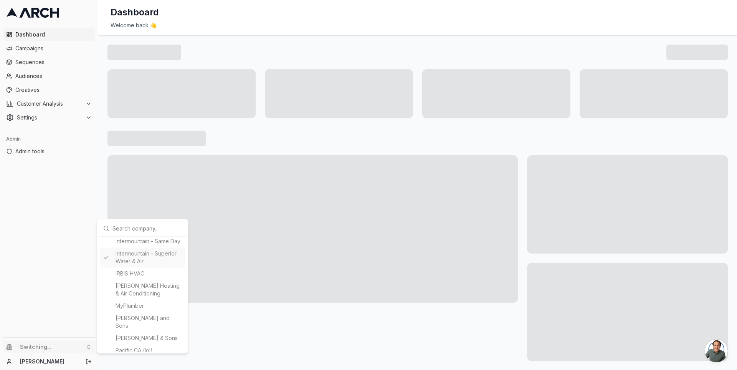
click at [33, 61] on html "Dashboard Campaigns Sequences Audiences Creatives Customer Analysis Settings Ad…" at bounding box center [368, 185] width 737 height 370
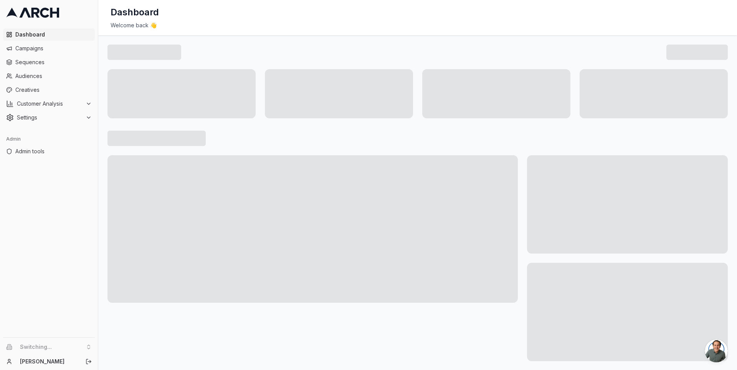
click at [33, 61] on span "Sequences" at bounding box center [53, 62] width 76 height 8
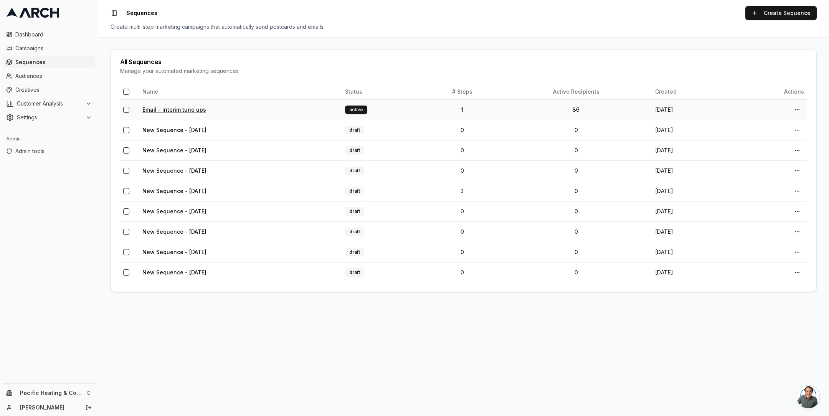
click at [177, 111] on link "Email - interim tune ups" at bounding box center [174, 109] width 64 height 7
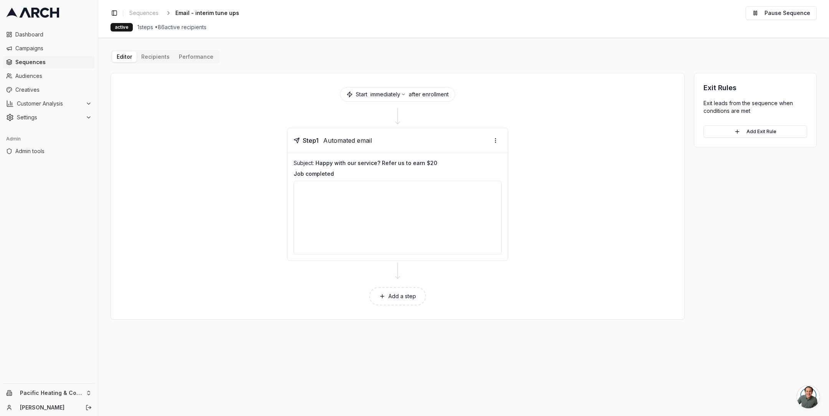
click at [195, 53] on button "Performance" at bounding box center [196, 56] width 44 height 11
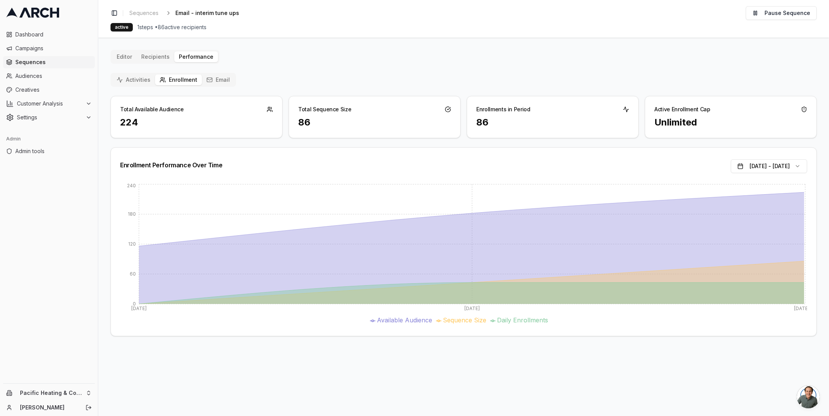
click at [214, 79] on button "Email" at bounding box center [218, 79] width 33 height 11
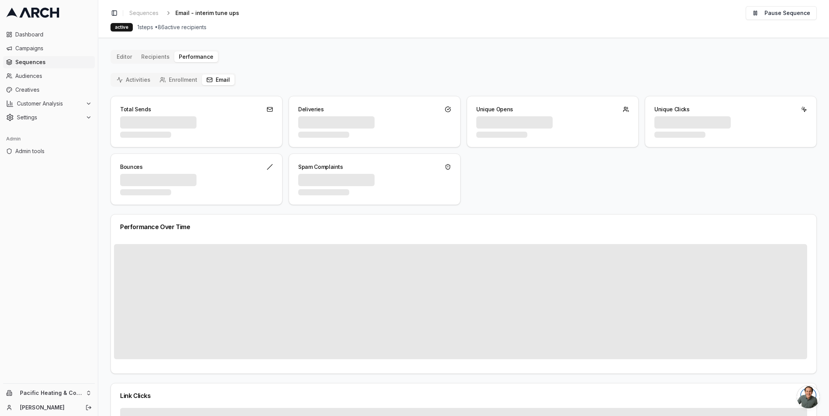
click at [212, 80] on button "Email" at bounding box center [218, 79] width 33 height 11
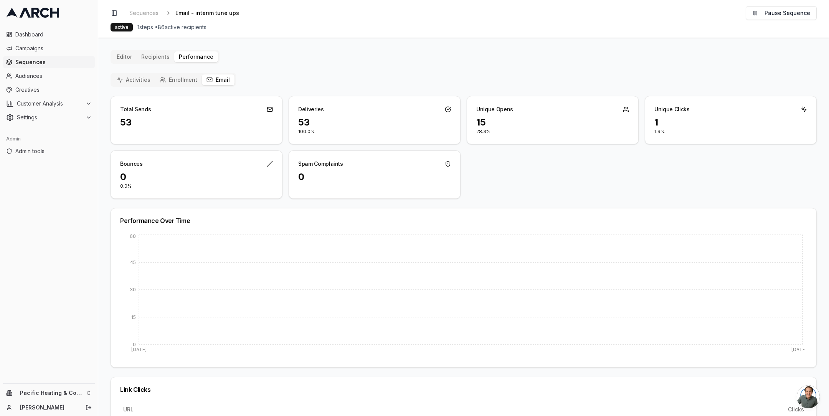
click at [224, 77] on button "Email" at bounding box center [218, 79] width 33 height 11
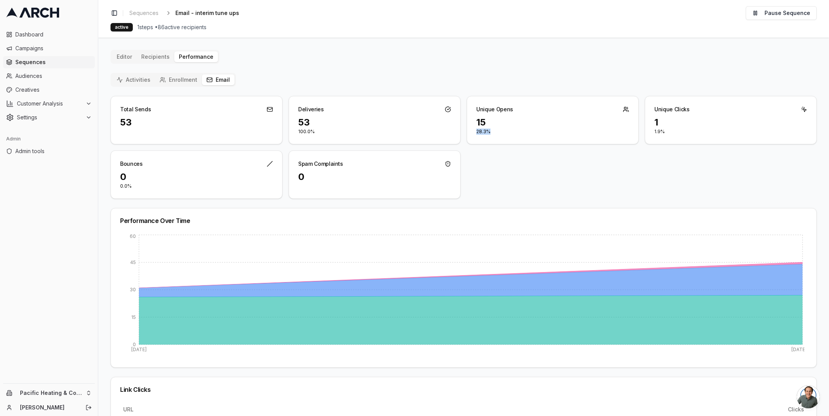
drag, startPoint x: 491, startPoint y: 132, endPoint x: 468, endPoint y: 132, distance: 22.6
click at [468, 132] on div "15 28.3%" at bounding box center [552, 130] width 171 height 28
drag, startPoint x: 663, startPoint y: 132, endPoint x: 650, endPoint y: 132, distance: 13.0
click at [650, 132] on div "1 1.9%" at bounding box center [730, 130] width 171 height 28
click at [524, 161] on div "Total Sends 53 Deliveries 53 100.0% Unique Opens 15 28.3% Unique Clicks 1 1.9% …" at bounding box center [464, 147] width 706 height 103
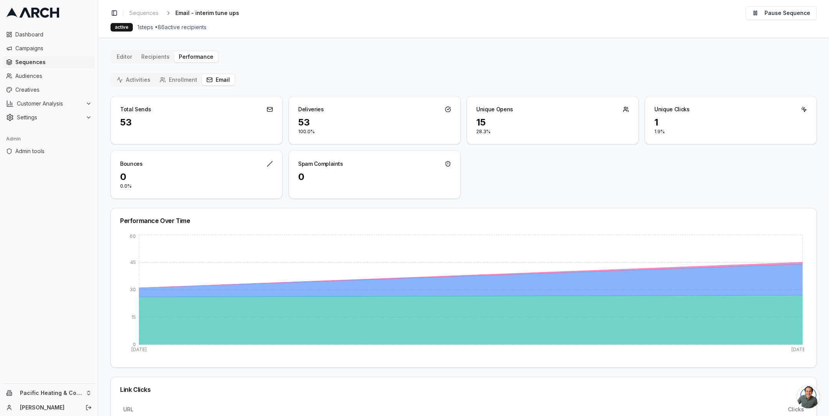
click at [20, 63] on span "Sequences" at bounding box center [53, 62] width 76 height 8
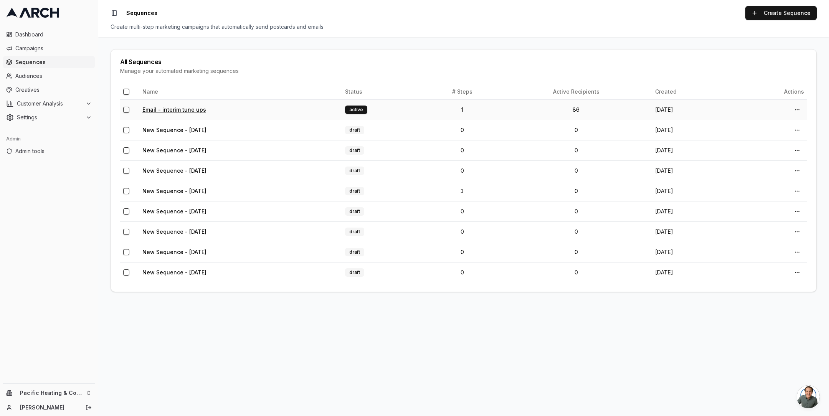
click at [163, 109] on link "Email - interim tune ups" at bounding box center [174, 109] width 64 height 7
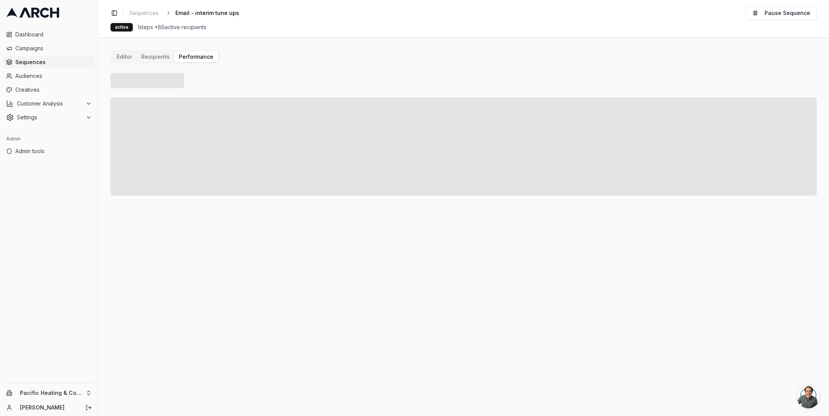
click at [199, 58] on button "Performance" at bounding box center [196, 56] width 44 height 11
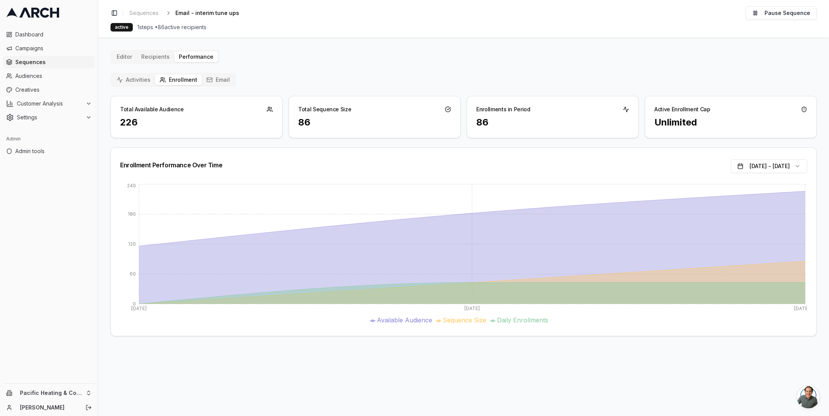
click at [211, 77] on button "Email" at bounding box center [218, 79] width 33 height 11
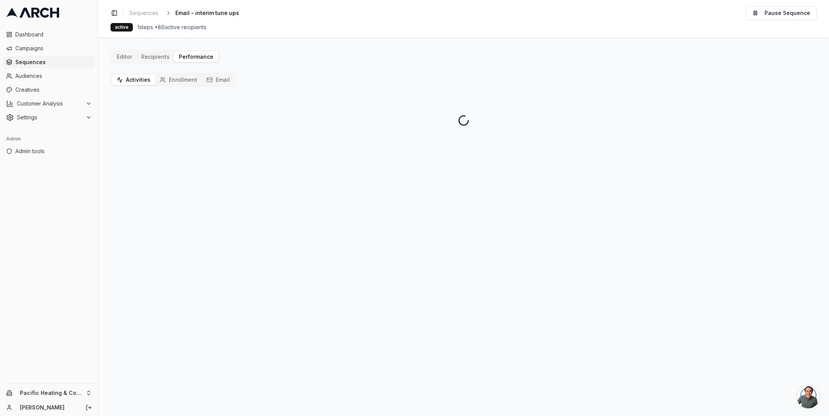
click at [133, 77] on button "Activities" at bounding box center [133, 79] width 43 height 11
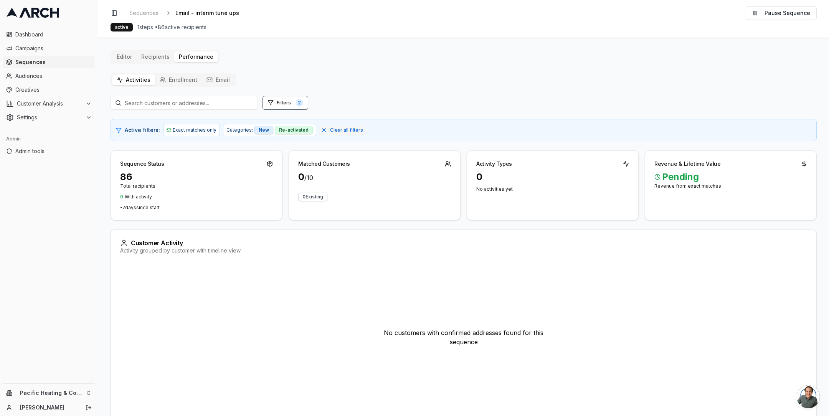
click at [223, 78] on button "Email" at bounding box center [218, 79] width 33 height 11
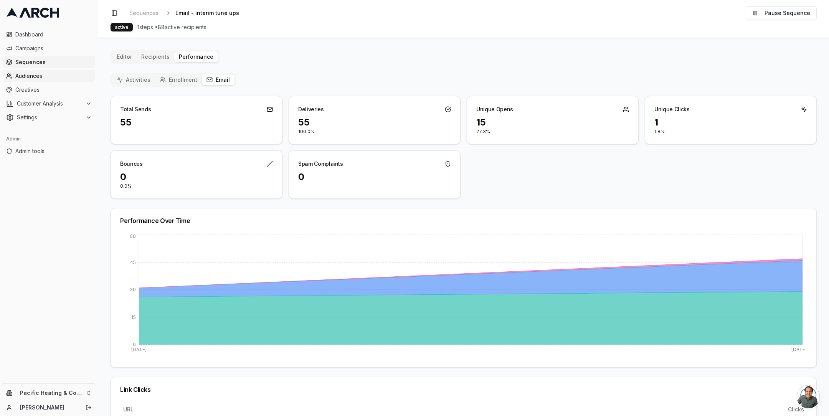
click at [46, 79] on span "Audiences" at bounding box center [53, 76] width 76 height 8
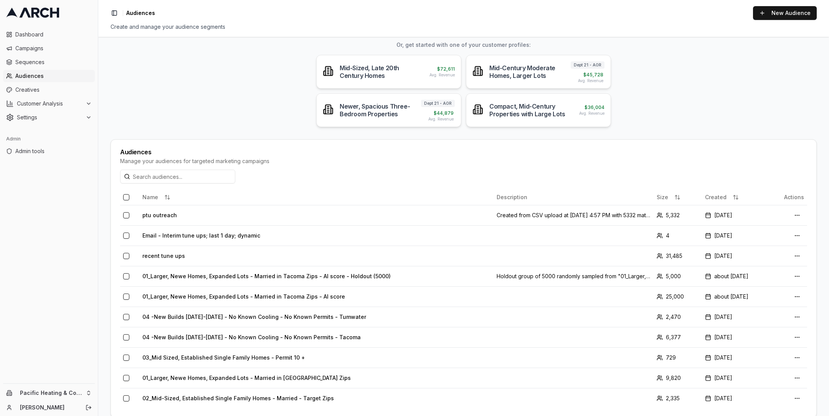
scroll to position [66, 0]
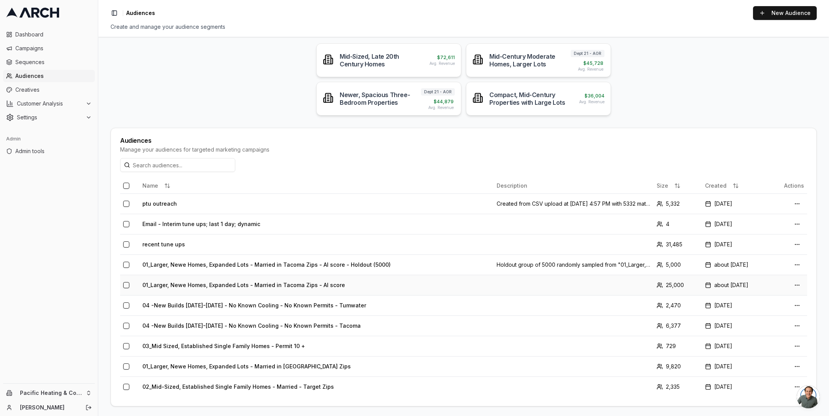
click at [178, 281] on td "01_Larger, Newe Homes, Expanded Lots - Married in Tacoma Zips - AI score" at bounding box center [316, 285] width 354 height 20
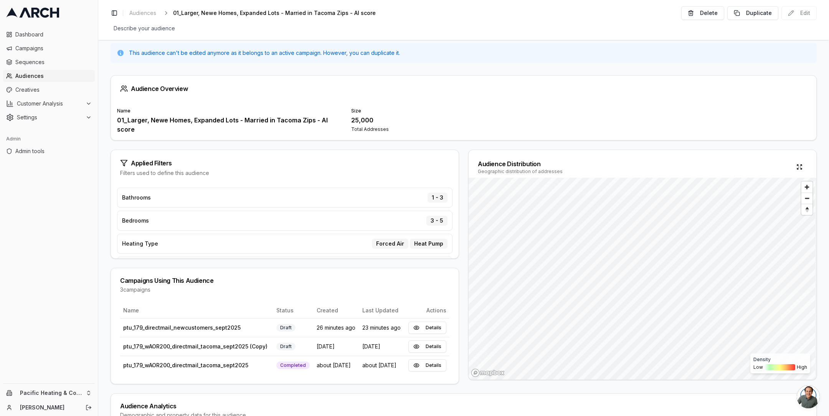
click at [175, 54] on p "This audience can't be edited anymore as it belongs to an active campaign. Howe…" at bounding box center [264, 53] width 271 height 8
click at [211, 56] on p "This audience can't be edited anymore as it belongs to an active campaign. Howe…" at bounding box center [264, 53] width 271 height 8
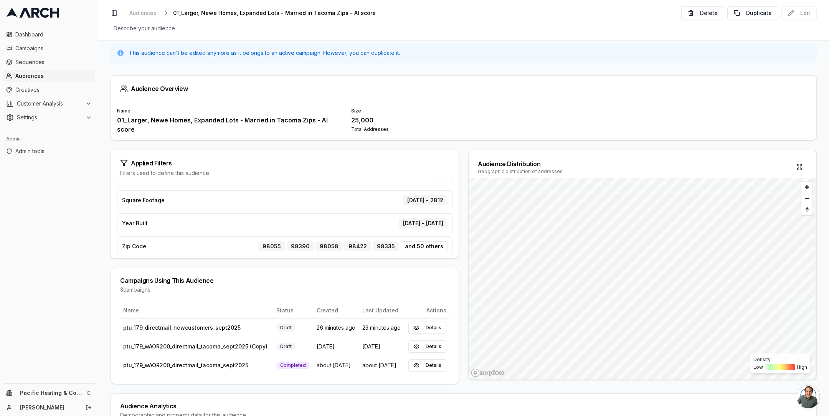
click at [362, 117] on div "25,000" at bounding box center [463, 120] width 225 height 9
click at [448, 146] on div "Audience Overview Name 01_Larger, Newe Homes, Expanded Lots - Married in Tacoma…" at bounding box center [463, 239] width 731 height 353
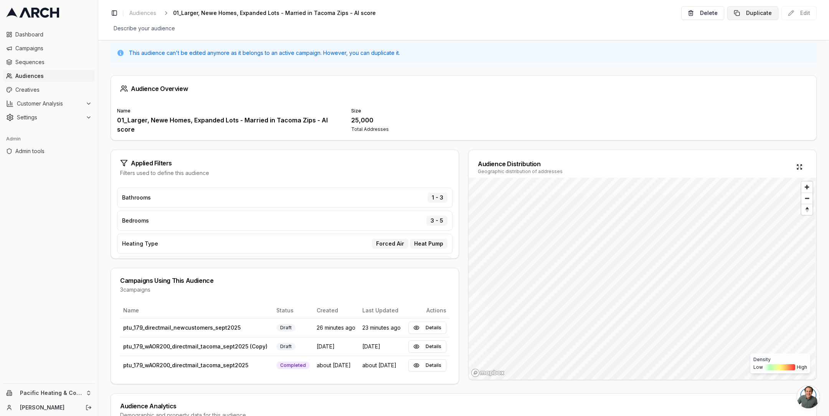
click at [754, 10] on button "Duplicate" at bounding box center [752, 13] width 51 height 14
click at [45, 74] on span "Audiences" at bounding box center [53, 76] width 76 height 8
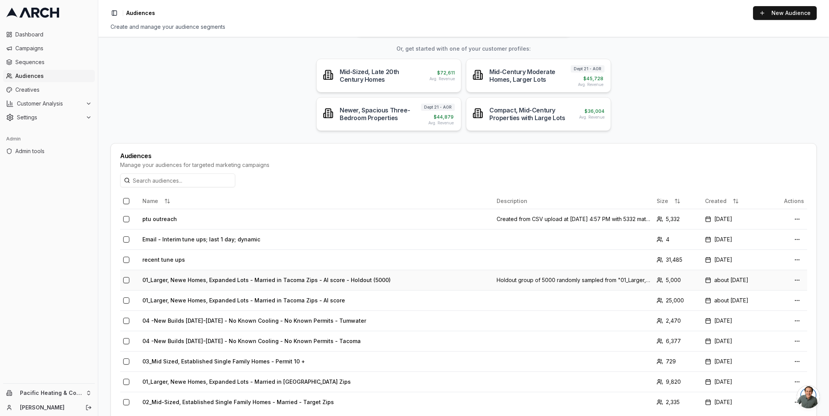
scroll to position [66, 0]
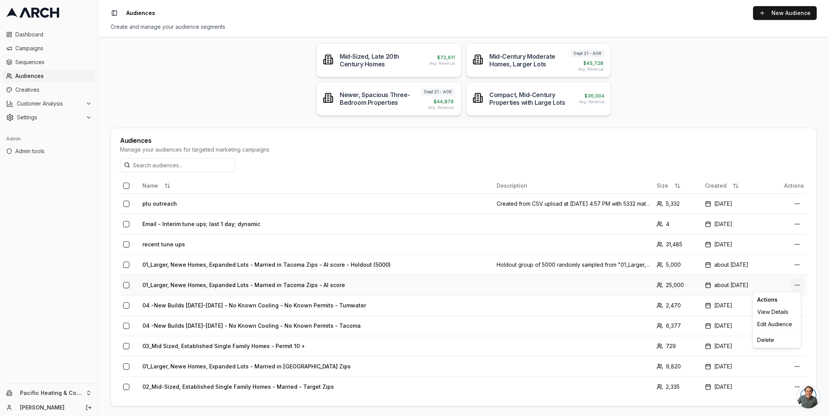
click at [795, 285] on html "Dashboard Campaigns Sequences Audiences Creatives Customer Analysis Settings Ad…" at bounding box center [414, 208] width 829 height 416
click at [322, 284] on html "Dashboard Campaigns Sequences Audiences Creatives Customer Analysis Settings Ad…" at bounding box center [414, 208] width 829 height 416
click at [300, 282] on td "01_Larger, Newe Homes, Expanded Lots - Married in Tacoma Zips - AI score" at bounding box center [316, 285] width 354 height 20
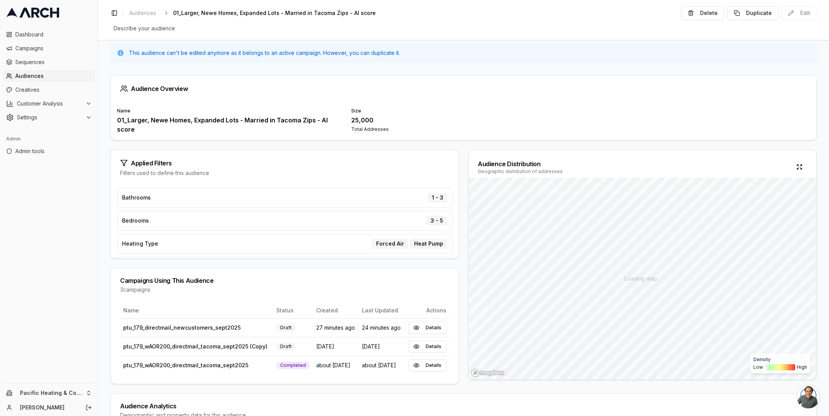
click at [461, 153] on div "Applied Filters Filters used to define this audience Bathrooms 1 - 3 Bedrooms 3…" at bounding box center [464, 267] width 706 height 235
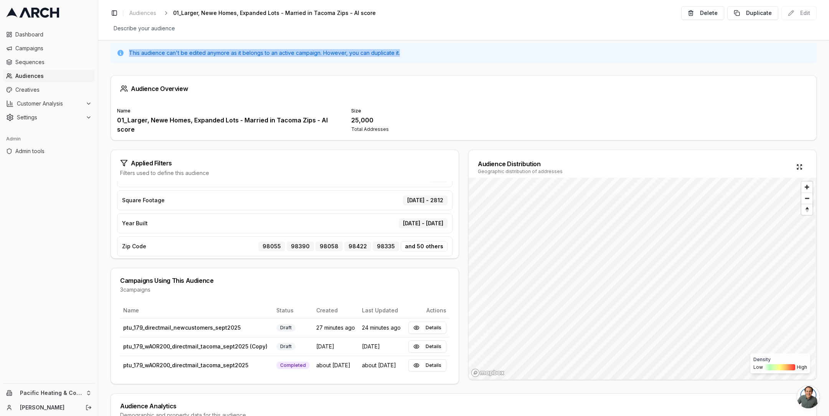
drag, startPoint x: 127, startPoint y: 52, endPoint x: 418, endPoint y: 57, distance: 291.7
click at [418, 57] on div "This audience can't be edited anymore as it belongs to an active campaign. Howe…" at bounding box center [464, 53] width 706 height 20
click at [378, 57] on div "This audience can't be edited anymore as it belongs to an active campaign. Howe…" at bounding box center [464, 53] width 706 height 20
click at [738, 29] on div "Describe your audience Edit" at bounding box center [464, 28] width 706 height 11
click at [742, 13] on button "Duplicate" at bounding box center [752, 13] width 51 height 14
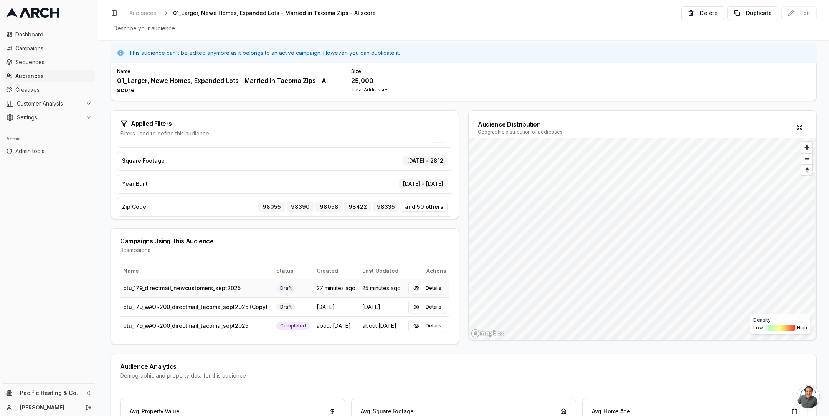
scroll to position [0, 0]
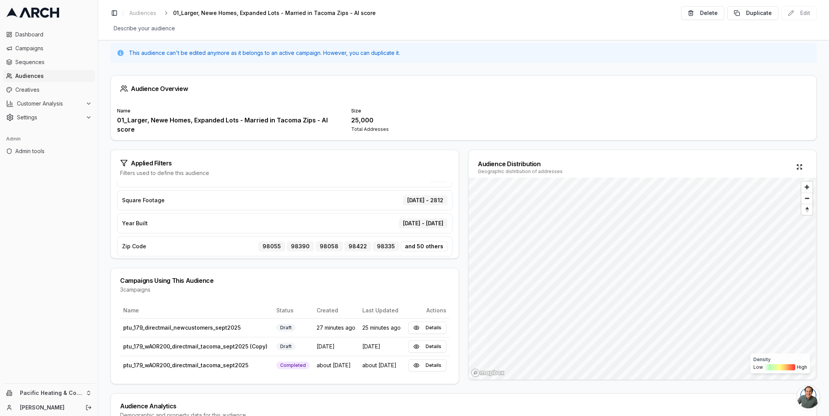
click at [39, 76] on span "Audiences" at bounding box center [53, 76] width 76 height 8
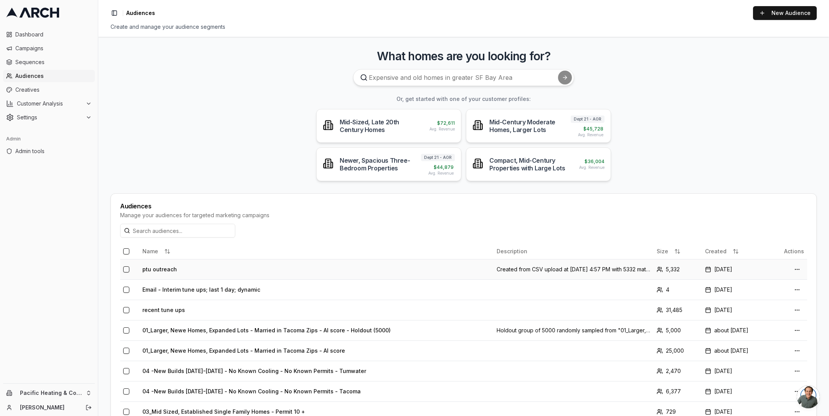
click at [194, 270] on td "ptu outreach" at bounding box center [316, 269] width 354 height 20
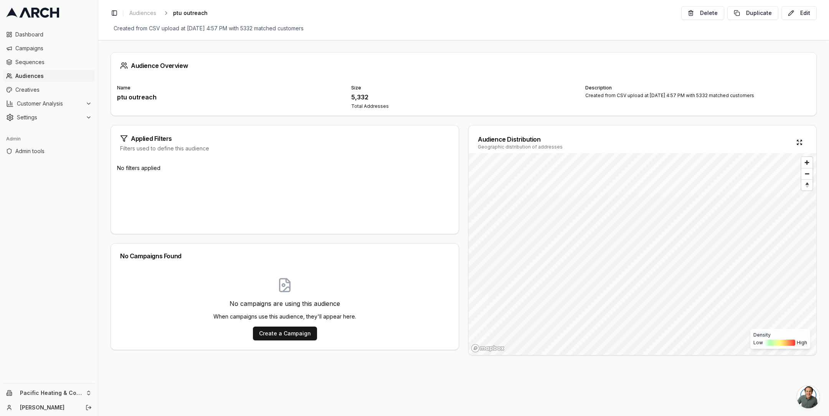
click at [52, 73] on span "Audiences" at bounding box center [53, 76] width 76 height 8
